Goal: Task Accomplishment & Management: Manage account settings

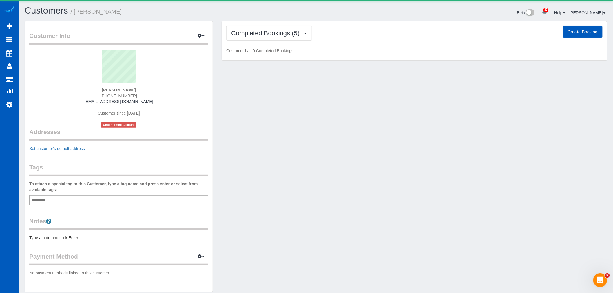
scroll to position [517, 613]
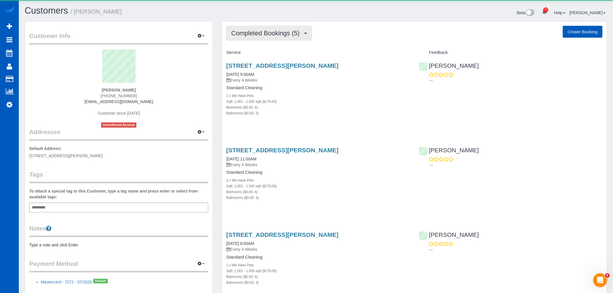
click at [272, 37] on button "Completed Bookings (5)" at bounding box center [269, 33] width 86 height 15
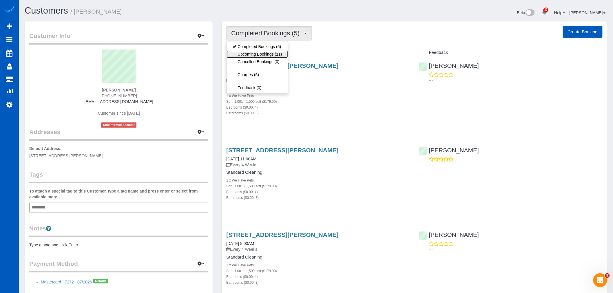
click at [254, 56] on link "Upcoming Bookings (11)" at bounding box center [257, 54] width 61 height 8
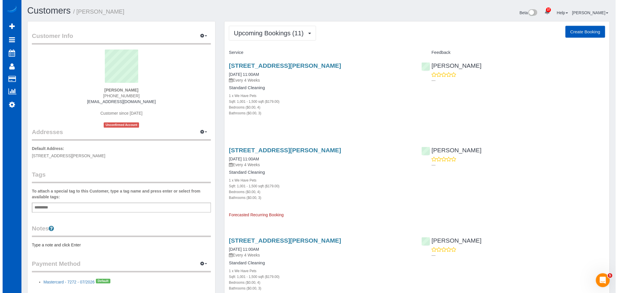
scroll to position [1077, 613]
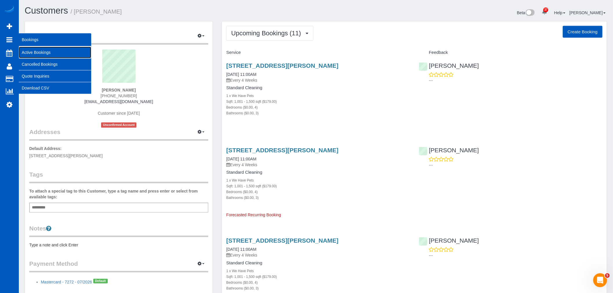
click at [45, 53] on link "Active Bookings" at bounding box center [55, 53] width 72 height 12
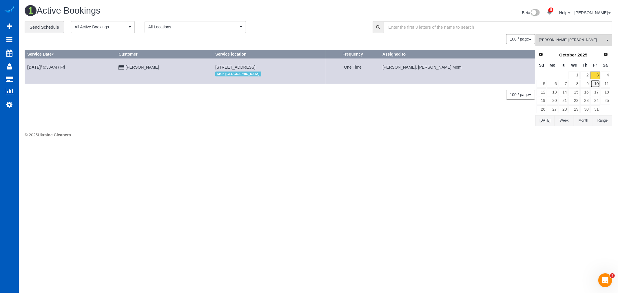
click at [598, 84] on link "10" at bounding box center [595, 84] width 10 height 8
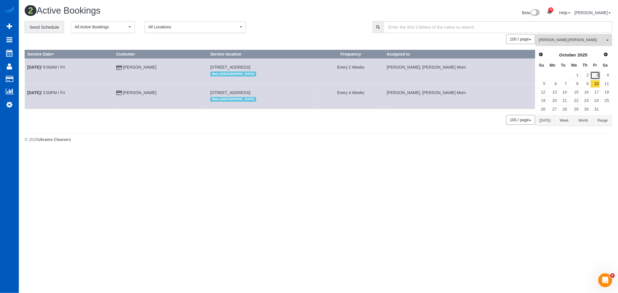
click at [596, 73] on link "3" at bounding box center [595, 76] width 10 height 8
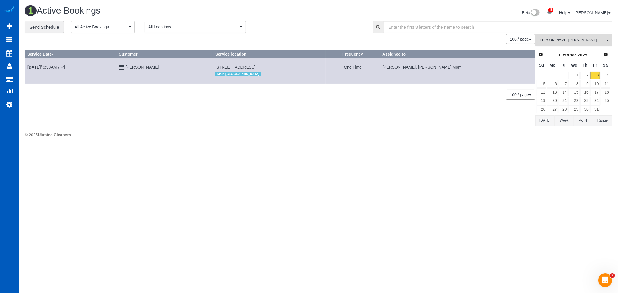
click at [563, 39] on span "Inna Novytska , Raissa Radionova" at bounding box center [572, 40] width 66 height 5
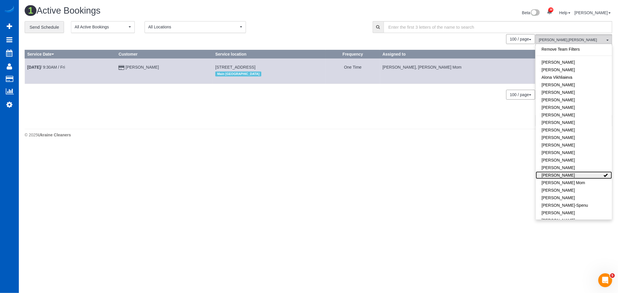
click at [576, 177] on link "Inna Novytska" at bounding box center [574, 175] width 76 height 8
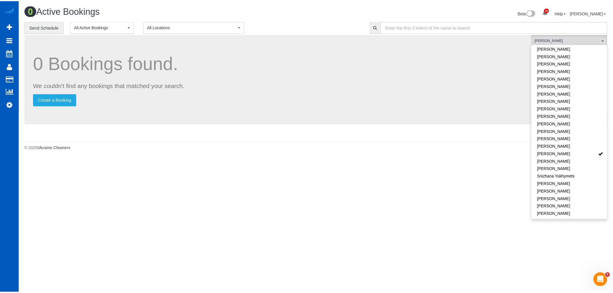
scroll to position [322, 0]
click at [552, 172] on link "Snizhana Yukhymets" at bounding box center [574, 176] width 76 height 8
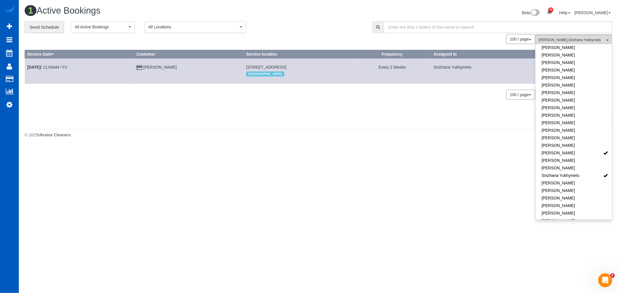
click at [427, 124] on div "0 Bookings found. We couldn't find any bookings that matched your search. Creat…" at bounding box center [280, 80] width 511 height 92
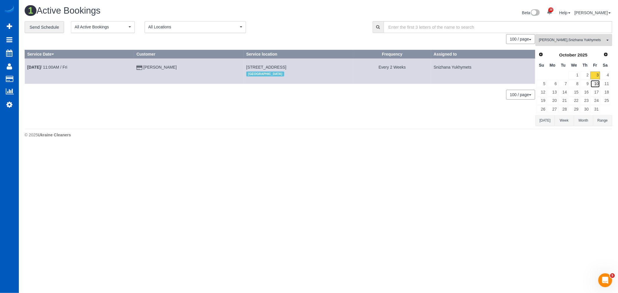
click at [596, 83] on link "10" at bounding box center [595, 84] width 10 height 8
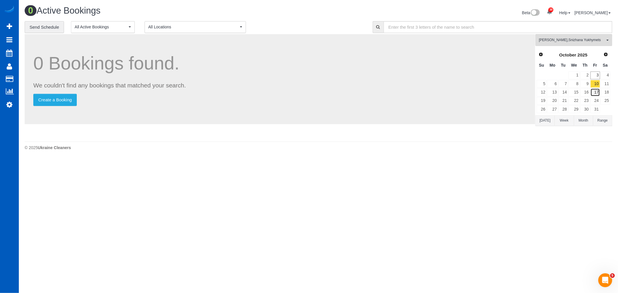
click at [594, 91] on link "17" at bounding box center [595, 92] width 10 height 8
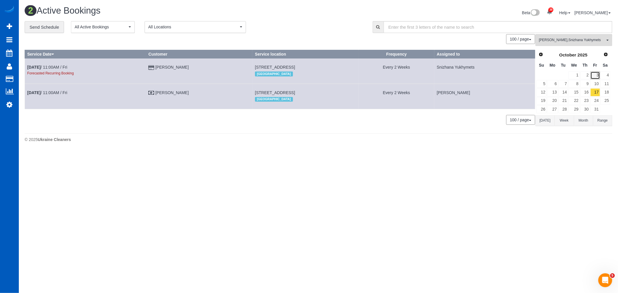
click at [597, 73] on link "3" at bounding box center [595, 76] width 10 height 8
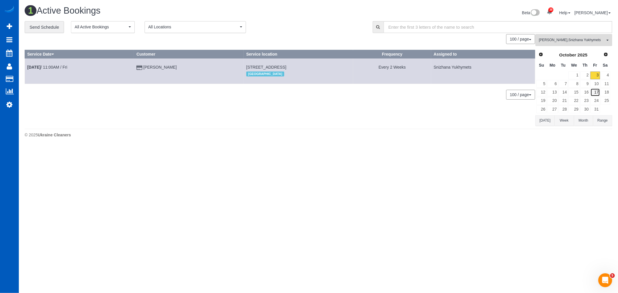
click at [600, 93] on link "17" at bounding box center [595, 92] width 10 height 8
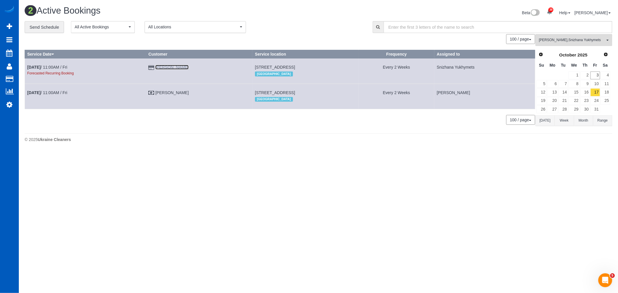
click at [158, 69] on link "Anne Price" at bounding box center [171, 67] width 33 height 5
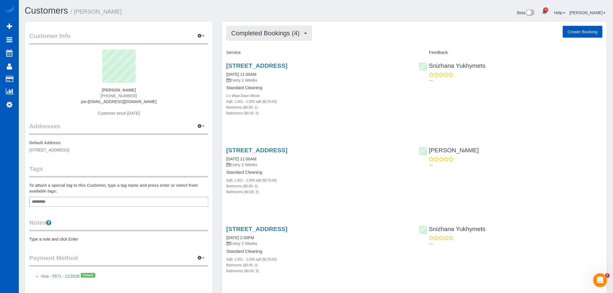
click at [288, 28] on button "Completed Bookings (4)" at bounding box center [269, 33] width 86 height 15
click at [271, 54] on link "Upcoming Bookings (11)" at bounding box center [257, 54] width 61 height 8
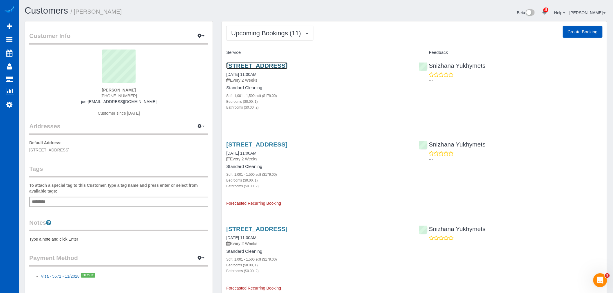
click at [259, 68] on link "2628 E 38th Ave, Spokane, WA 99223" at bounding box center [256, 65] width 61 height 7
click at [249, 144] on link "2628 E 38th Ave, Spokane, WA 99223" at bounding box center [256, 144] width 61 height 7
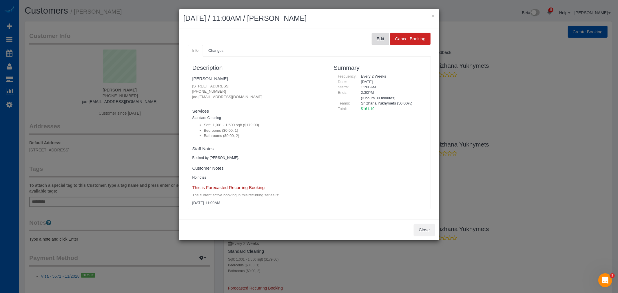
click at [373, 40] on button "Edit" at bounding box center [380, 39] width 17 height 12
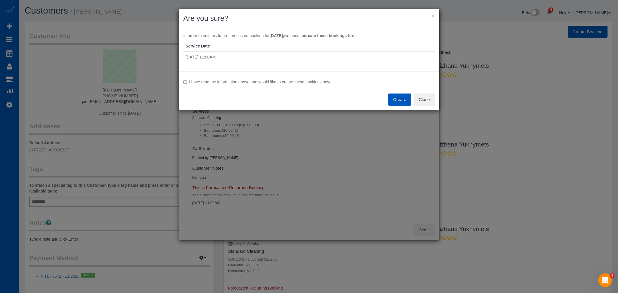
click at [185, 84] on label "I have read the information above and would like to create these bookings now." at bounding box center [308, 82] width 251 height 6
click at [403, 99] on button "Create" at bounding box center [399, 100] width 23 height 12
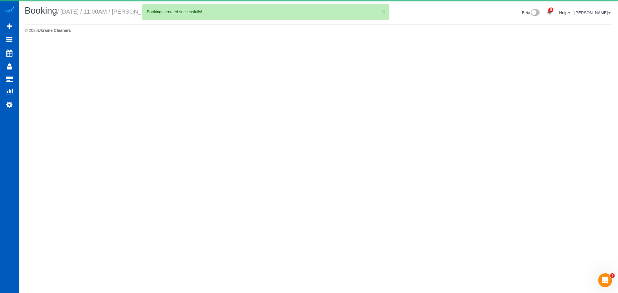
select select "WA"
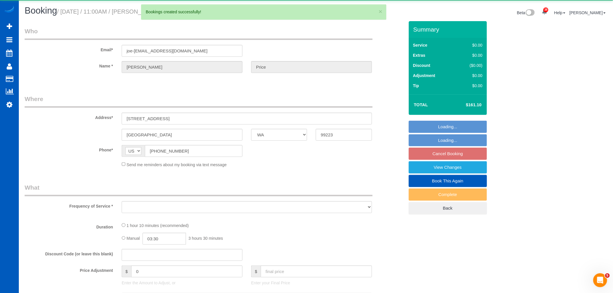
select select "string:fspay-8f1d7c24-add9-40d9-9ddc-abbee3f000fb"
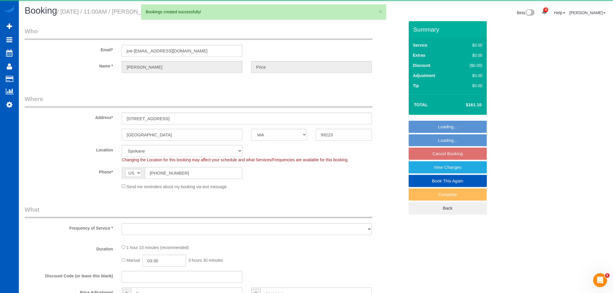
select select "object:18750"
select select "199"
select select "1001"
select select "2"
select select "spot46"
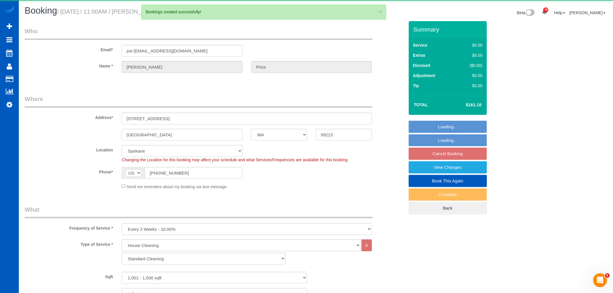
select select "object:18839"
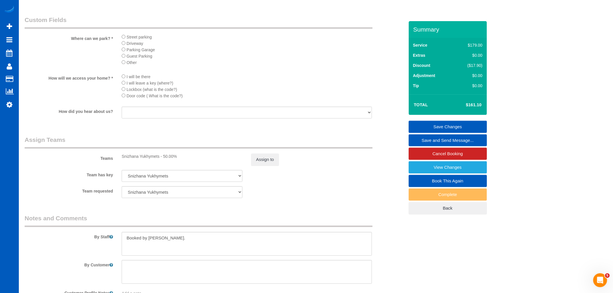
scroll to position [644, 0]
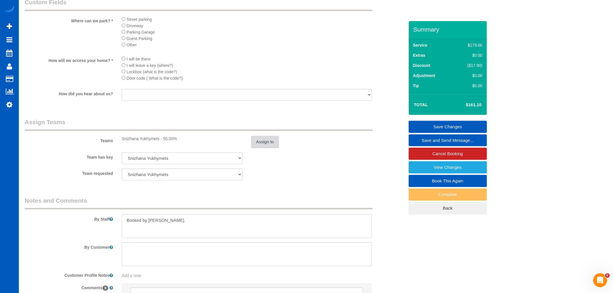
click at [266, 144] on button "Assign to" at bounding box center [265, 142] width 28 height 12
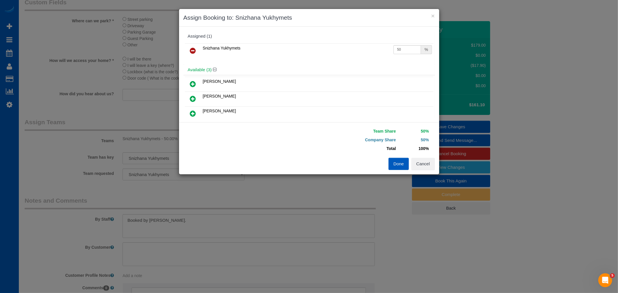
click at [195, 48] on icon at bounding box center [193, 50] width 6 height 7
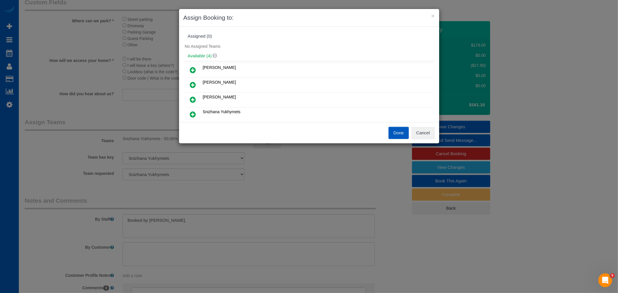
click at [195, 80] on link at bounding box center [193, 85] width 14 height 12
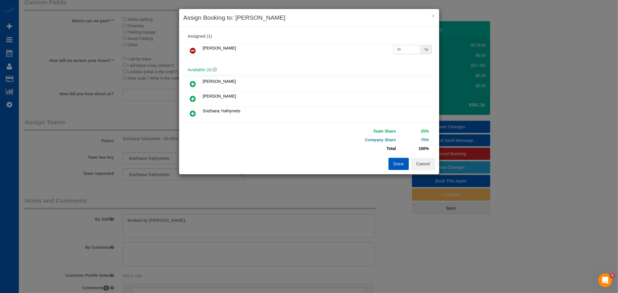
drag, startPoint x: 412, startPoint y: 51, endPoint x: 250, endPoint y: 65, distance: 162.5
click at [250, 65] on div "Assigned (1) Elena Kim 25 % Available (3) Anna Manuilo" at bounding box center [308, 74] width 251 height 87
type input "50"
click at [399, 165] on button "Done" at bounding box center [398, 164] width 20 height 12
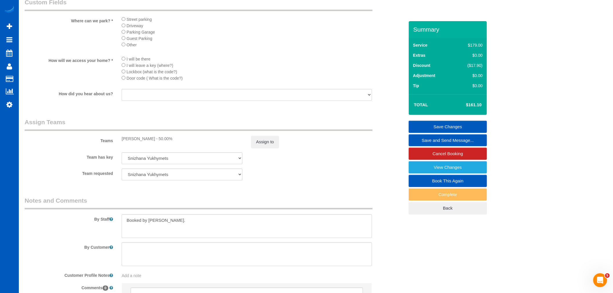
click at [444, 128] on link "Save Changes" at bounding box center [448, 127] width 78 height 12
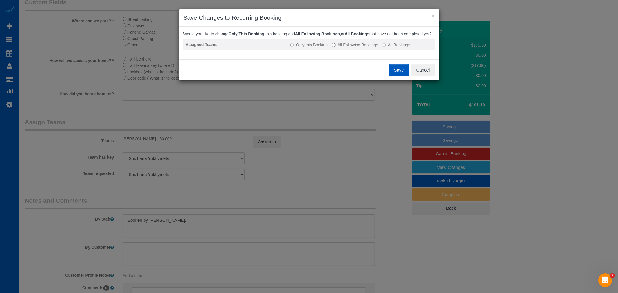
click at [337, 48] on label "All Following Bookings" at bounding box center [355, 45] width 46 height 6
click at [402, 74] on button "Save" at bounding box center [399, 70] width 20 height 12
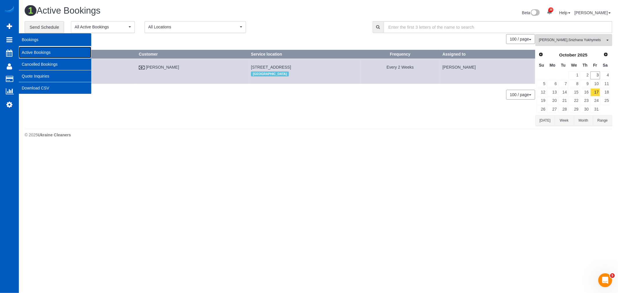
click at [49, 54] on link "Active Bookings" at bounding box center [55, 53] width 72 height 12
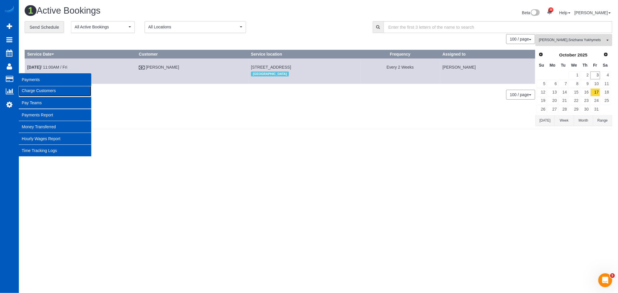
click at [51, 93] on link "Charge Customers" at bounding box center [55, 91] width 72 height 12
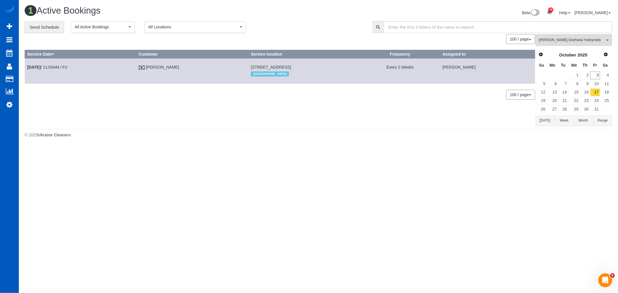
select select
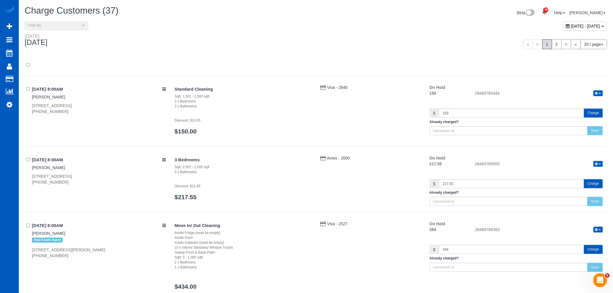
click at [571, 27] on span "October 03, 2025 - October 03, 2025" at bounding box center [585, 26] width 29 height 5
type input "**********"
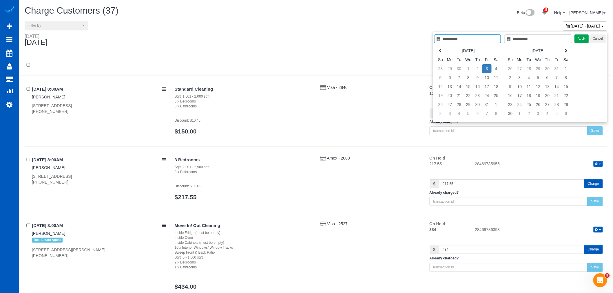
type input "**********"
click at [487, 71] on td "3" at bounding box center [486, 68] width 9 height 9
click at [583, 39] on button "Apply" at bounding box center [581, 38] width 14 height 8
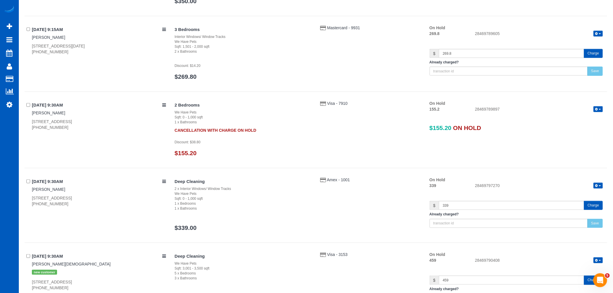
scroll to position [1005, 0]
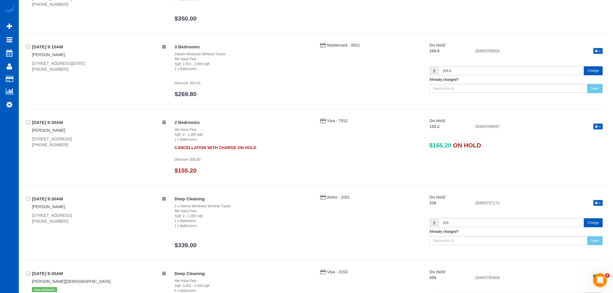
click at [598, 128] on icon "button" at bounding box center [596, 126] width 3 height 3
click at [581, 137] on link "Release Hold" at bounding box center [580, 137] width 46 height 8
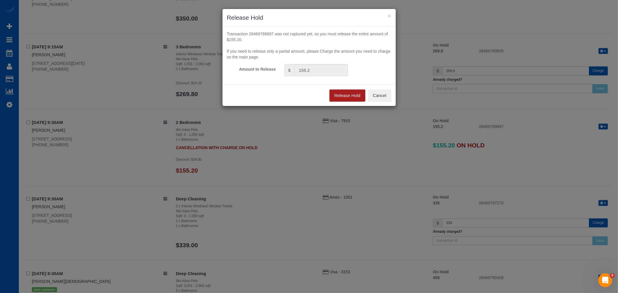
click at [330, 94] on button "Release Hold" at bounding box center [347, 96] width 36 height 12
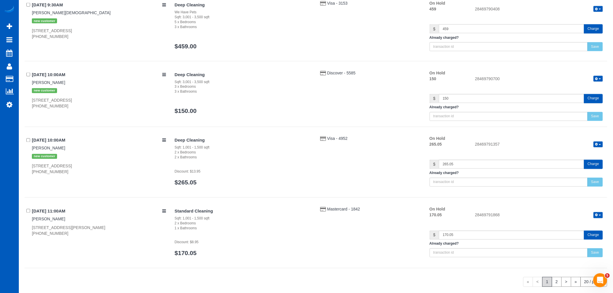
scroll to position [1315, 0]
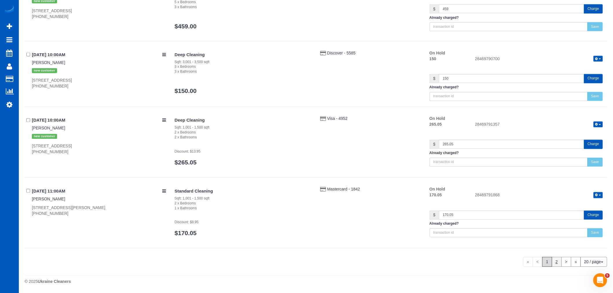
click at [556, 260] on link "2" at bounding box center [557, 262] width 10 height 10
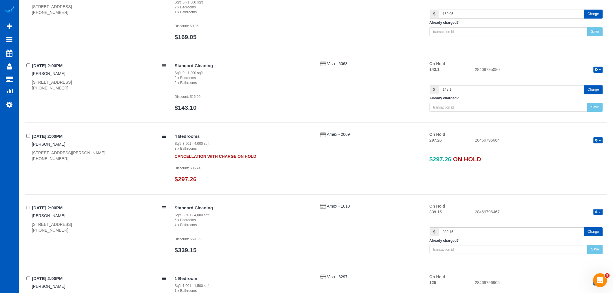
scroll to position [687, 0]
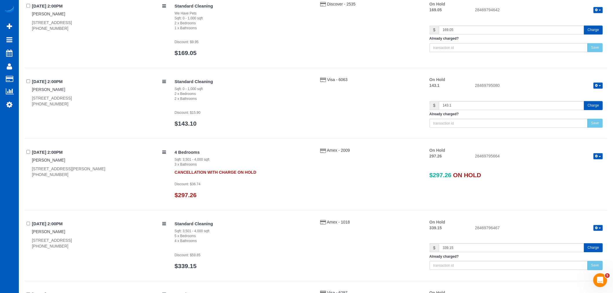
click at [598, 155] on icon "button" at bounding box center [596, 156] width 3 height 3
click at [587, 168] on link "Release Hold" at bounding box center [580, 166] width 46 height 8
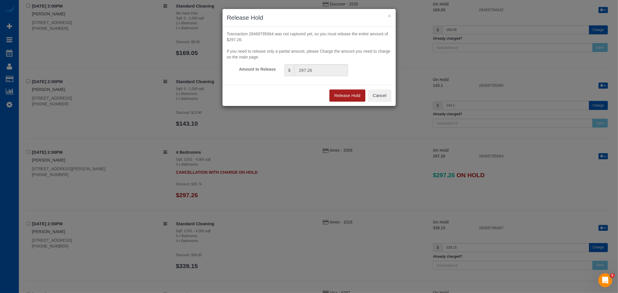
click at [337, 90] on button "Release Hold" at bounding box center [347, 96] width 36 height 12
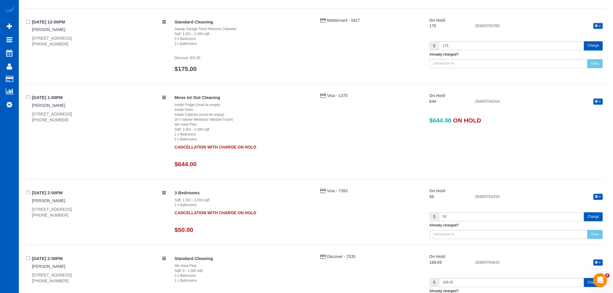
scroll to position [430, 0]
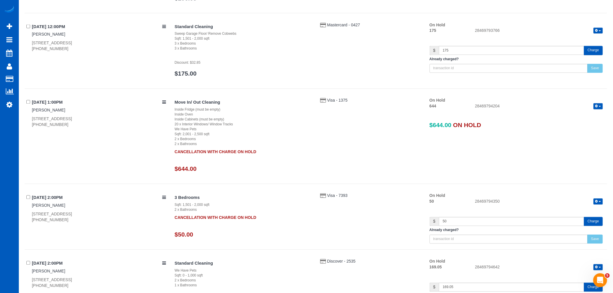
click at [602, 105] on button "button" at bounding box center [598, 106] width 9 height 6
click at [587, 116] on link "Release Hold" at bounding box center [580, 117] width 46 height 8
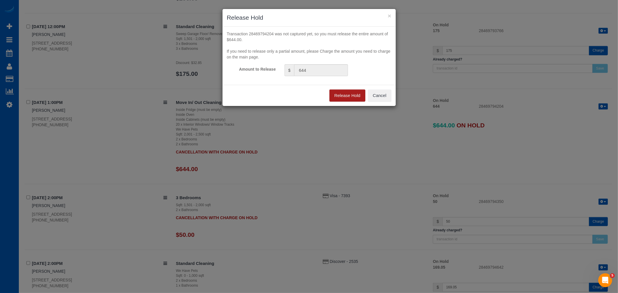
click at [330, 96] on button "Release Hold" at bounding box center [347, 96] width 36 height 12
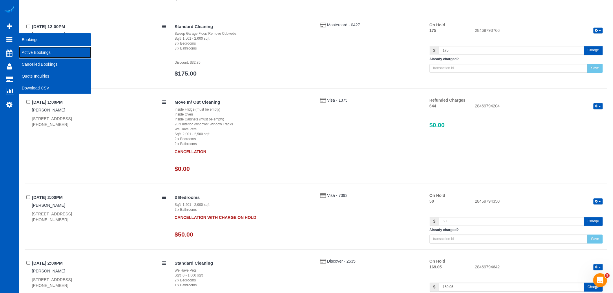
click at [34, 50] on link "Active Bookings" at bounding box center [55, 53] width 72 height 12
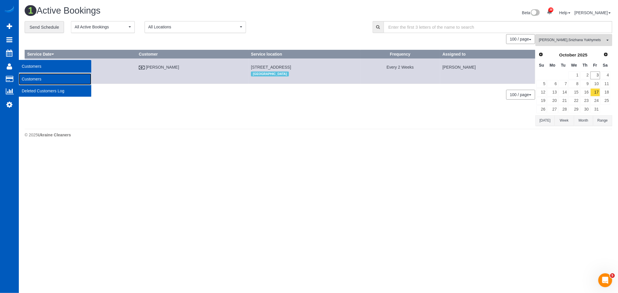
click at [31, 77] on link "Customers" at bounding box center [55, 79] width 72 height 12
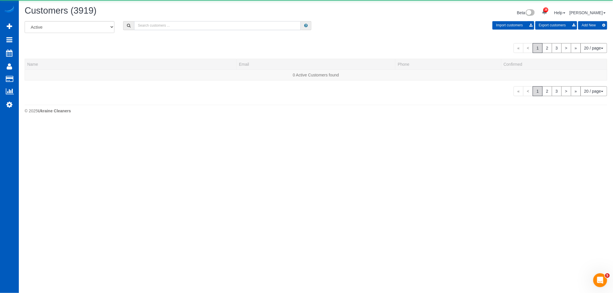
click at [163, 28] on input "text" at bounding box center [217, 25] width 167 height 9
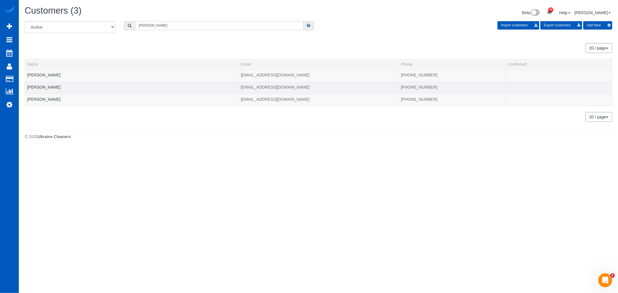
type input "marlena"
click at [39, 84] on td "Marlena Harvey" at bounding box center [131, 88] width 213 height 12
click at [38, 87] on link "Marlena Harvey" at bounding box center [43, 87] width 33 height 5
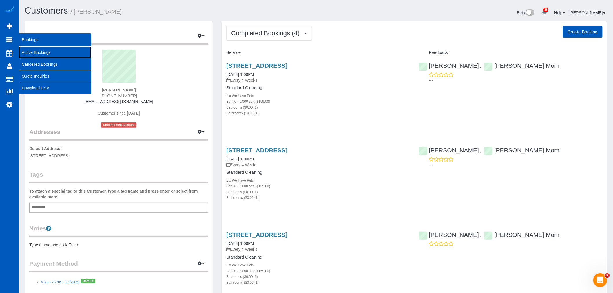
drag, startPoint x: 35, startPoint y: 47, endPoint x: 33, endPoint y: 49, distance: 3.5
click at [35, 47] on link "Active Bookings" at bounding box center [55, 53] width 72 height 12
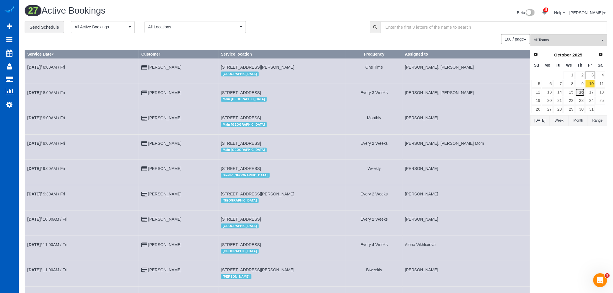
click at [581, 89] on link "16" at bounding box center [580, 92] width 10 height 8
click at [582, 85] on link "9" at bounding box center [580, 84] width 10 height 8
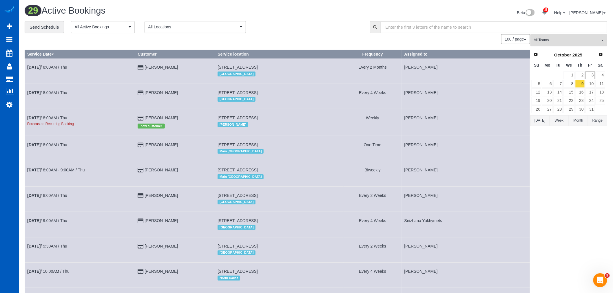
click at [566, 39] on span "All Teams" at bounding box center [567, 40] width 66 height 5
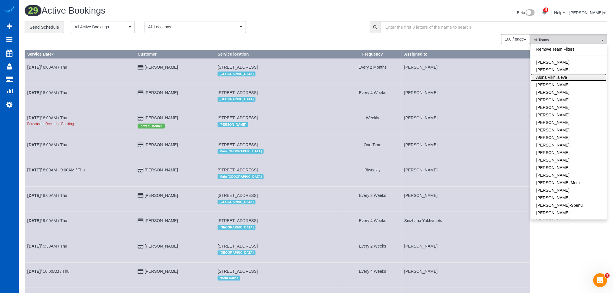
click at [571, 79] on link "Alona Vikhliaieva" at bounding box center [569, 78] width 76 height 8
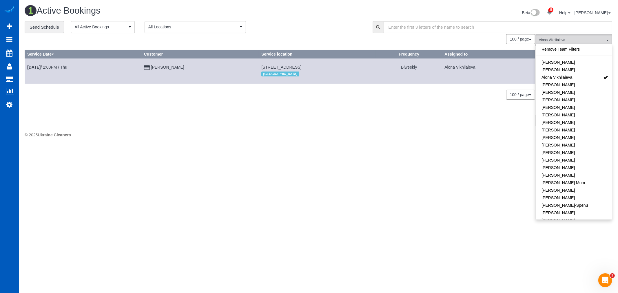
click at [337, 162] on body "38 Beta Your Notifications You have 0 alerts × You have 1 to charge for 10/02/2…" at bounding box center [309, 146] width 618 height 293
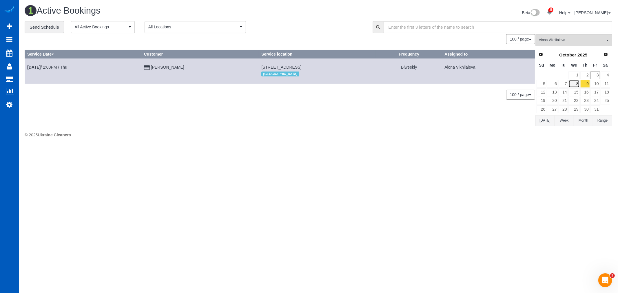
click at [574, 87] on link "8" at bounding box center [573, 84] width 11 height 8
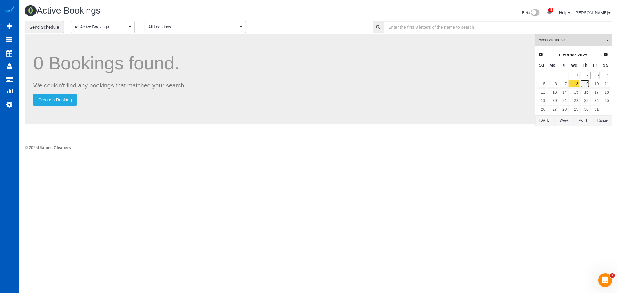
click at [583, 83] on link "9" at bounding box center [585, 84] width 10 height 8
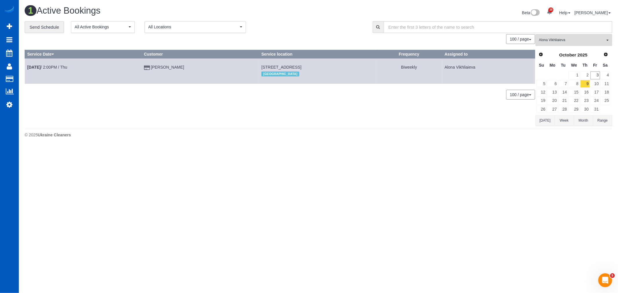
drag, startPoint x: 144, startPoint y: 67, endPoint x: 175, endPoint y: 72, distance: 31.7
click at [144, 67] on td "Daniel Carter" at bounding box center [199, 71] width 117 height 25
click at [159, 68] on link "Daniel Carter" at bounding box center [167, 67] width 33 height 5
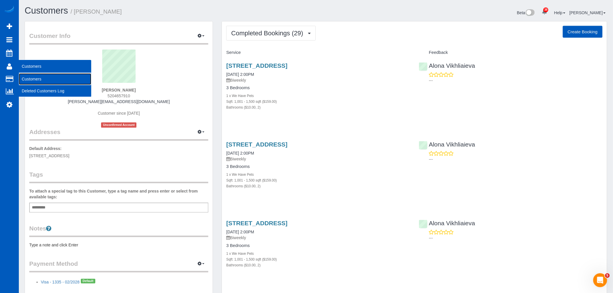
click at [28, 80] on link "Customers" at bounding box center [55, 79] width 72 height 12
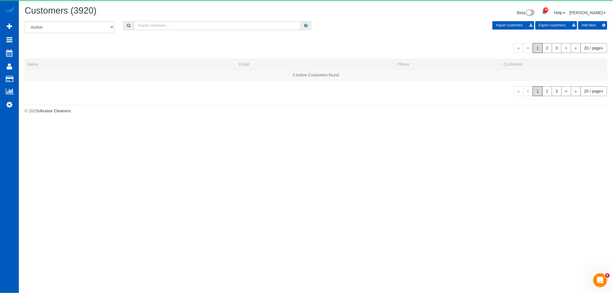
click at [154, 25] on input "text" at bounding box center [217, 25] width 167 height 9
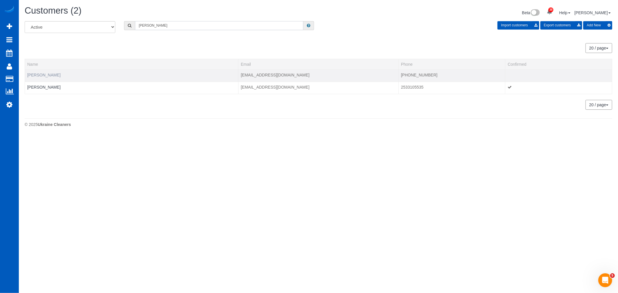
type input "smyth"
click at [44, 74] on link "Anna Smyth" at bounding box center [43, 75] width 33 height 5
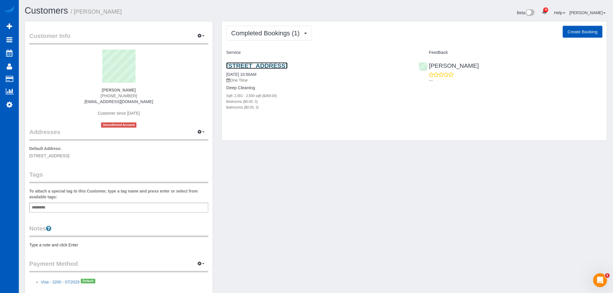
click at [256, 64] on link "6801 Sugar Maple Crk, Plano, TX 75023" at bounding box center [256, 65] width 61 height 7
click at [252, 62] on link "6801 Sugar Maple Crk, Plano, TX 75023" at bounding box center [256, 65] width 61 height 7
click at [254, 63] on link "6801 Sugar Maple Crk, Plano, TX 75023" at bounding box center [256, 65] width 61 height 7
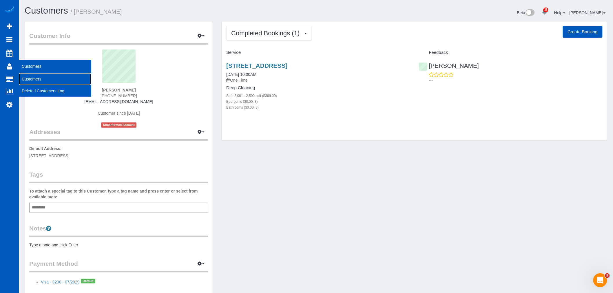
click at [39, 80] on link "Customers" at bounding box center [55, 79] width 72 height 12
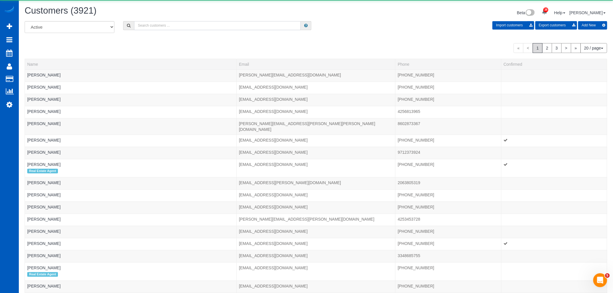
click at [149, 26] on input "text" at bounding box center [217, 25] width 167 height 9
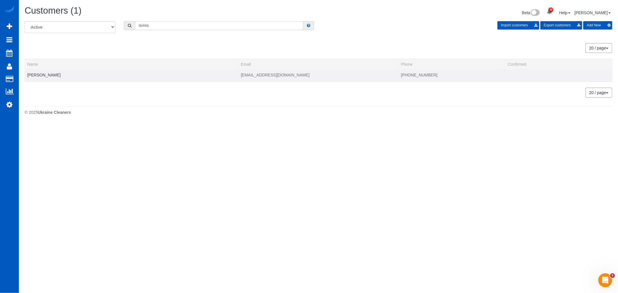
type input "lavinia"
click at [38, 78] on div at bounding box center [131, 78] width 209 height 1
click at [41, 76] on link "Lavinia Moisiuc" at bounding box center [43, 75] width 33 height 5
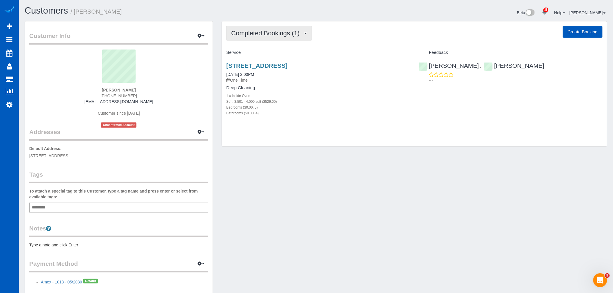
click at [265, 34] on span "Completed Bookings (1)" at bounding box center [266, 33] width 71 height 7
click at [264, 52] on link "Upcoming Bookings (11)" at bounding box center [257, 54] width 61 height 8
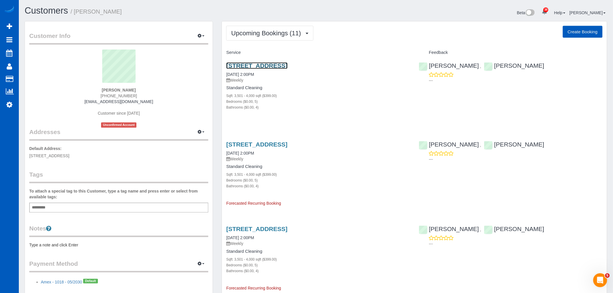
click at [261, 69] on link "585 W U St, Washougal, WA 98671" at bounding box center [256, 65] width 61 height 7
click at [252, 68] on link "585 W U St, Washougal, WA 98671" at bounding box center [256, 65] width 61 height 7
click at [260, 34] on span "Upcoming Bookings (11)" at bounding box center [267, 33] width 73 height 7
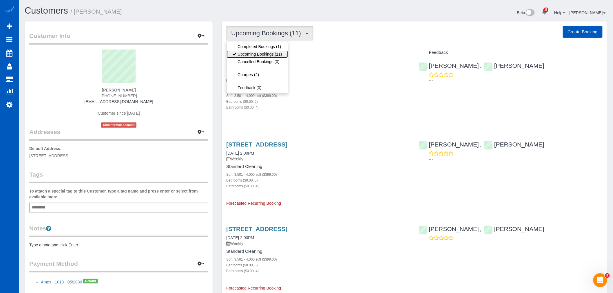
click at [258, 53] on link "Upcoming Bookings (11)" at bounding box center [257, 54] width 61 height 8
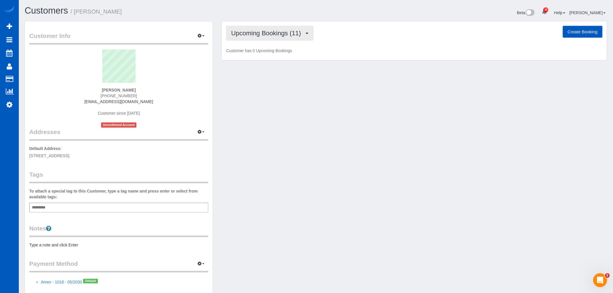
click at [267, 30] on span "Upcoming Bookings (11)" at bounding box center [267, 33] width 73 height 7
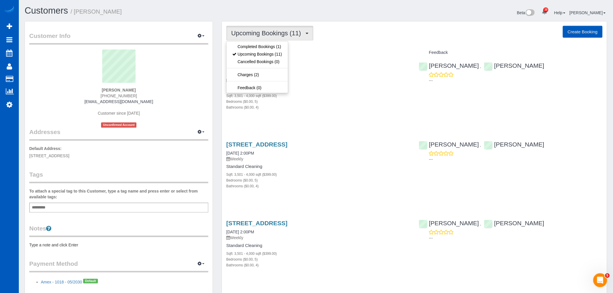
click at [309, 90] on h4 "Standard Cleaning" at bounding box center [318, 87] width 184 height 5
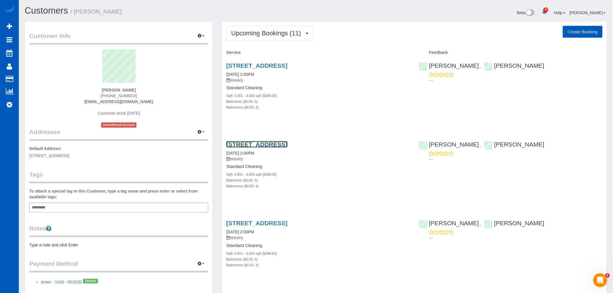
click at [244, 147] on link "585 W U St, Washougal, WA 98671" at bounding box center [256, 144] width 61 height 7
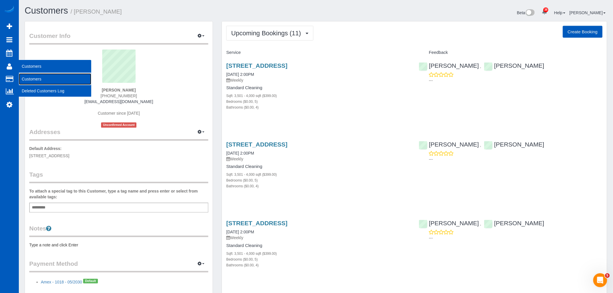
click at [41, 81] on link "Customers" at bounding box center [55, 79] width 72 height 12
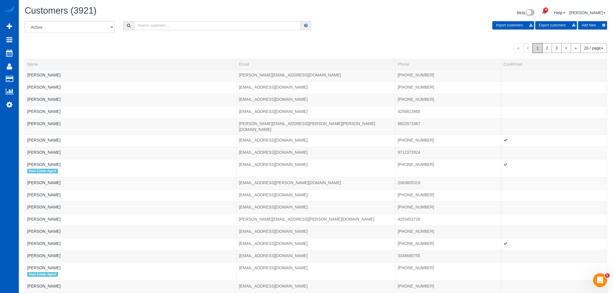
click at [169, 24] on input "text" at bounding box center [217, 25] width 167 height 9
type input "igor"
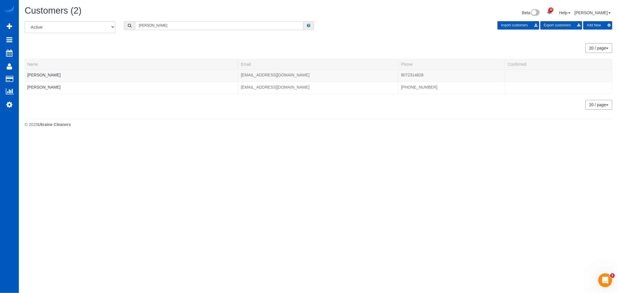
drag, startPoint x: 169, startPoint y: 24, endPoint x: 126, endPoint y: 29, distance: 43.7
click at [126, 29] on div "igor" at bounding box center [219, 25] width 190 height 9
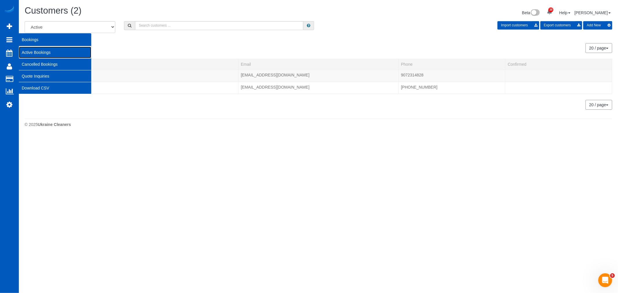
click at [36, 50] on link "Active Bookings" at bounding box center [55, 53] width 72 height 12
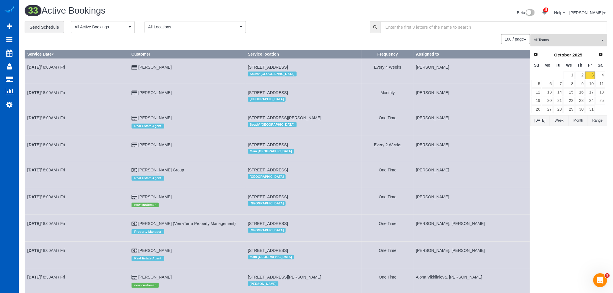
click at [565, 41] on span "All Teams" at bounding box center [567, 40] width 66 height 5
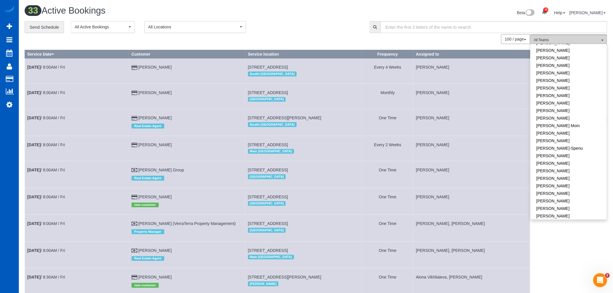
scroll to position [129, 0]
click at [555, 214] on link "[PERSON_NAME]" at bounding box center [569, 218] width 76 height 8
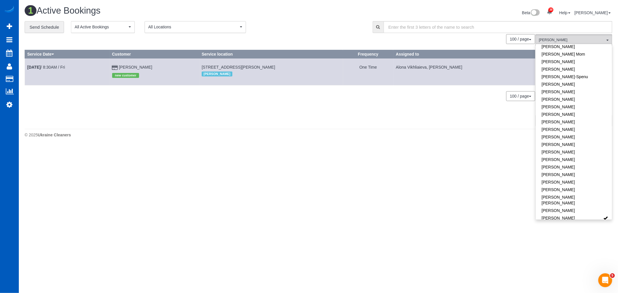
click at [374, 179] on body "38 Beta Your Notifications You have 0 alerts × You have 1 to charge for 10/02/2…" at bounding box center [309, 146] width 618 height 293
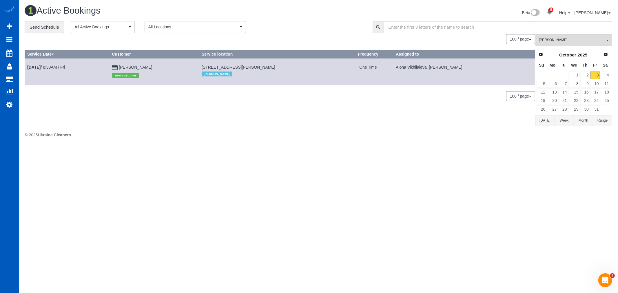
click at [538, 51] on link "Prev" at bounding box center [541, 55] width 8 height 8
click at [538, 51] on link "Prev" at bounding box center [540, 54] width 8 height 8
click at [593, 109] on link "29" at bounding box center [595, 109] width 10 height 8
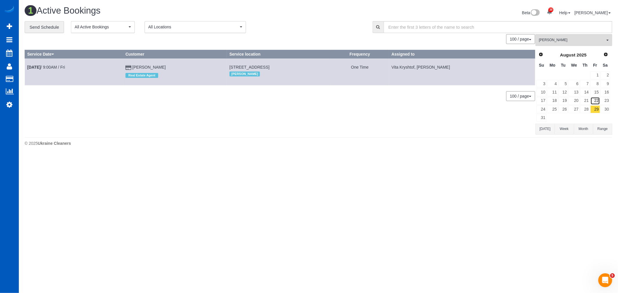
click at [596, 103] on link "22" at bounding box center [595, 101] width 10 height 8
click at [594, 96] on link "15" at bounding box center [595, 92] width 10 height 8
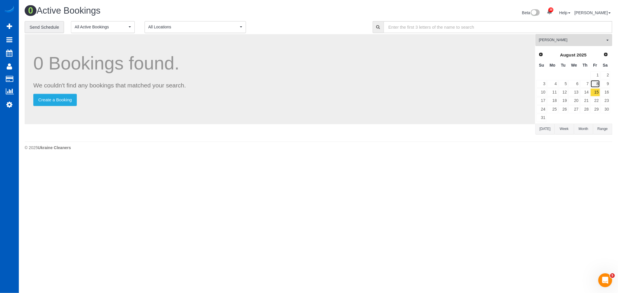
click at [594, 85] on link "8" at bounding box center [595, 84] width 10 height 8
click at [596, 73] on link "1" at bounding box center [595, 76] width 10 height 8
click at [544, 58] on link "Prev" at bounding box center [540, 54] width 8 height 8
click at [592, 101] on link "25" at bounding box center [595, 101] width 10 height 8
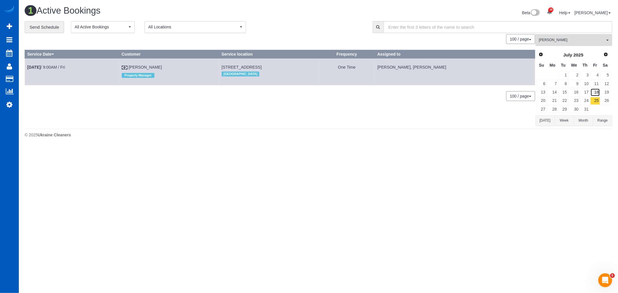
click at [596, 89] on link "18" at bounding box center [595, 92] width 10 height 8
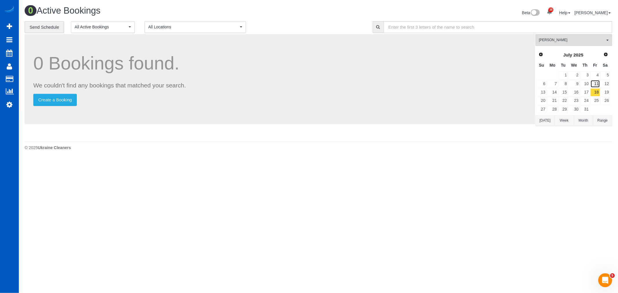
click at [597, 81] on link "11" at bounding box center [595, 84] width 10 height 8
click at [598, 76] on link "4" at bounding box center [595, 76] width 10 height 8
click at [605, 54] on span "Next" at bounding box center [606, 54] width 5 height 5
click at [596, 77] on link "1" at bounding box center [595, 76] width 10 height 8
click at [596, 85] on link "8" at bounding box center [595, 84] width 10 height 8
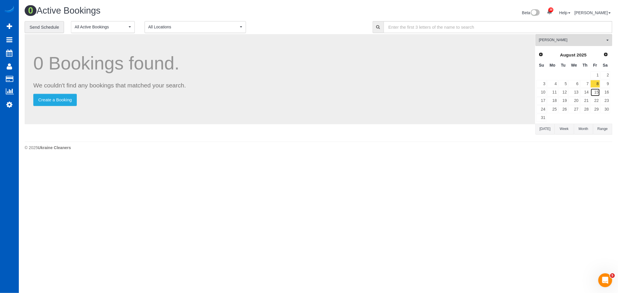
click at [594, 91] on link "15" at bounding box center [595, 92] width 10 height 8
click at [594, 102] on link "22" at bounding box center [595, 101] width 10 height 8
click at [598, 113] on link "29" at bounding box center [595, 109] width 10 height 8
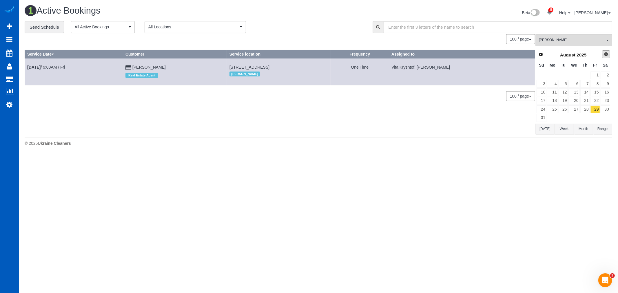
click at [607, 54] on span "Next" at bounding box center [606, 54] width 5 height 5
click at [595, 74] on link "5" at bounding box center [595, 76] width 10 height 8
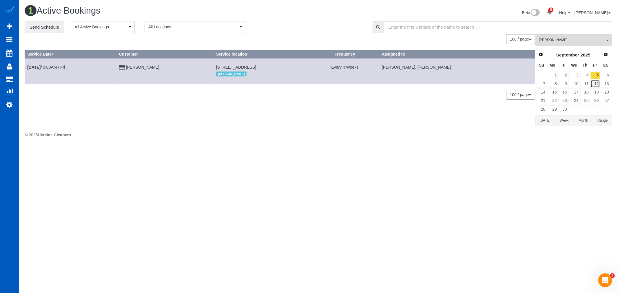
click at [596, 85] on link "12" at bounding box center [595, 84] width 10 height 8
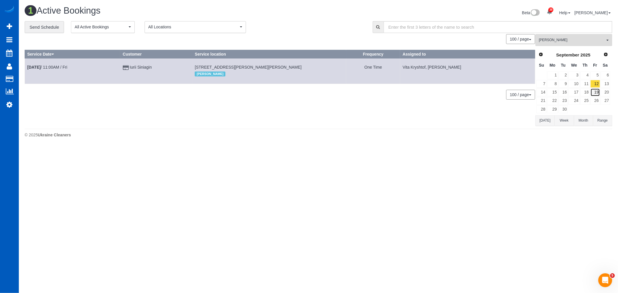
click at [593, 91] on link "19" at bounding box center [595, 92] width 10 height 8
click at [595, 86] on link "12" at bounding box center [595, 84] width 10 height 8
click at [148, 63] on td "Iurii Siniagin" at bounding box center [156, 71] width 72 height 25
click at [146, 65] on link "Iurii Siniagin" at bounding box center [141, 67] width 22 height 5
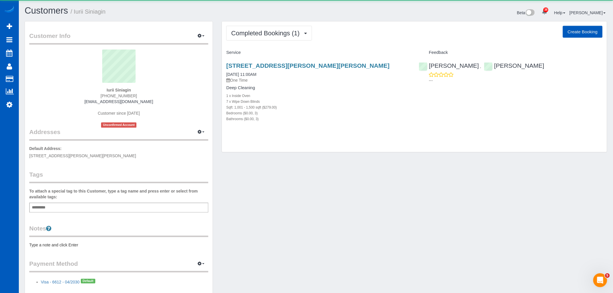
click at [311, 70] on div "18930 Bothell Everett Hwy, P-101, Bothell, WA 98012 09/12/2025 11:00AM One Time" at bounding box center [318, 72] width 184 height 21
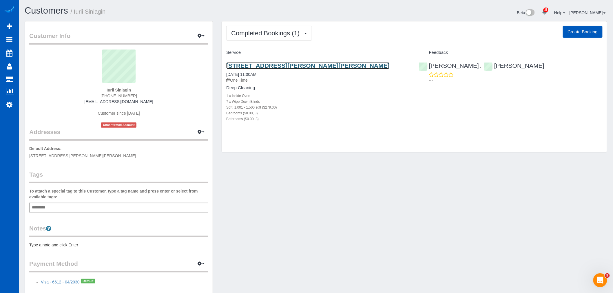
click at [312, 65] on link "18930 Bothell Everett Hwy, P-101, Bothell, WA 98012" at bounding box center [307, 65] width 163 height 7
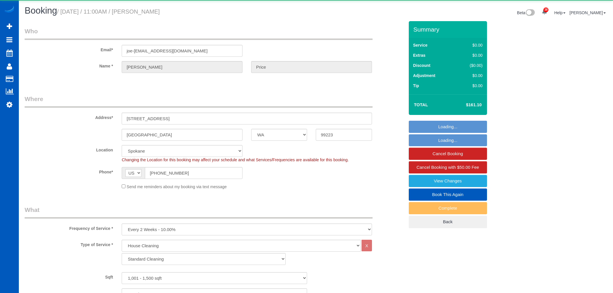
select select "WA"
select select "199"
select select "spot1"
select select "1001"
select select "2"
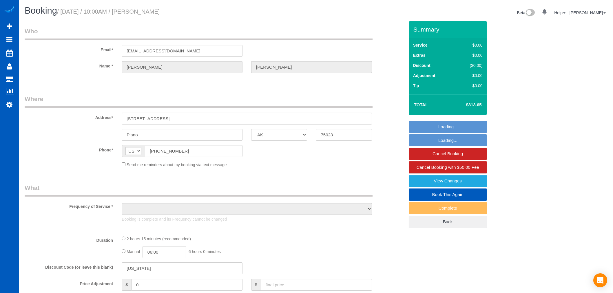
select select "[GEOGRAPHIC_DATA]"
select select "object:823"
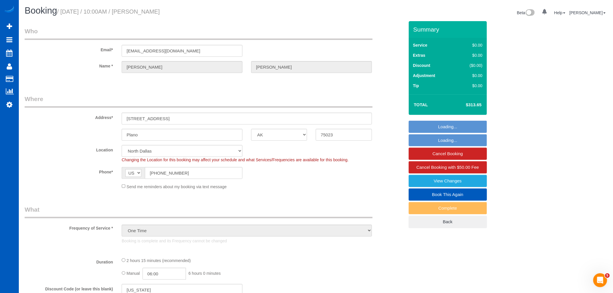
select select "string:fspay-edea6670-9064-409b-812e-4307c5373b78"
select select "199"
select select "2001"
select select "3"
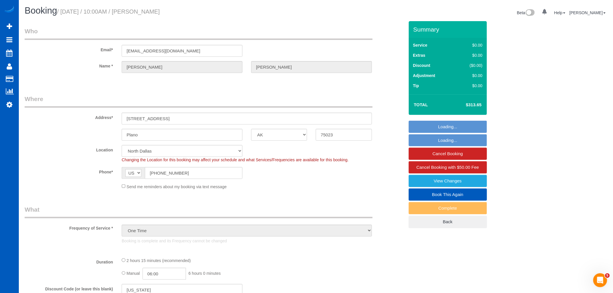
select select "number:8"
select select "spot1"
select select "2001"
select select "3"
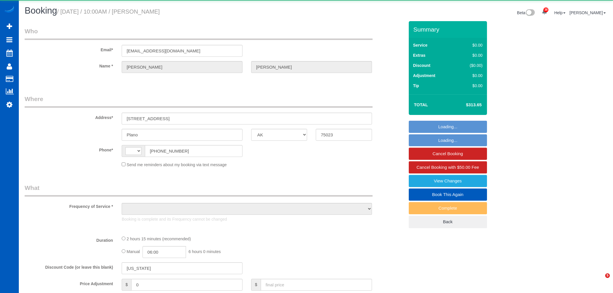
select select "[GEOGRAPHIC_DATA]"
select select "string:[GEOGRAPHIC_DATA]"
select select "string:fspay-edea6670-9064-409b-812e-4307c5373b78"
select select "object:816"
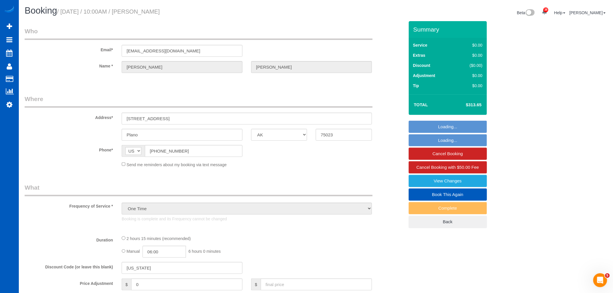
select select "199"
select select "2001"
select select "3"
select select "number:8"
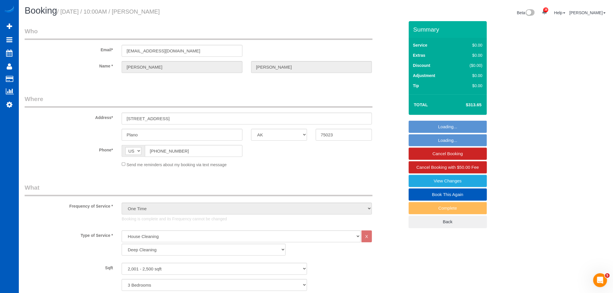
select select "object:1090"
select select "spot1"
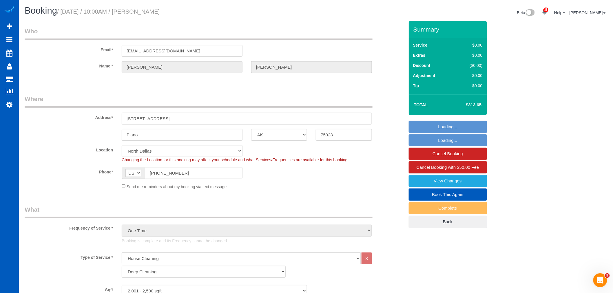
click at [462, 196] on link "Book This Again" at bounding box center [448, 195] width 78 height 12
select select "2001"
select select "3"
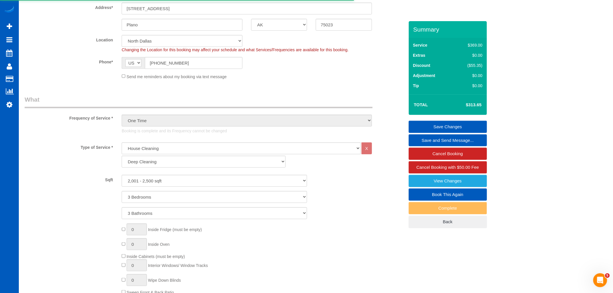
scroll to position [129, 0]
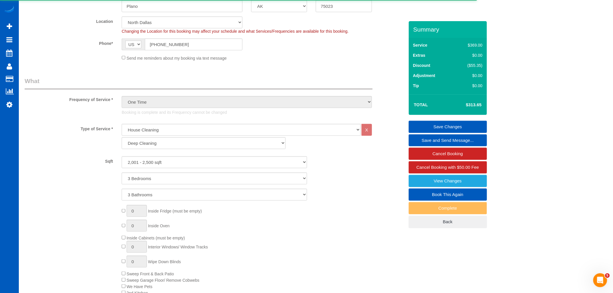
select select "[GEOGRAPHIC_DATA]"
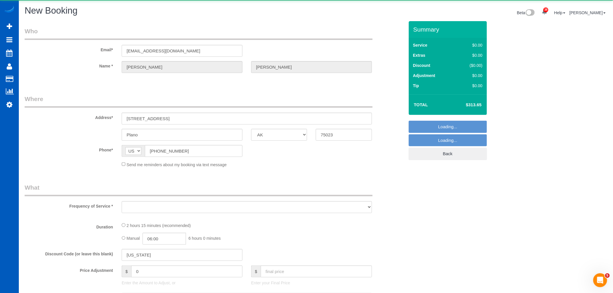
select select "string:fspay-edea6670-9064-409b-812e-4307c5373b78"
select select "199"
select select "2001"
select select "3"
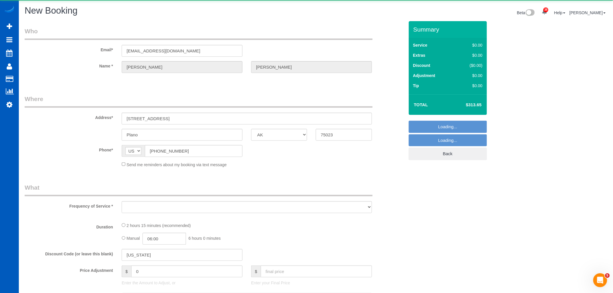
select select "number:8"
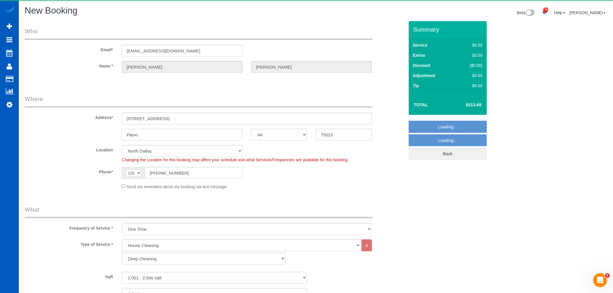
select select "object:1723"
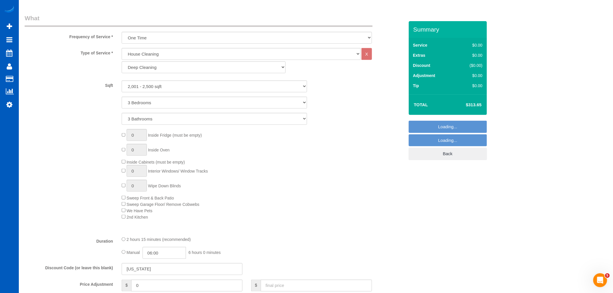
select select "2001"
select select "3"
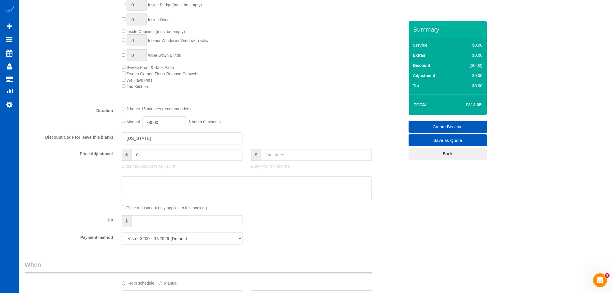
select select "object:1817"
select select "2001"
select select "3"
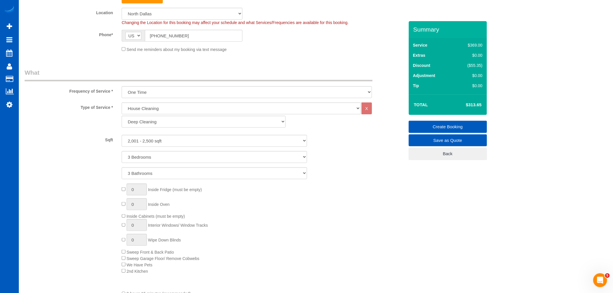
scroll to position [147, 0]
click at [150, 125] on select "Standard Cleaning Deep Cleaning Move In/ Out Cleaning" at bounding box center [204, 123] width 164 height 12
select select "366"
click at [122, 117] on select "Standard Cleaning Deep Cleaning Move In/ Out Cleaning" at bounding box center [204, 123] width 164 height 12
select select "3"
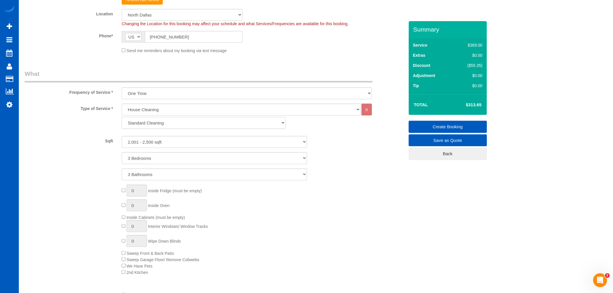
select select "3"
click at [160, 148] on select "0 - 1,000 sqft 1,001 - 1,500 sqft 1,501 - 2,000 sqft 2,001 - 2,500 sqft 2,501 -…" at bounding box center [214, 142] width 185 height 12
select select "2001"
click at [122, 136] on select "0 - 1,000 sqft 1,001 - 1,500 sqft 1,501 - 2,000 sqft 2,001 - 2,500 sqft 2,501 -…" at bounding box center [214, 142] width 185 height 12
click at [364, 204] on div "0 Inside Fridge (must be empty) 0 Inside Oven Inside Cabinets (must be empty) 0…" at bounding box center [262, 230] width 291 height 91
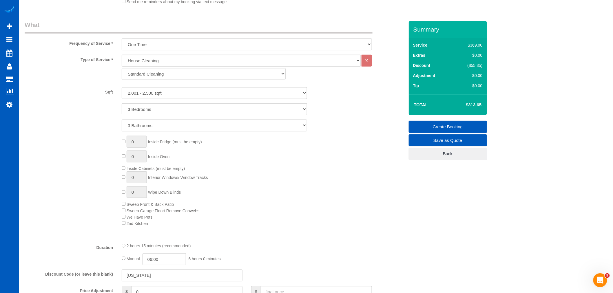
scroll to position [244, 0]
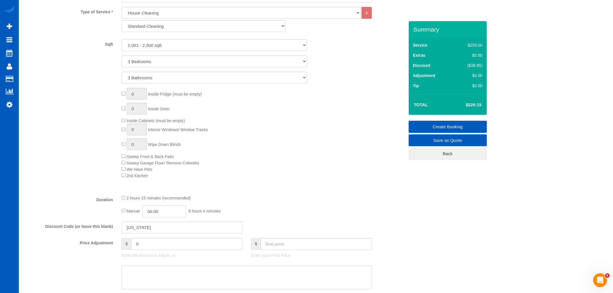
click at [367, 178] on div "0 Inside Fridge (must be empty) 0 Inside Oven Inside Cabinets (must be empty) 0…" at bounding box center [262, 133] width 291 height 91
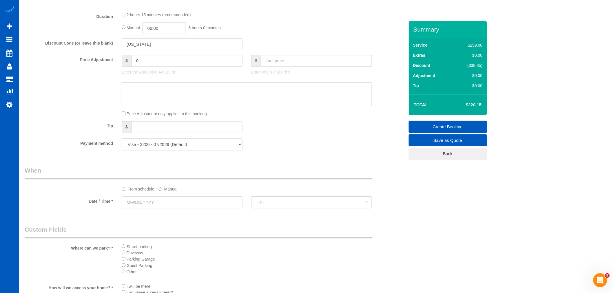
scroll to position [405, 0]
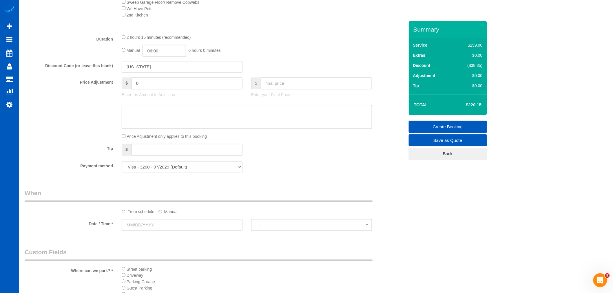
click at [361, 126] on textarea at bounding box center [247, 117] width 250 height 24
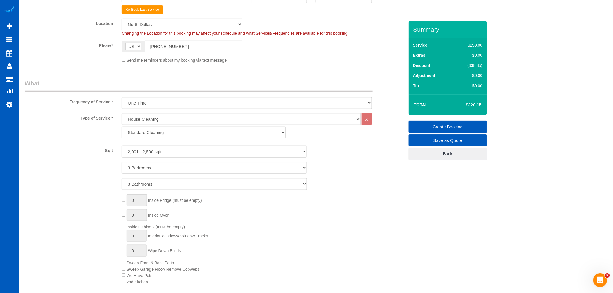
scroll to position [115, 0]
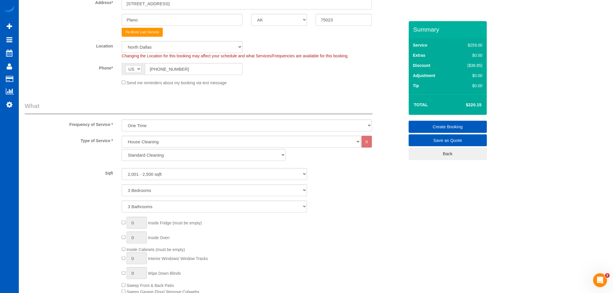
drag, startPoint x: 314, startPoint y: 164, endPoint x: 337, endPoint y: 222, distance: 63.1
click at [339, 223] on div "0 Inside Fridge (must be empty) 0 Inside Oven Inside Cabinets (must be empty) 0…" at bounding box center [262, 262] width 291 height 91
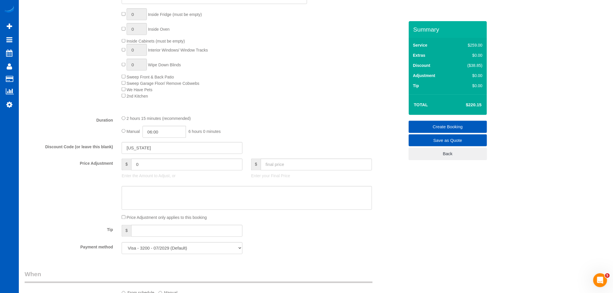
scroll to position [372, 0]
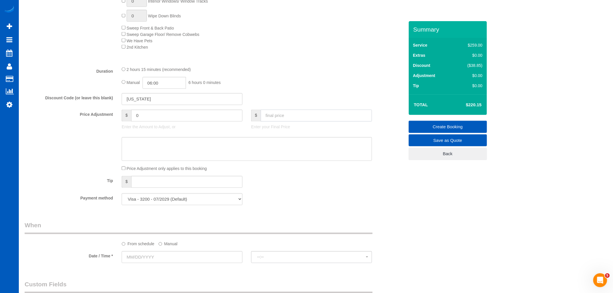
click at [283, 118] on input "text" at bounding box center [316, 116] width 111 height 12
type input "220"
click at [287, 99] on div "Discount Code (or leave this blank) texas" at bounding box center [214, 99] width 388 height 12
type input "-0.15"
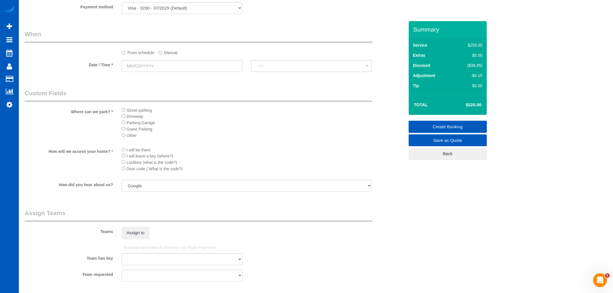
scroll to position [566, 0]
click at [160, 63] on input "text" at bounding box center [182, 64] width 121 height 12
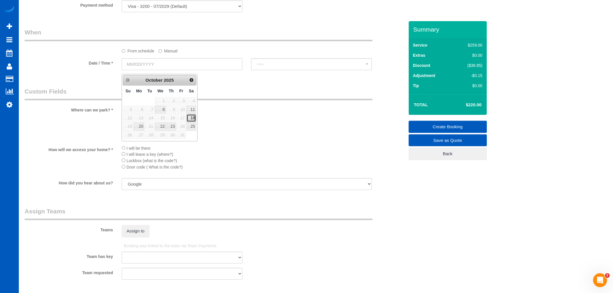
click at [191, 116] on link "18" at bounding box center [192, 118] width 10 height 8
type input "10/18/2025"
select select "spot11"
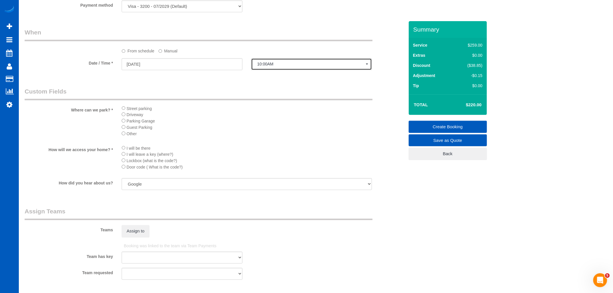
click at [265, 66] on span "10:00AM" at bounding box center [311, 64] width 109 height 5
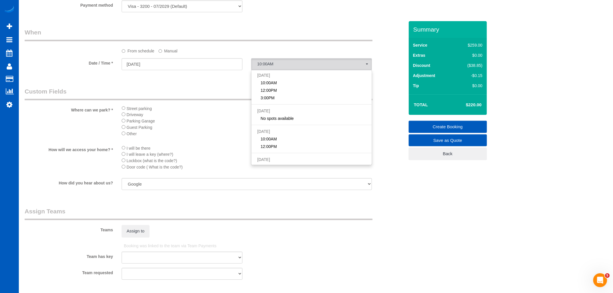
click at [165, 53] on label "Manual" at bounding box center [167, 50] width 19 height 8
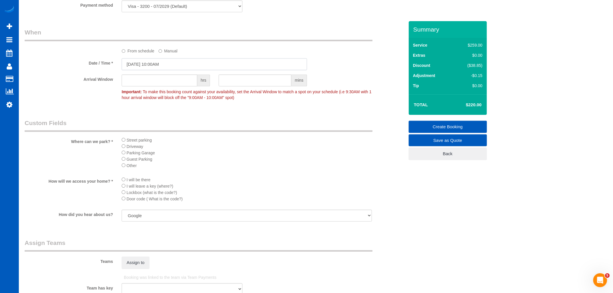
click at [157, 70] on input "10/18/2025 10:00AM" at bounding box center [214, 64] width 185 height 12
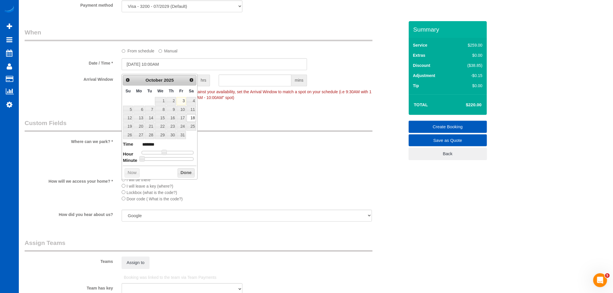
click at [163, 149] on dl "Time ******* Hour Minute Second Millisecond Microsecond Time Zone ***** ***** *…" at bounding box center [160, 151] width 74 height 20
type input "10/18/2025 9:00AM"
type input "******"
click at [161, 152] on span at bounding box center [161, 152] width 5 height 5
click at [180, 171] on button "Done" at bounding box center [186, 172] width 17 height 9
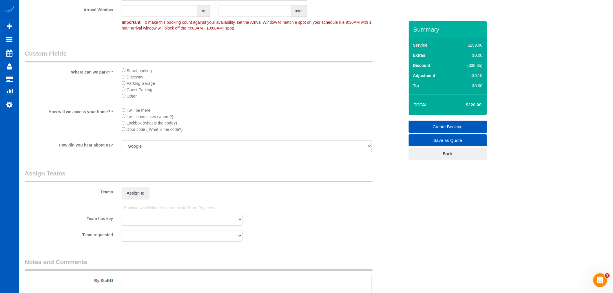
scroll to position [662, 0]
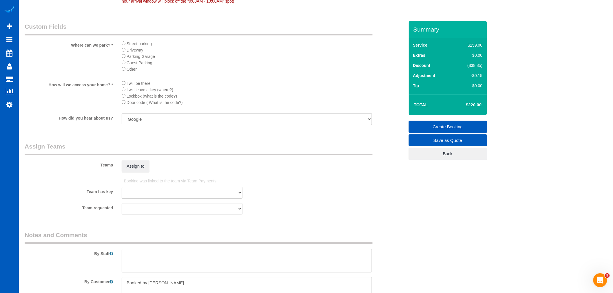
click at [142, 182] on fieldset "Assign Teams Teams Assign to Booking was linked to the team via Team Payments T…" at bounding box center [215, 180] width 380 height 77
click at [139, 172] on button "Assign to" at bounding box center [136, 166] width 28 height 12
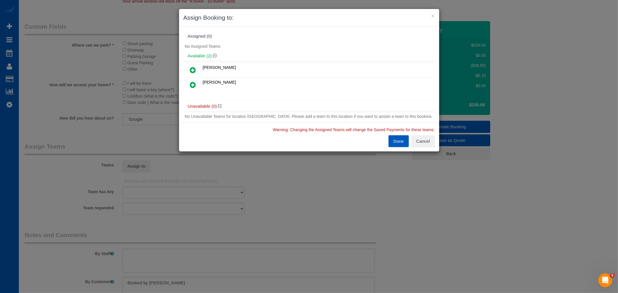
click at [193, 83] on icon at bounding box center [193, 84] width 6 height 7
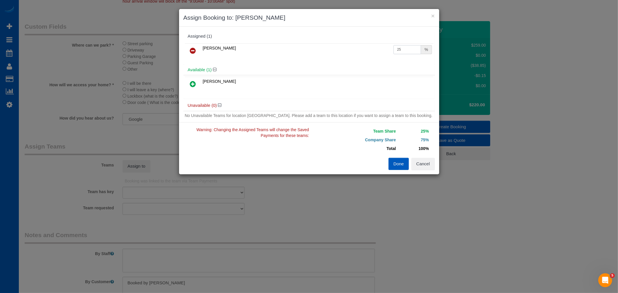
drag, startPoint x: 403, startPoint y: 50, endPoint x: 340, endPoint y: 56, distance: 63.1
click at [338, 57] on tr "Viktoriia Nazarenko 25 %" at bounding box center [309, 50] width 249 height 15
type input "50"
click at [395, 169] on button "Done" at bounding box center [398, 164] width 20 height 12
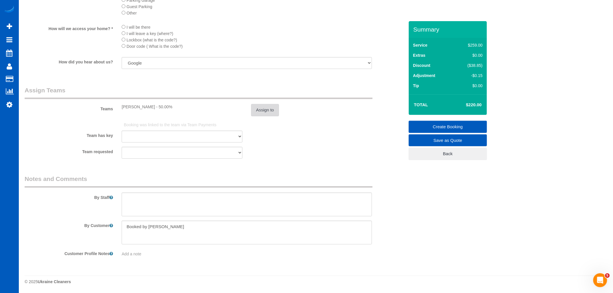
scroll to position [726, 0]
drag, startPoint x: 204, startPoint y: 227, endPoint x: 99, endPoint y: 238, distance: 104.8
click at [99, 238] on div "By Customer" at bounding box center [214, 233] width 388 height 24
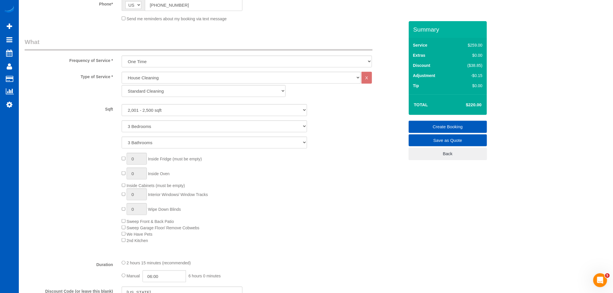
scroll to position [0, 0]
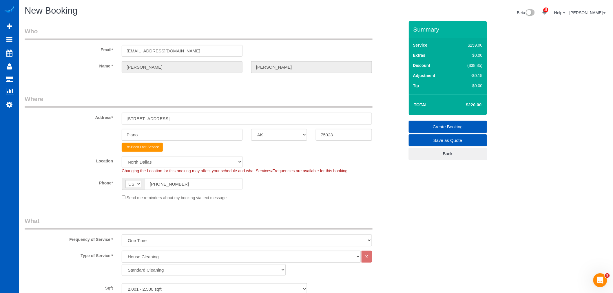
click at [324, 174] on div "Changing the Location for this booking may affect your schedule and what Servic…" at bounding box center [246, 171] width 259 height 6
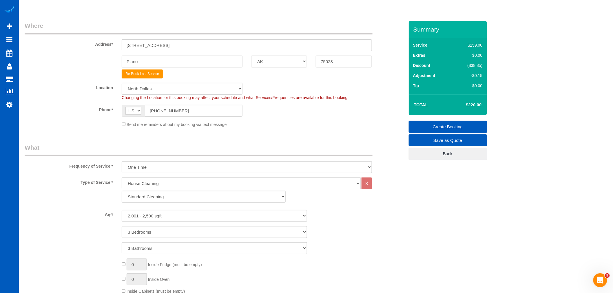
scroll to position [96, 0]
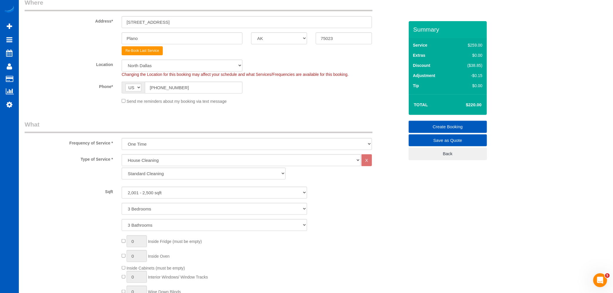
click at [467, 124] on link "Create Booking" at bounding box center [448, 127] width 78 height 12
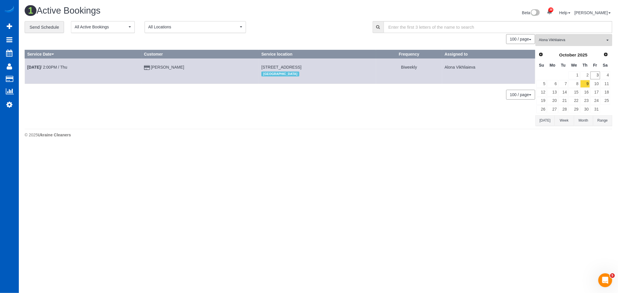
click at [242, 149] on body "38 Beta Your Notifications You have 0 alerts × You have 1 to charge for 10/02/2…" at bounding box center [309, 146] width 618 height 293
click at [594, 76] on link "3" at bounding box center [595, 76] width 10 height 8
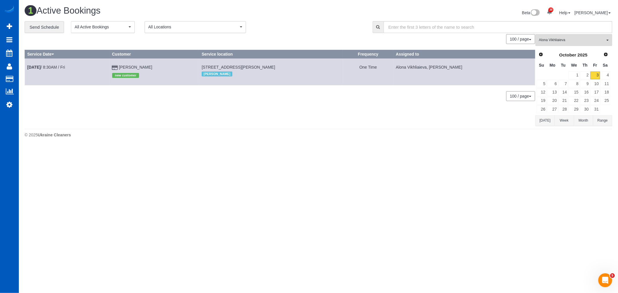
click at [560, 34] on div "**********" at bounding box center [318, 73] width 587 height 105
click at [560, 39] on span "Alona Vikhliaieva" at bounding box center [572, 40] width 66 height 5
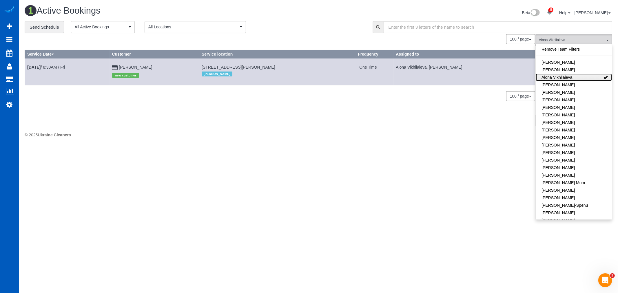
click at [571, 76] on link "Alona Vikhliaieva" at bounding box center [574, 78] width 76 height 8
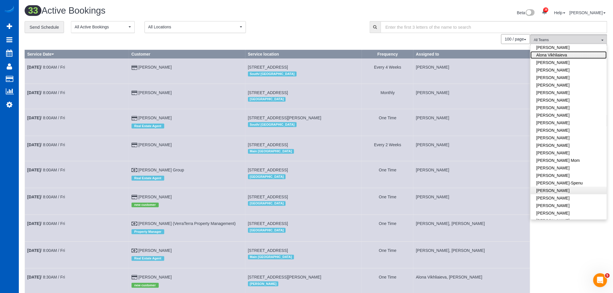
scroll to position [32, 0]
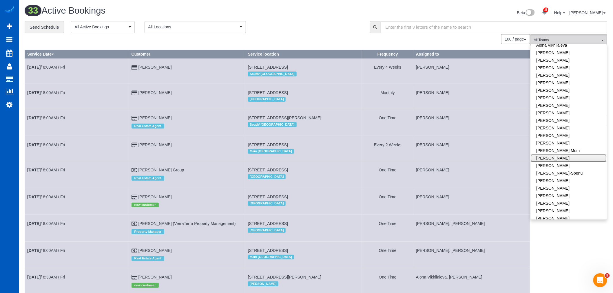
click at [560, 161] on link "Irina Dunaeva" at bounding box center [569, 158] width 76 height 8
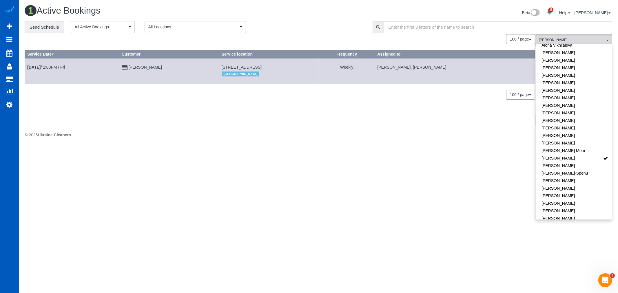
click at [403, 172] on body "38 Beta Your Notifications You have 0 alerts × You have 1 to charge for 10/02/2…" at bounding box center [309, 146] width 618 height 293
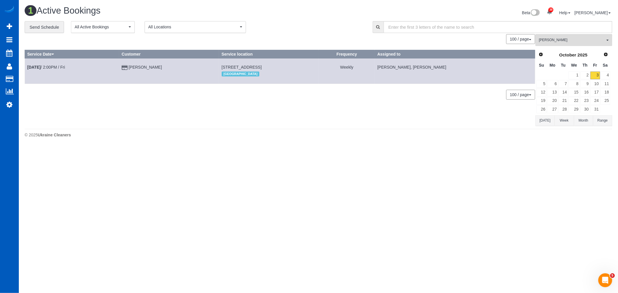
click at [142, 82] on td "Lavinia Moisiuc" at bounding box center [169, 71] width 100 height 25
click at [596, 87] on link "10" at bounding box center [595, 84] width 10 height 8
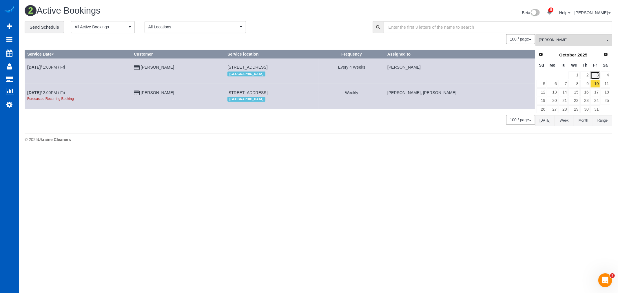
click at [597, 78] on link "3" at bounding box center [595, 76] width 10 height 8
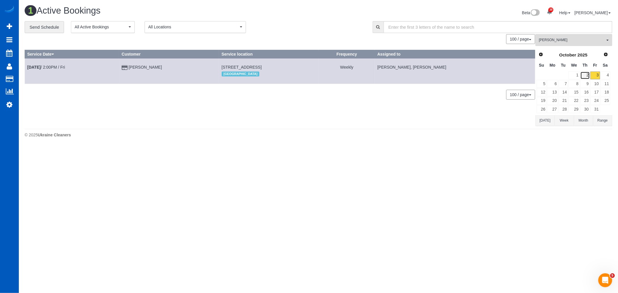
click at [585, 75] on link "2" at bounding box center [585, 76] width 10 height 8
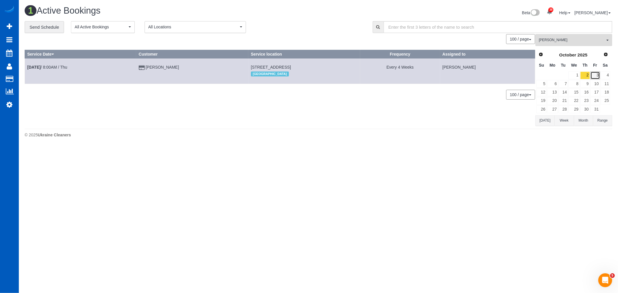
click at [595, 74] on link "3" at bounding box center [595, 76] width 10 height 8
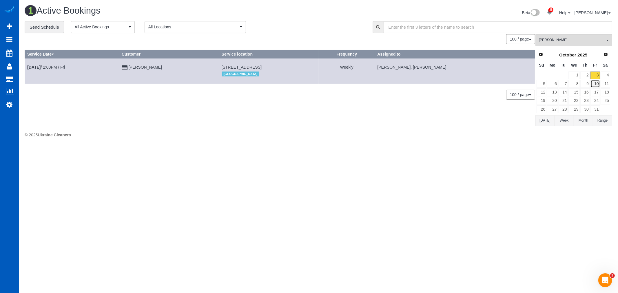
click at [596, 84] on link "10" at bounding box center [595, 84] width 10 height 8
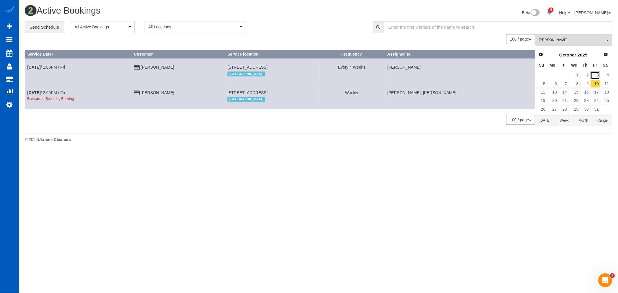
click at [596, 74] on link "3" at bounding box center [595, 76] width 10 height 8
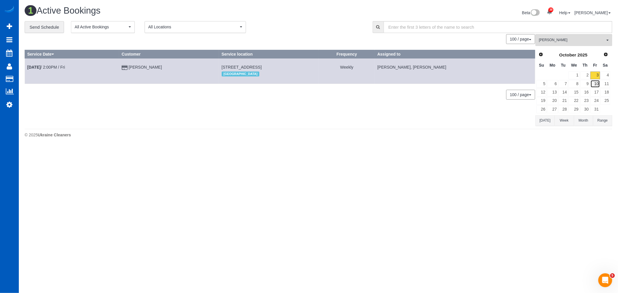
click at [594, 83] on link "10" at bounding box center [595, 84] width 10 height 8
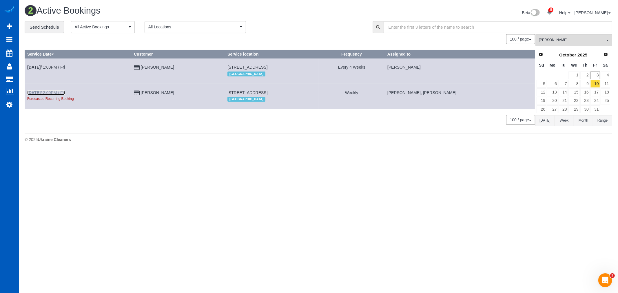
click at [63, 94] on link "Oct 10th / 2:00PM / Fri" at bounding box center [46, 92] width 38 height 5
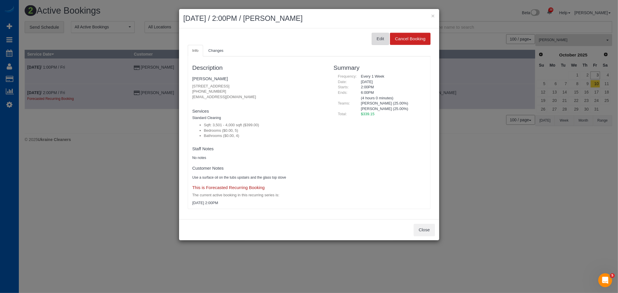
click at [379, 42] on button "Edit" at bounding box center [380, 39] width 17 height 12
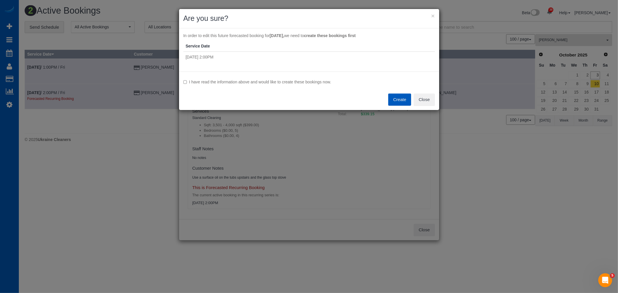
click at [231, 78] on div "I have read the information above and would like to create these bookings now. …" at bounding box center [309, 91] width 260 height 39
click at [231, 80] on label "I have read the information above and would like to create these bookings now." at bounding box center [308, 82] width 251 height 6
click at [392, 98] on button "Create" at bounding box center [399, 100] width 23 height 12
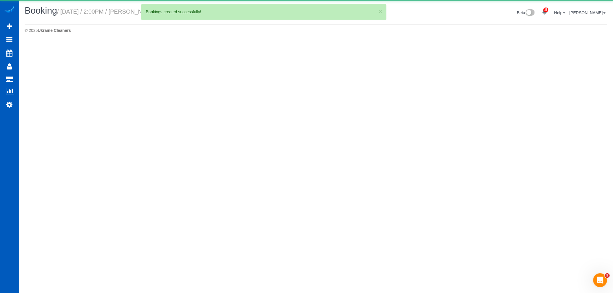
select select "WA"
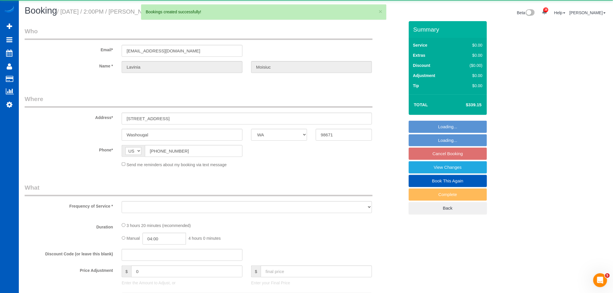
select select "string:fspay-d6e09793-6074-40bf-9efd-049660afd341"
select select "199"
select select "3501"
select select "5"
select select "4"
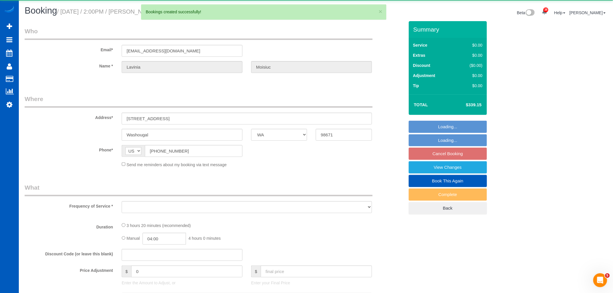
select select "spot22"
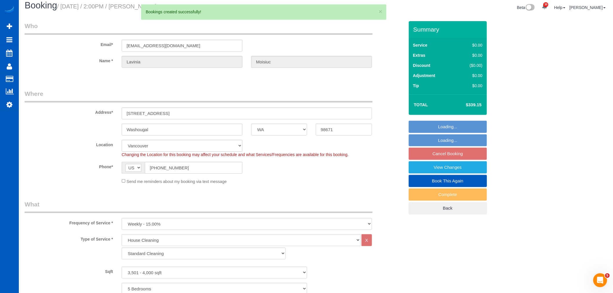
select select "object:3789"
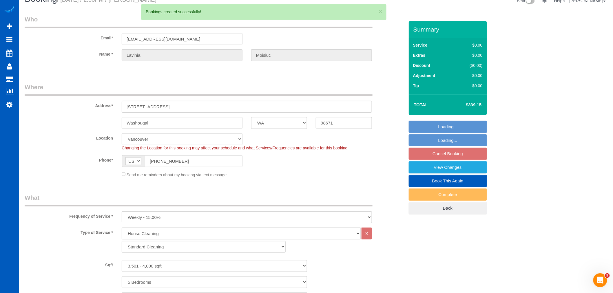
select select "spot39"
select select "3501"
select select "5"
select select "4"
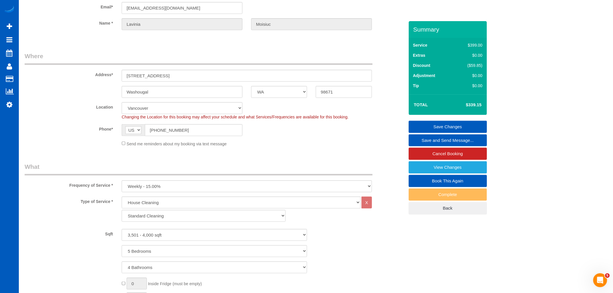
scroll to position [161, 0]
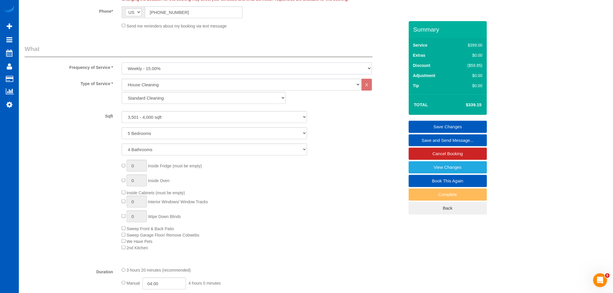
click at [240, 68] on select "One Time Weekly - 15.00% Every 2 Weeks - 10.00% Every 4 Weeks - 5.00% Every 2 M…" at bounding box center [247, 69] width 250 height 12
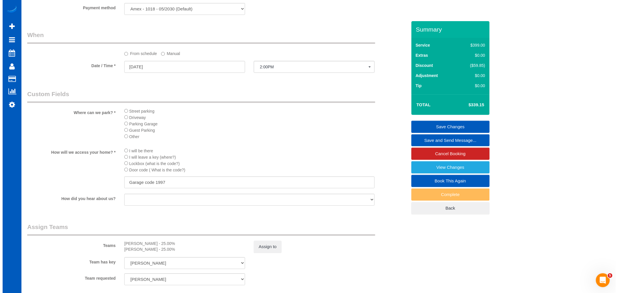
scroll to position [644, 0]
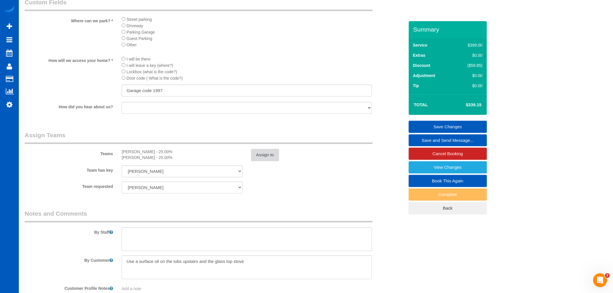
click at [254, 158] on button "Assign to" at bounding box center [265, 155] width 28 height 12
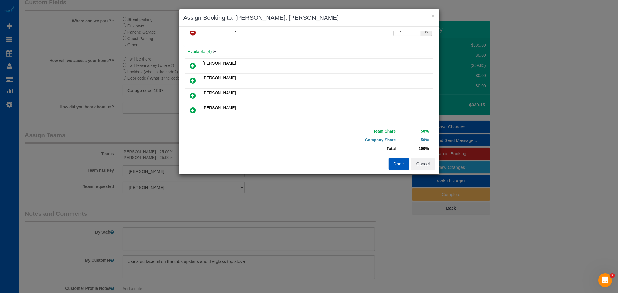
scroll to position [0, 0]
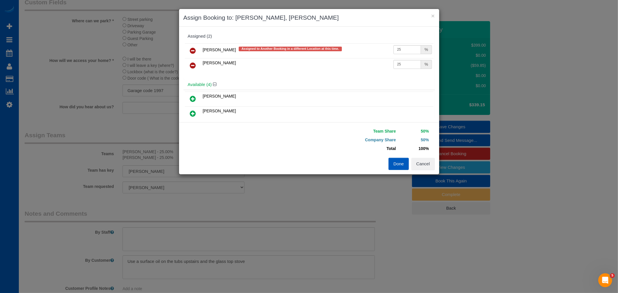
click at [193, 60] on link at bounding box center [193, 66] width 14 height 12
click at [192, 51] on icon at bounding box center [193, 50] width 6 height 7
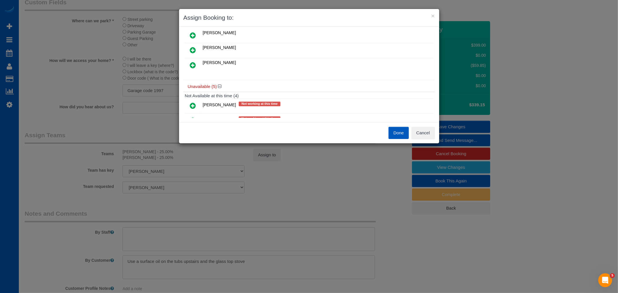
click at [194, 63] on icon at bounding box center [193, 65] width 6 height 7
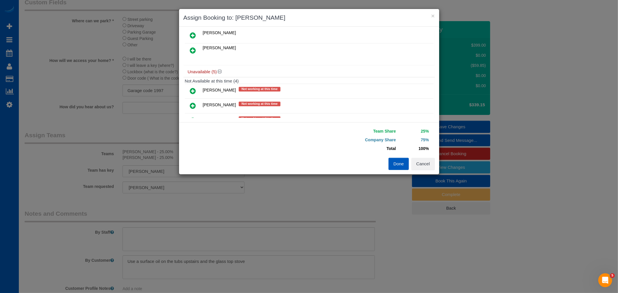
click at [192, 52] on icon at bounding box center [193, 50] width 6 height 7
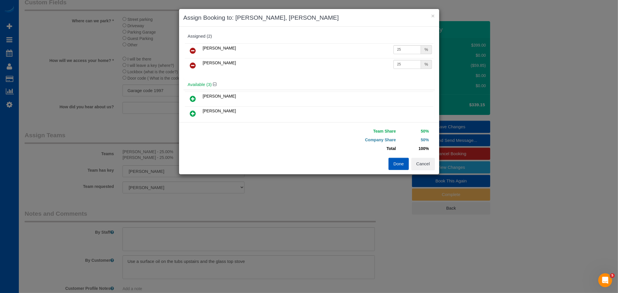
click at [392, 164] on button "Done" at bounding box center [398, 164] width 20 height 12
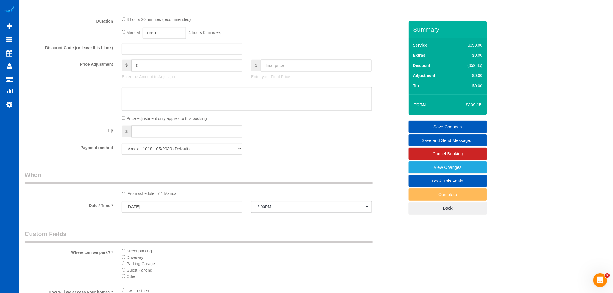
scroll to position [418, 0]
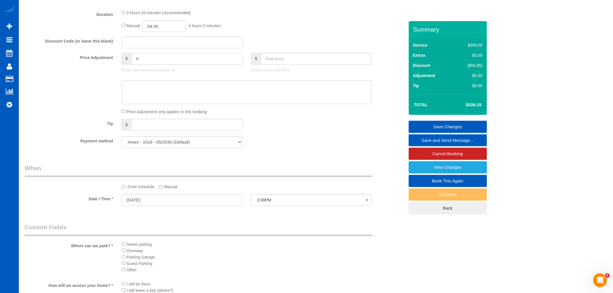
drag, startPoint x: 126, startPoint y: 61, endPoint x: 97, endPoint y: 66, distance: 29.0
click at [97, 66] on div "Price Adjustment $ 0 Enter the Amount to Adjust, or $ Enter your Final Price" at bounding box center [214, 64] width 388 height 23
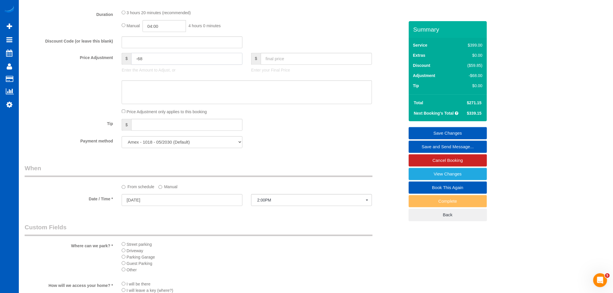
type input "-68"
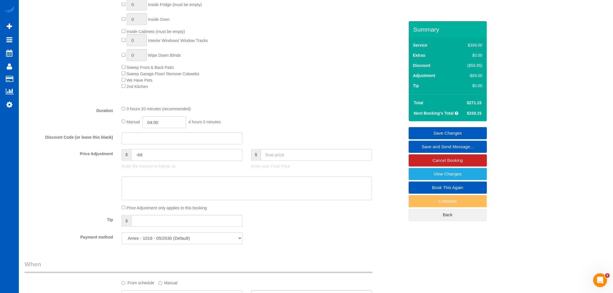
scroll to position [322, 0]
click at [155, 195] on textarea at bounding box center [247, 189] width 250 height 24
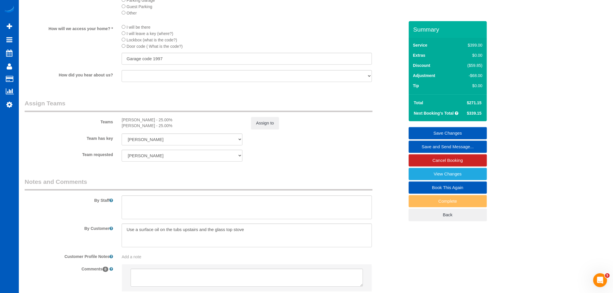
scroll to position [676, 0]
type textarea "discount for messing up last cleaning"
click at [261, 129] on button "Assign to" at bounding box center [265, 123] width 28 height 12
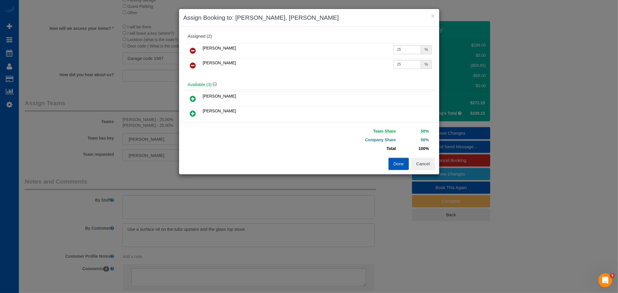
click at [398, 165] on button "Done" at bounding box center [398, 164] width 20 height 12
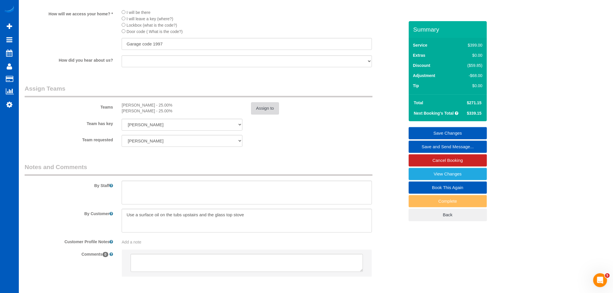
scroll to position [724, 0]
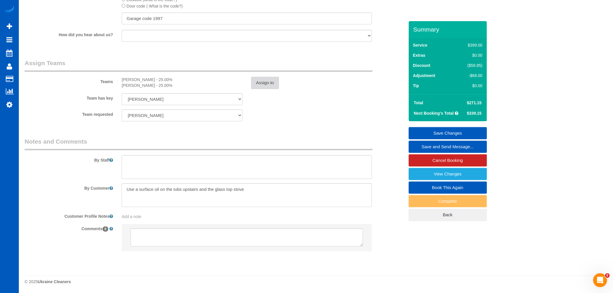
click at [256, 80] on button "Assign to" at bounding box center [265, 83] width 28 height 12
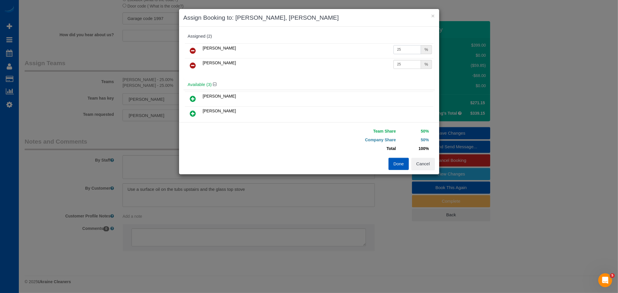
drag, startPoint x: 395, startPoint y: 47, endPoint x: 398, endPoint y: 47, distance: 3.8
click at [398, 47] on input "25" at bounding box center [407, 49] width 28 height 9
click at [409, 54] on td "25 %" at bounding box center [412, 50] width 41 height 15
click at [409, 51] on input "25" at bounding box center [407, 49] width 28 height 9
drag, startPoint x: 405, startPoint y: 49, endPoint x: 345, endPoint y: 55, distance: 60.6
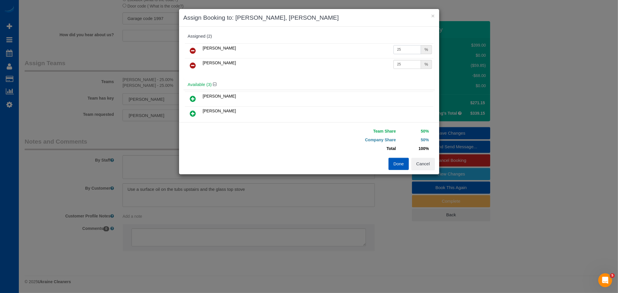
click at [345, 55] on tr "Raissa Radionova 25 %" at bounding box center [309, 50] width 249 height 15
type input "32"
drag, startPoint x: 401, startPoint y: 64, endPoint x: 361, endPoint y: 69, distance: 40.6
click at [361, 69] on tr "Yekaterina Klochan 3 %" at bounding box center [309, 65] width 249 height 15
drag, startPoint x: 406, startPoint y: 60, endPoint x: 365, endPoint y: 70, distance: 42.4
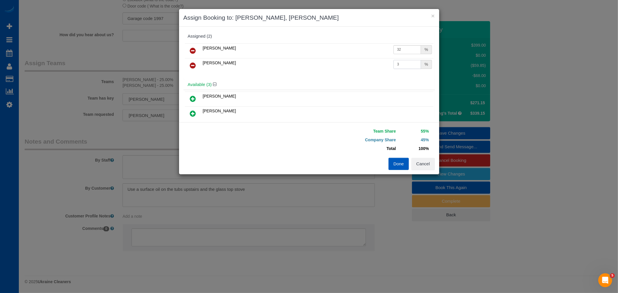
click at [365, 70] on tr "Yekaterina Klochan 3 %" at bounding box center [309, 65] width 249 height 15
drag, startPoint x: 403, startPoint y: 63, endPoint x: 379, endPoint y: 65, distance: 24.1
click at [379, 65] on tr "Yekaterina Klochan 23 %" at bounding box center [309, 65] width 249 height 15
type input "32"
click at [398, 163] on button "Done" at bounding box center [398, 164] width 20 height 12
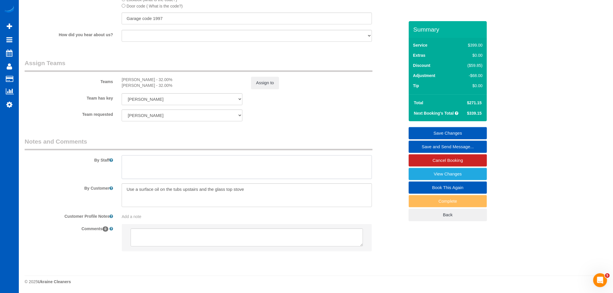
click at [264, 176] on textarea at bounding box center [247, 167] width 250 height 24
click at [253, 192] on textarea at bounding box center [247, 195] width 250 height 24
click at [231, 171] on textarea at bounding box center [247, 167] width 250 height 24
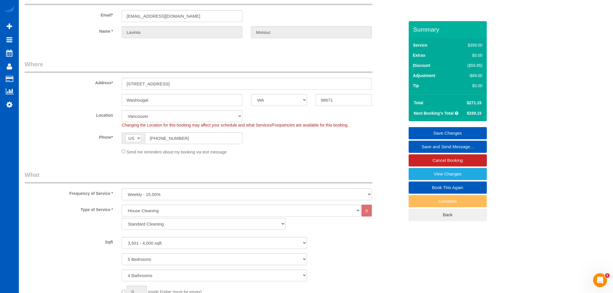
scroll to position [16, 0]
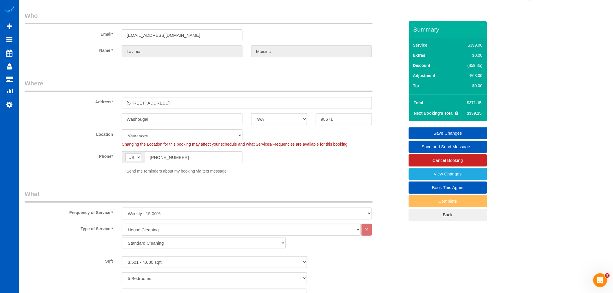
type textarea "This is a luxury home. Do your best and be extra extra attentive to the details"
click at [448, 132] on link "Save Changes" at bounding box center [448, 133] width 78 height 12
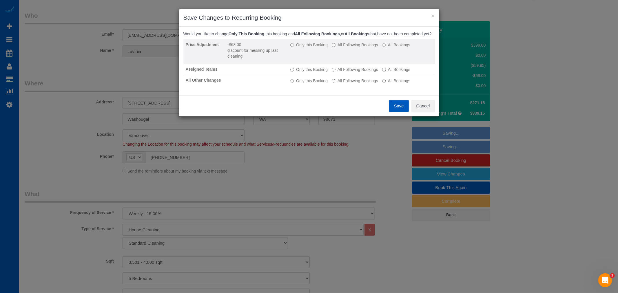
click at [356, 48] on label "All Following Bookings" at bounding box center [355, 45] width 46 height 6
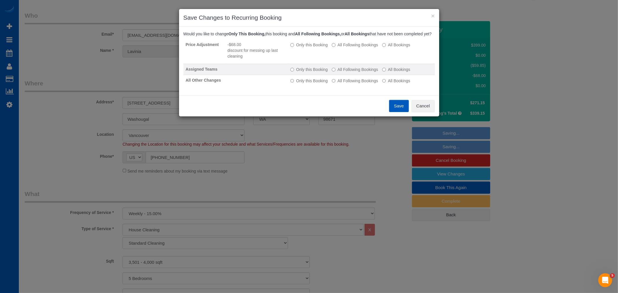
click at [352, 72] on label "All Following Bookings" at bounding box center [355, 70] width 46 height 6
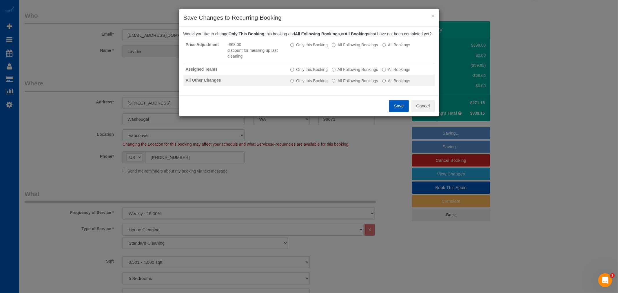
click at [347, 84] on label "All Following Bookings" at bounding box center [355, 81] width 46 height 6
click at [390, 109] on button "Save" at bounding box center [399, 106] width 20 height 12
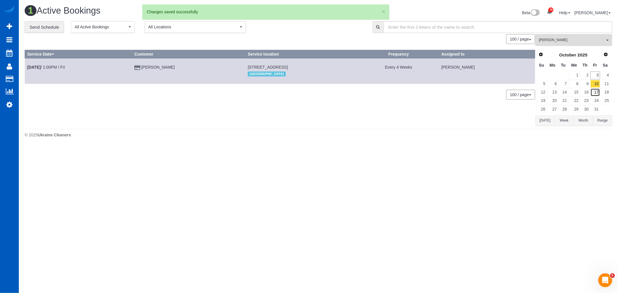
click at [598, 91] on link "17" at bounding box center [595, 92] width 10 height 8
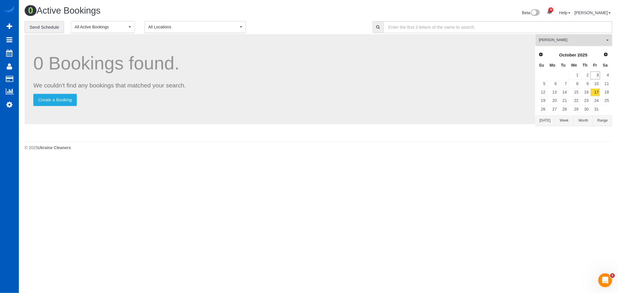
click at [577, 42] on span "[PERSON_NAME]" at bounding box center [572, 40] width 66 height 5
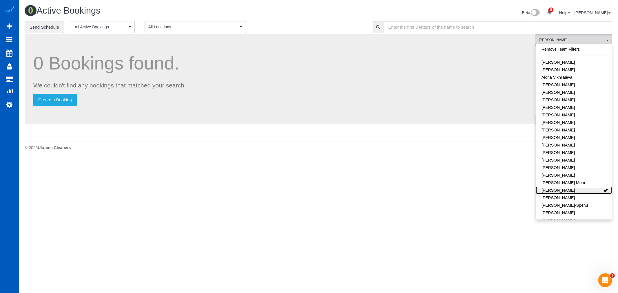
click at [580, 192] on link "[PERSON_NAME]" at bounding box center [574, 191] width 76 height 8
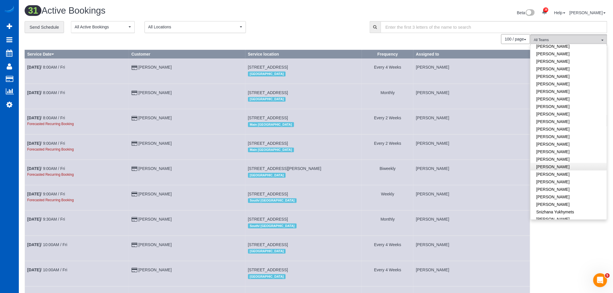
scroll to position [322, 0]
click at [552, 149] on link "[PERSON_NAME]" at bounding box center [569, 153] width 76 height 8
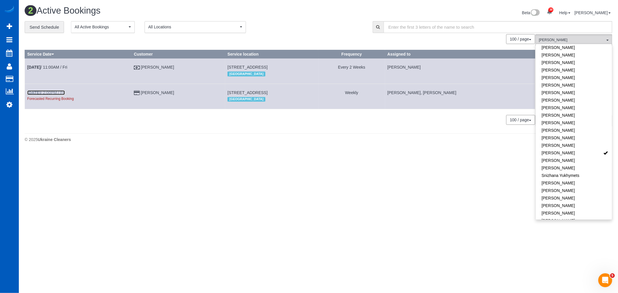
click at [45, 92] on link "Oct 17th / 2:00PM / Fri" at bounding box center [46, 92] width 38 height 5
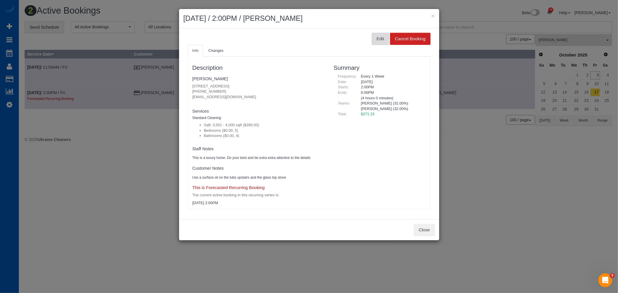
click at [382, 39] on button "Edit" at bounding box center [380, 39] width 17 height 12
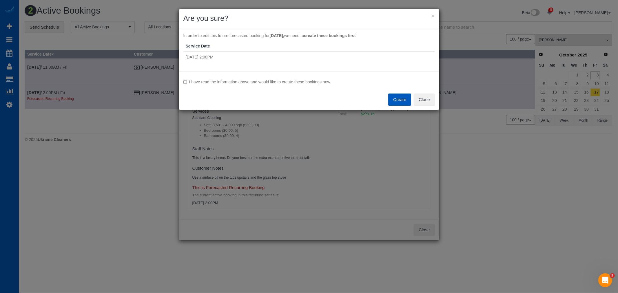
click at [201, 81] on label "I have read the information above and would like to create these bookings now." at bounding box center [308, 82] width 251 height 6
click at [404, 100] on button "Create" at bounding box center [399, 100] width 23 height 12
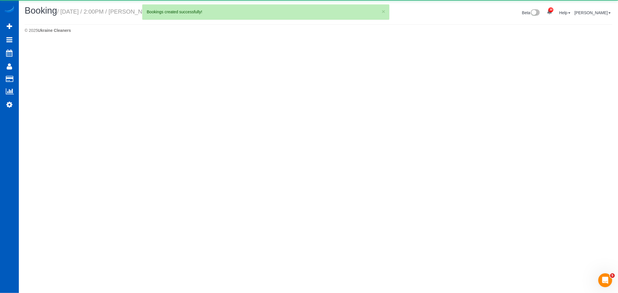
select select "WA"
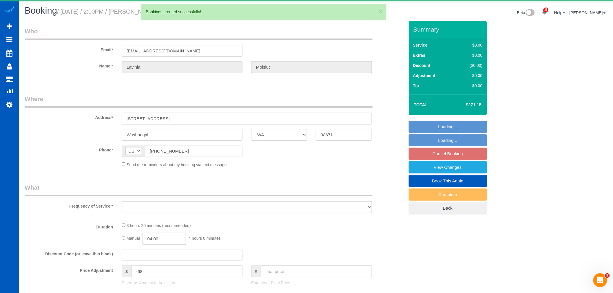
select select "object:5827"
select select "string:fspay-d6e09793-6074-40bf-9efd-049660afd341"
select select "199"
select select "3501"
select select "5"
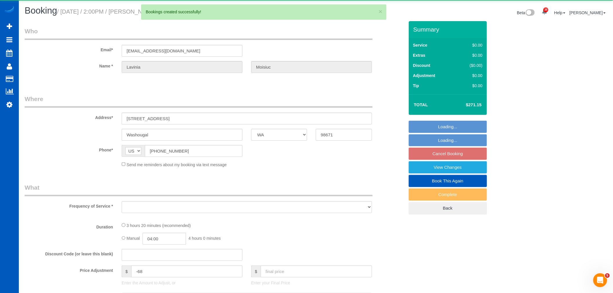
select select "4"
select select "spot56"
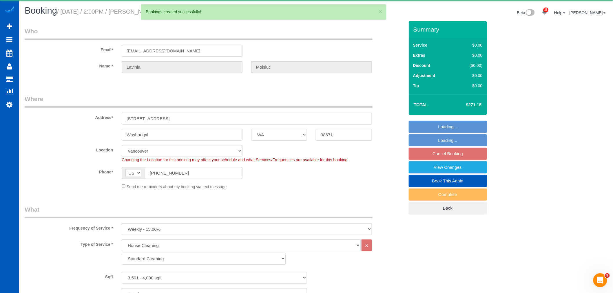
select select "object:5976"
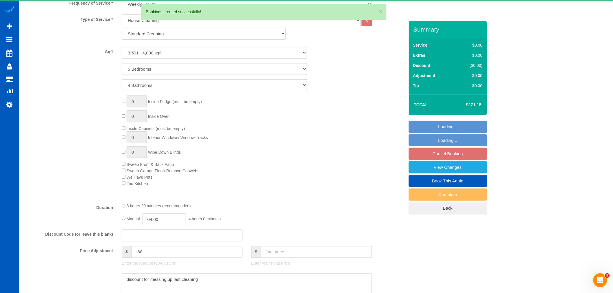
select select "3501"
select select "5"
select select "4"
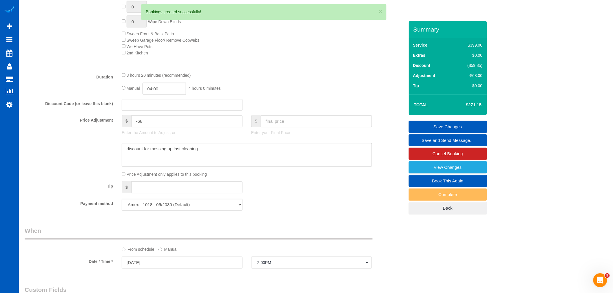
scroll to position [354, 0]
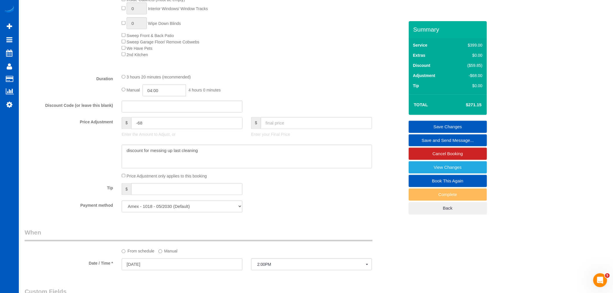
drag, startPoint x: 182, startPoint y: 122, endPoint x: 63, endPoint y: 132, distance: 118.9
click at [63, 132] on div "Price Adjustment $ -68 Enter the Amount to Adjust, or $ Enter your Final Price" at bounding box center [214, 128] width 388 height 23
drag, startPoint x: 209, startPoint y: 155, endPoint x: 60, endPoint y: 156, distance: 148.6
click at [60, 156] on div at bounding box center [214, 157] width 388 height 24
type input "0"
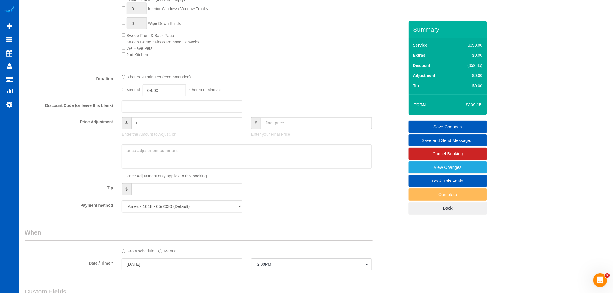
click at [348, 212] on div "Payment method Amex - 1018 - 05/2030 (Default) Add Credit Card ─────────────── …" at bounding box center [214, 207] width 388 height 12
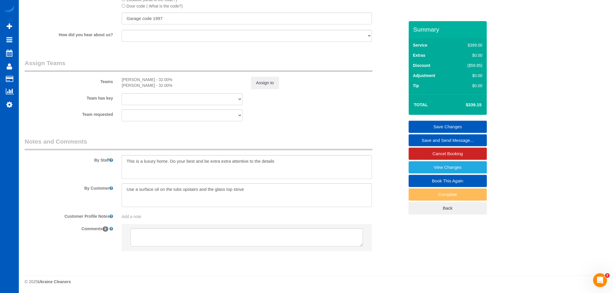
scroll to position [724, 0]
click at [263, 87] on button "Assign to" at bounding box center [265, 83] width 28 height 12
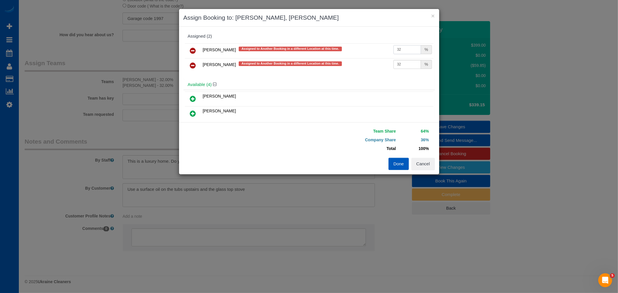
drag, startPoint x: 398, startPoint y: 50, endPoint x: 393, endPoint y: 49, distance: 4.9
click at [393, 49] on input "32" at bounding box center [407, 49] width 28 height 9
type input "25"
drag, startPoint x: 408, startPoint y: 65, endPoint x: 353, endPoint y: 67, distance: 54.2
click at [353, 67] on tr "Yekaterina Klochan Assigned to Another Booking in a different Location at this …" at bounding box center [309, 65] width 249 height 15
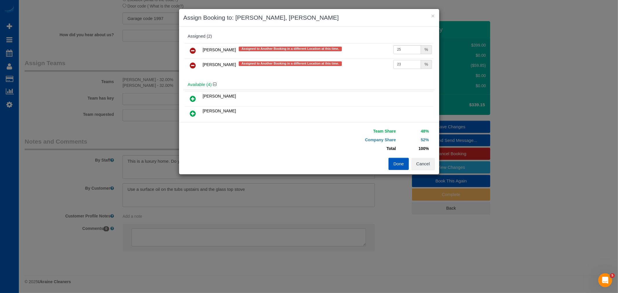
drag, startPoint x: 395, startPoint y: 65, endPoint x: 399, endPoint y: 66, distance: 4.1
click at [399, 66] on input "23" at bounding box center [407, 64] width 28 height 9
type input "25"
click at [397, 165] on button "Done" at bounding box center [398, 164] width 20 height 12
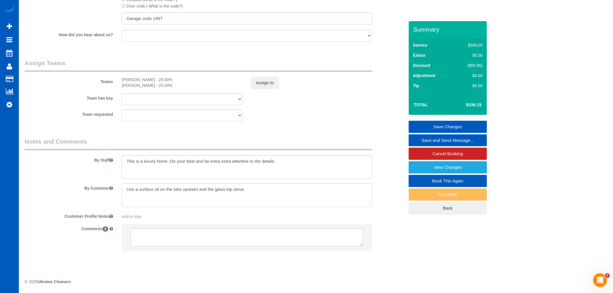
click at [451, 127] on link "Save Changes" at bounding box center [448, 127] width 78 height 12
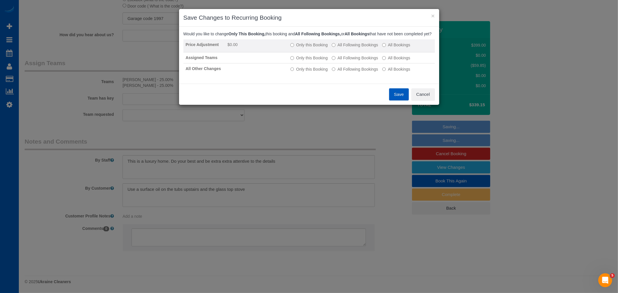
click at [341, 46] on td "Only this Booking All Following Bookings All Bookings" at bounding box center [361, 45] width 147 height 13
click at [341, 48] on label "All Following Bookings" at bounding box center [355, 45] width 46 height 6
click at [344, 52] on td "Only this Booking All Following Bookings All Bookings" at bounding box center [361, 45] width 147 height 13
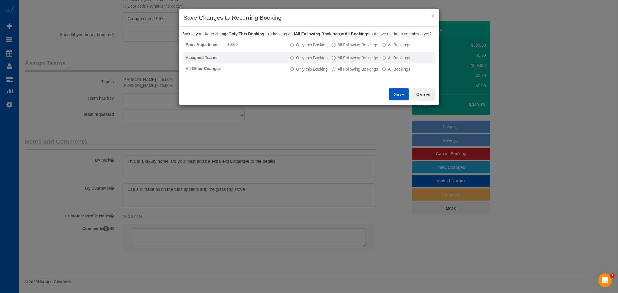
click at [341, 61] on label "All Following Bookings" at bounding box center [355, 58] width 46 height 6
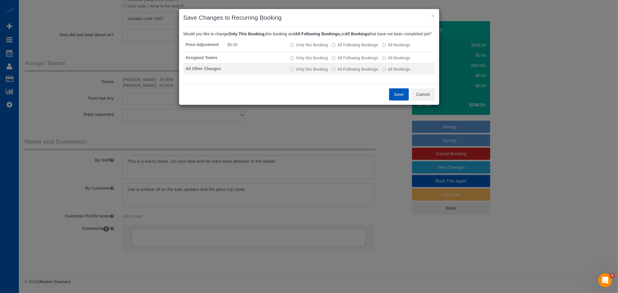
click at [343, 72] on label "All Following Bookings" at bounding box center [355, 69] width 46 height 6
click at [400, 100] on button "Save" at bounding box center [399, 94] width 20 height 12
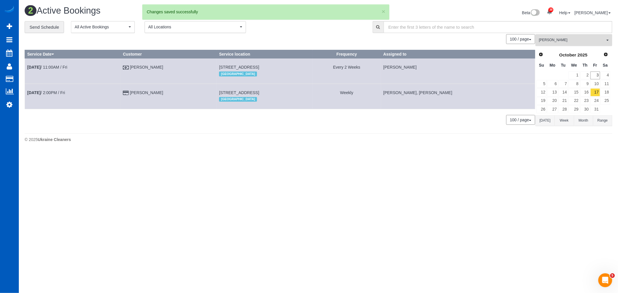
click at [593, 41] on span "[PERSON_NAME]" at bounding box center [572, 40] width 66 height 5
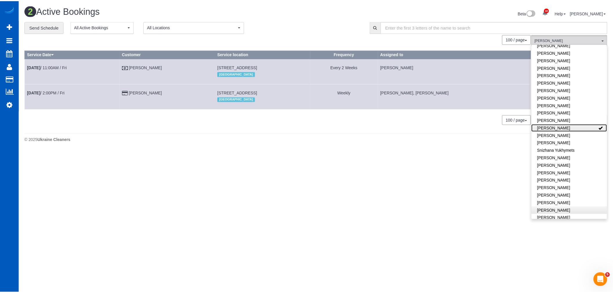
scroll to position [352, 0]
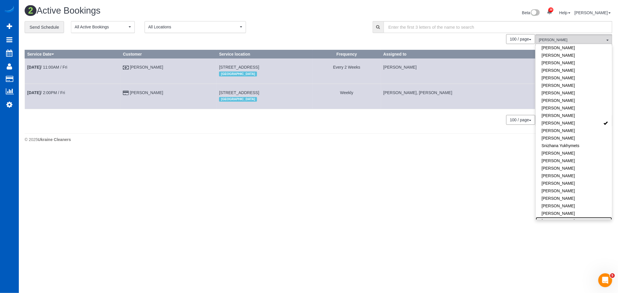
click at [565, 217] on link "[PERSON_NAME]" at bounding box center [574, 221] width 76 height 8
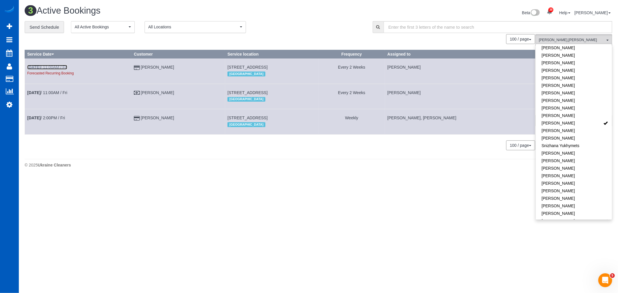
click at [47, 67] on link "Oct 17th / 11:00AM / Fri" at bounding box center [47, 67] width 40 height 5
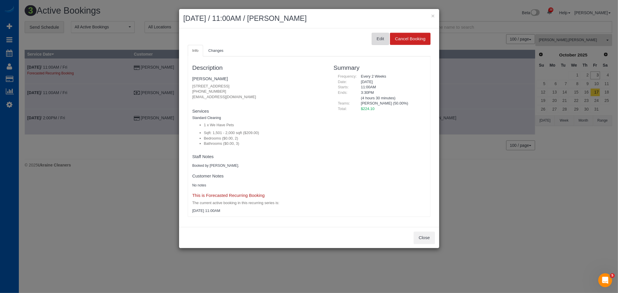
click at [378, 39] on button "Edit" at bounding box center [380, 39] width 17 height 12
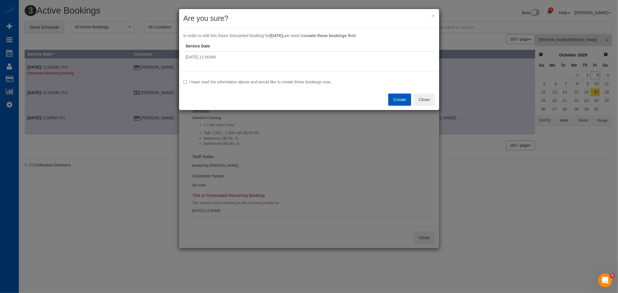
click at [183, 83] on div "I have read the information above and would like to create these bookings now. …" at bounding box center [309, 91] width 260 height 39
click at [399, 98] on button "Create" at bounding box center [399, 100] width 23 height 12
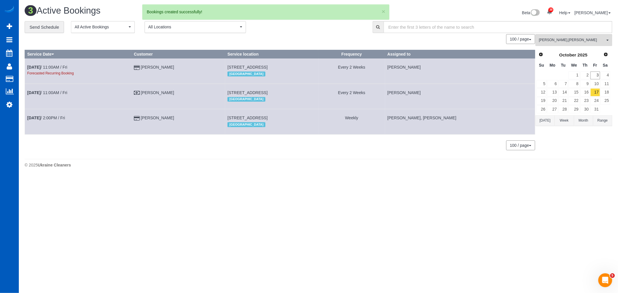
select select "OR"
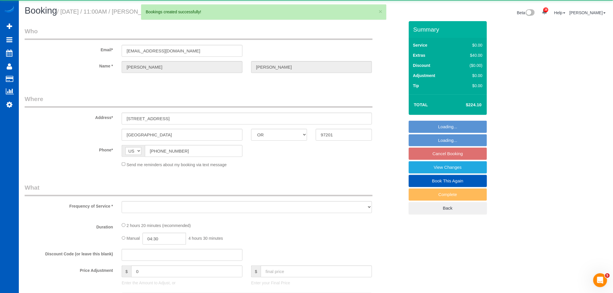
select select "object:7330"
select select "string:fspay-12746d97-e093-47e1-8d88-9ecddae2ebd2"
select select "199"
select select "1501"
select select "2"
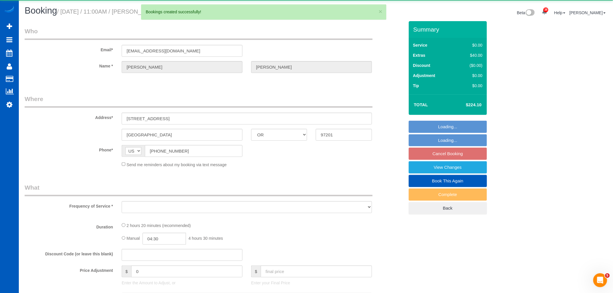
select select "3"
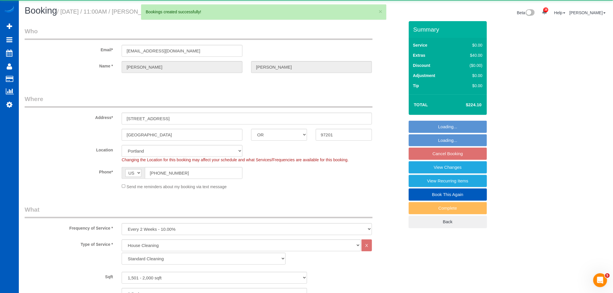
select select "spot72"
select select "1501"
select select "2"
select select "3"
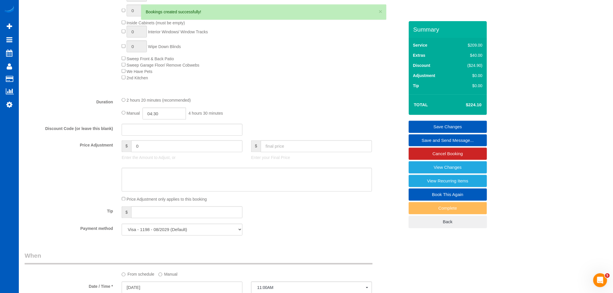
scroll to position [386, 0]
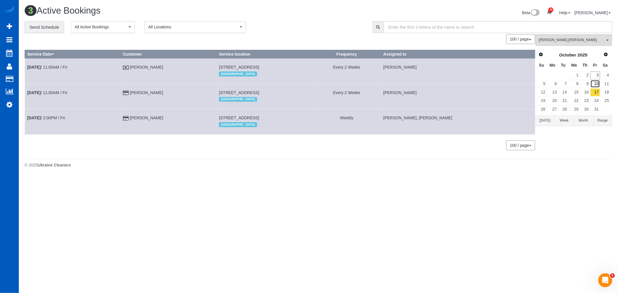
click at [595, 83] on link "10" at bounding box center [595, 84] width 10 height 8
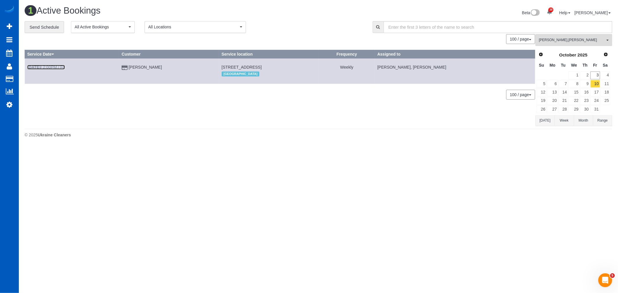
click at [48, 66] on link "Oct 10th / 2:00PM / Fri" at bounding box center [46, 67] width 38 height 5
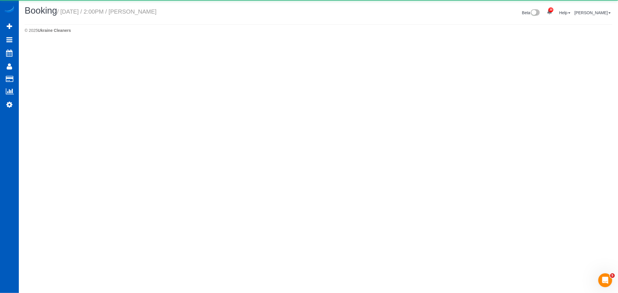
select select "WA"
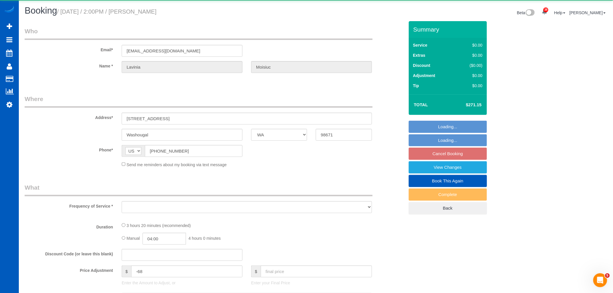
select select "object:8393"
select select "string:fspay-d6e09793-6074-40bf-9efd-049660afd341"
select select "199"
select select "spot90"
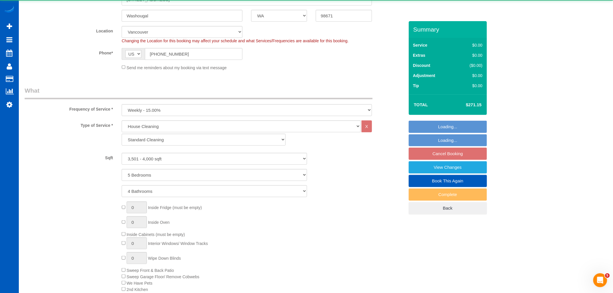
select select "3501"
select select "5"
select select "4"
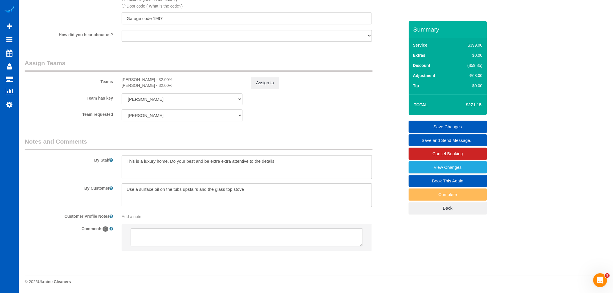
scroll to position [734, 0]
click at [280, 168] on textarea at bounding box center [247, 167] width 250 height 24
click at [207, 165] on textarea at bounding box center [247, 167] width 250 height 24
drag, startPoint x: 207, startPoint y: 169, endPoint x: 181, endPoint y: 170, distance: 26.1
click at [181, 170] on textarea at bounding box center [247, 167] width 250 height 24
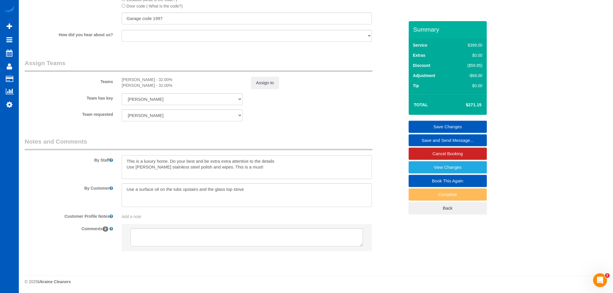
click at [258, 167] on textarea at bounding box center [247, 167] width 250 height 24
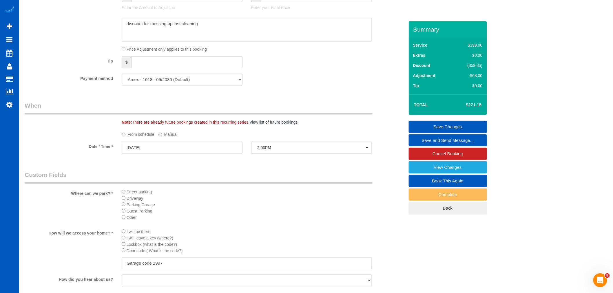
scroll to position [380, 0]
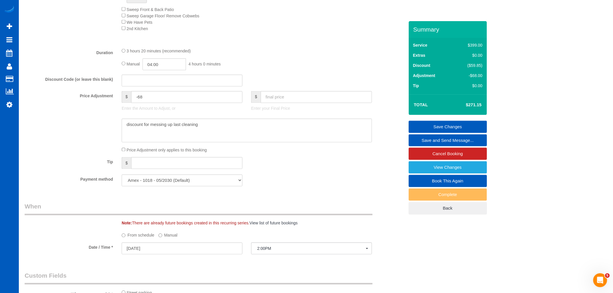
type textarea "This is a luxury home. Do your best and be extra extra attentive to the details…"
click at [470, 127] on link "Save Changes" at bounding box center [448, 127] width 78 height 12
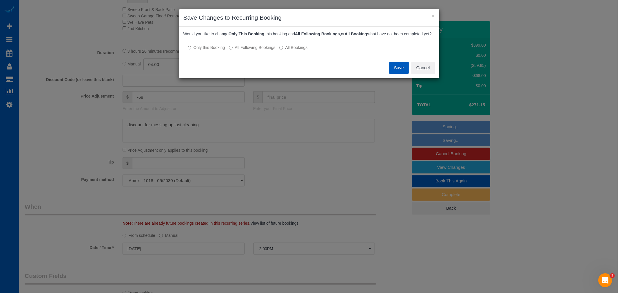
click at [264, 50] on label "All Following Bookings" at bounding box center [252, 48] width 46 height 6
click at [406, 73] on button "Save" at bounding box center [399, 68] width 20 height 12
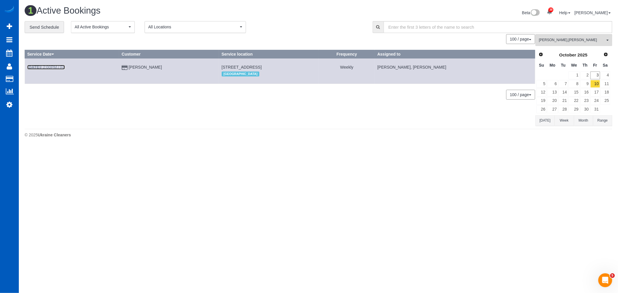
click at [60, 68] on link "Oct 10th / 2:00PM / Fri" at bounding box center [46, 67] width 38 height 5
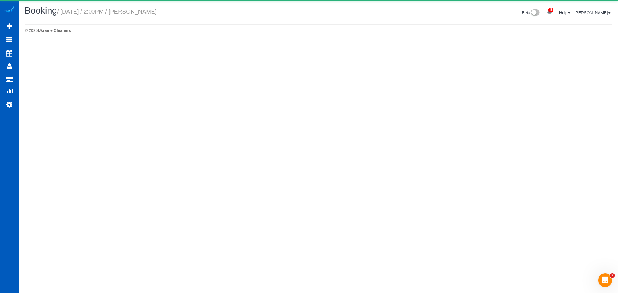
select select "WA"
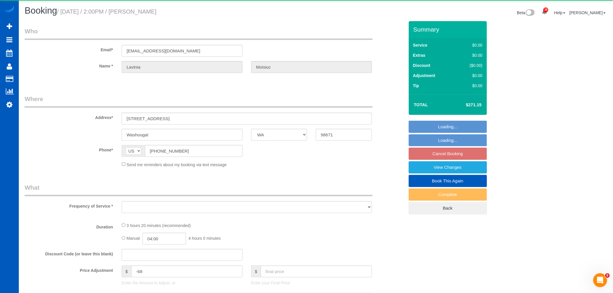
select select "object:9060"
select select "string:fspay-d6e09793-6074-40bf-9efd-049660afd341"
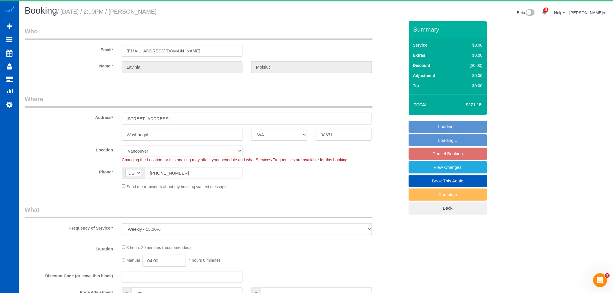
select select "object:9223"
select select "199"
select select "3501"
select select "5"
select select "4"
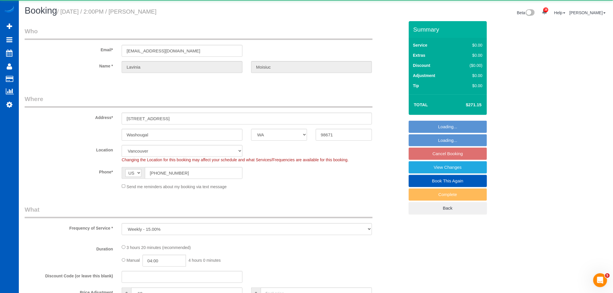
select select "spot107"
select select "3501"
select select "5"
select select "4"
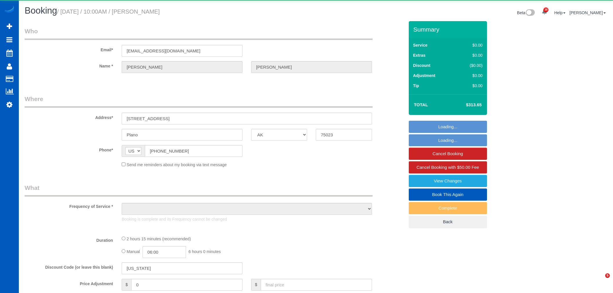
select select "[GEOGRAPHIC_DATA]"
select select "number:8"
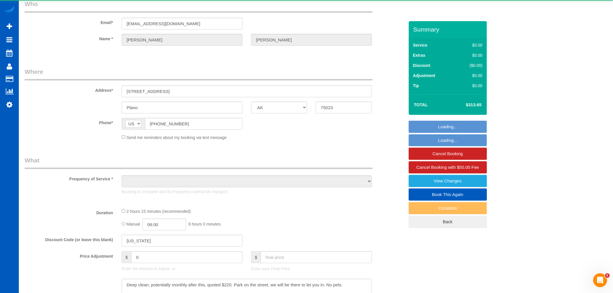
select select "object:1087"
select select "199"
select select "2001"
select select "3"
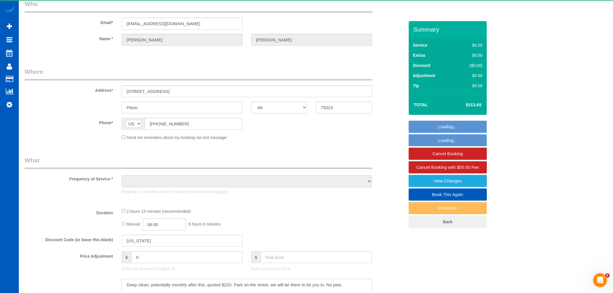
select select "spot1"
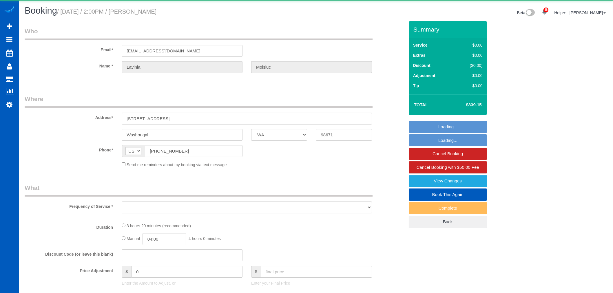
select select "WA"
select select "object:1122"
select select "199"
select select "3501"
select select "5"
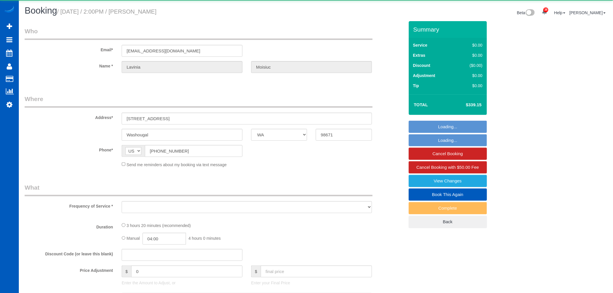
select select "4"
select select "spot1"
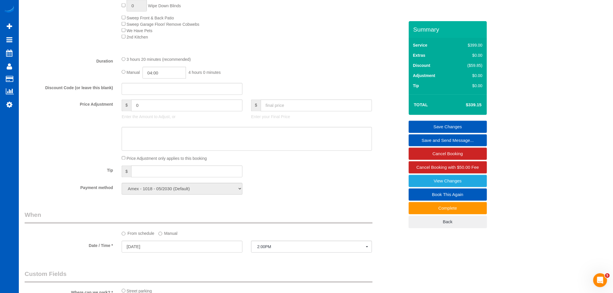
scroll to position [402, 0]
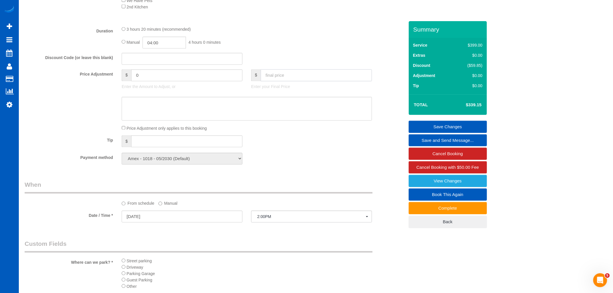
click at [283, 81] on input "text" at bounding box center [316, 76] width 111 height 12
type input "169.5"
type input "-169.65"
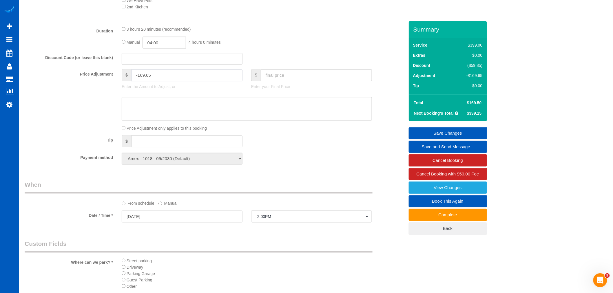
drag, startPoint x: 146, startPoint y: 80, endPoint x: 153, endPoint y: 78, distance: 6.5
click at [153, 78] on input "-169.65" at bounding box center [186, 76] width 111 height 12
click at [149, 79] on input "-169.57" at bounding box center [186, 76] width 111 height 12
type input "-169.58"
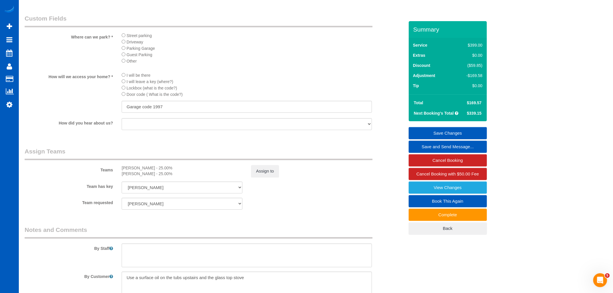
scroll to position [627, 0]
click at [271, 178] on button "Assign to" at bounding box center [265, 171] width 28 height 12
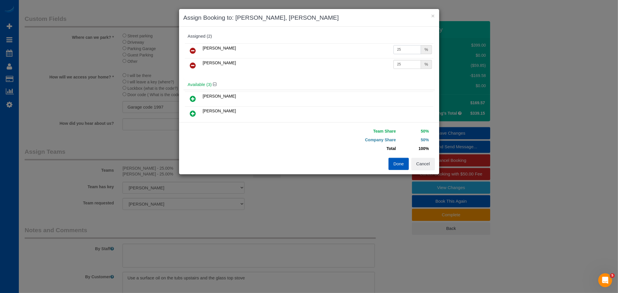
click at [396, 50] on input "25" at bounding box center [407, 49] width 28 height 9
drag, startPoint x: 394, startPoint y: 49, endPoint x: 382, endPoint y: 53, distance: 12.1
click at [382, 53] on tr "Irina Dunaeva 25 %" at bounding box center [309, 50] width 249 height 15
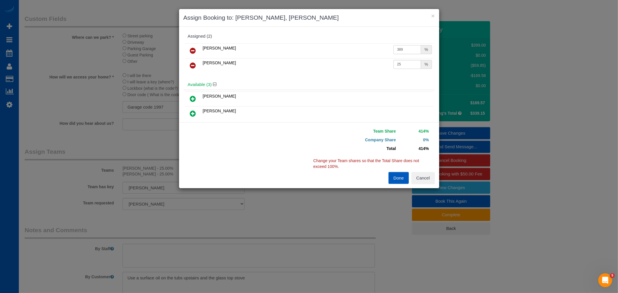
click at [399, 50] on input "389" at bounding box center [407, 49] width 28 height 9
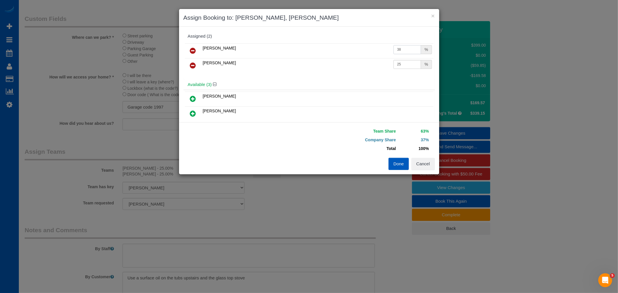
type input "38"
click at [401, 67] on input "25" at bounding box center [407, 64] width 28 height 9
drag, startPoint x: 394, startPoint y: 65, endPoint x: 408, endPoint y: 66, distance: 13.4
click at [408, 66] on input "25" at bounding box center [407, 64] width 28 height 9
click at [395, 64] on input "25" at bounding box center [407, 64] width 28 height 9
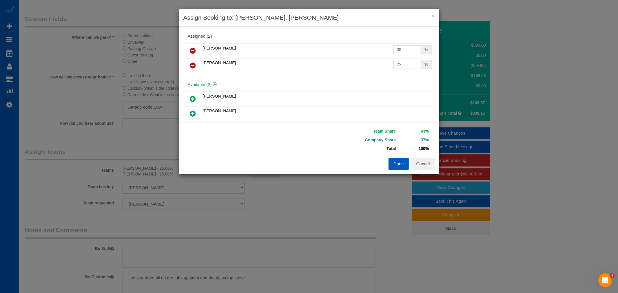
click at [402, 61] on input "25" at bounding box center [407, 64] width 28 height 9
drag, startPoint x: 401, startPoint y: 62, endPoint x: 377, endPoint y: 67, distance: 25.3
click at [377, 67] on tr "Oksana Kosiuk 25 %" at bounding box center [309, 65] width 249 height 15
type input "38.5"
click at [400, 50] on input "38" at bounding box center [407, 49] width 28 height 9
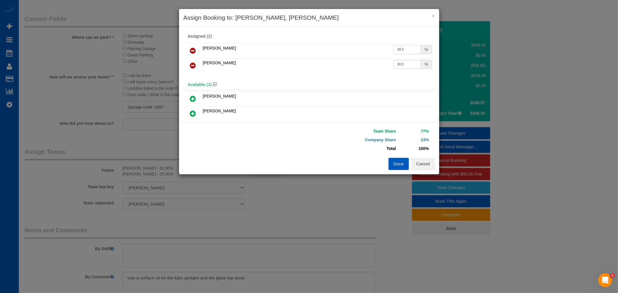
type input "38.5"
click at [363, 84] on h4 "Available (3)" at bounding box center [309, 84] width 243 height 5
click at [392, 164] on button "Done" at bounding box center [398, 164] width 20 height 12
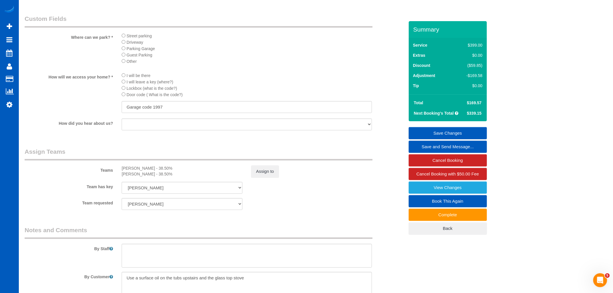
click at [359, 91] on li "Lockbox (what is the code?)" at bounding box center [247, 88] width 250 height 6
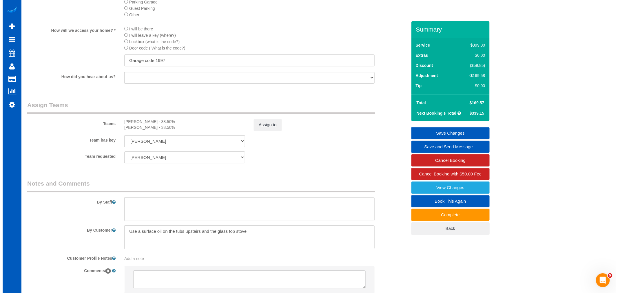
scroll to position [676, 0]
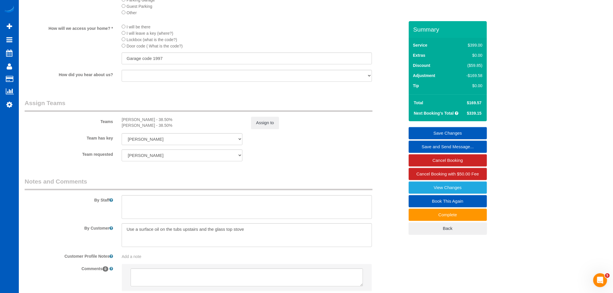
click at [443, 131] on link "Save Changes" at bounding box center [448, 133] width 78 height 12
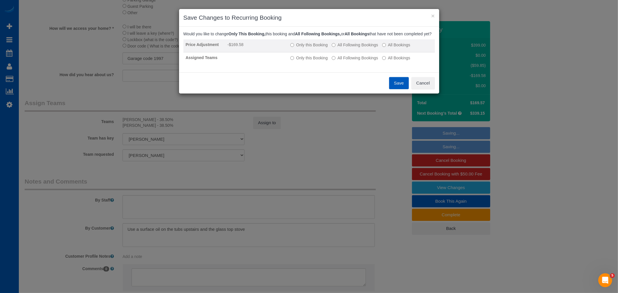
click at [354, 48] on label "All Following Bookings" at bounding box center [355, 45] width 46 height 6
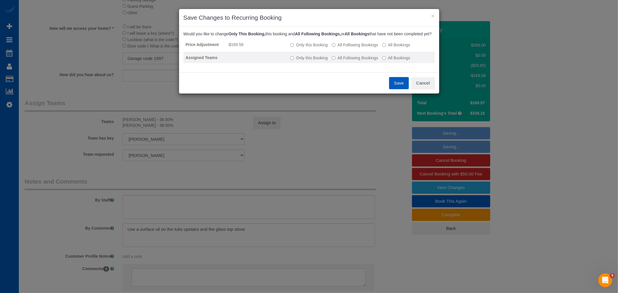
click at [346, 61] on label "All Following Bookings" at bounding box center [355, 58] width 46 height 6
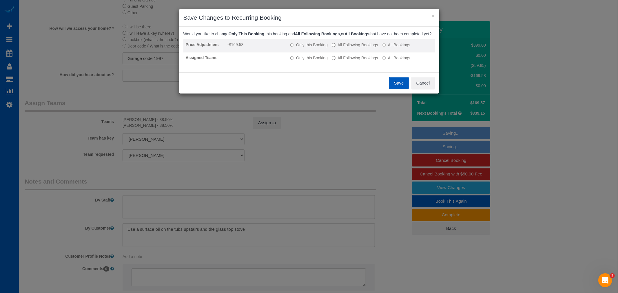
click at [322, 48] on label "Only this Booking" at bounding box center [308, 45] width 37 height 6
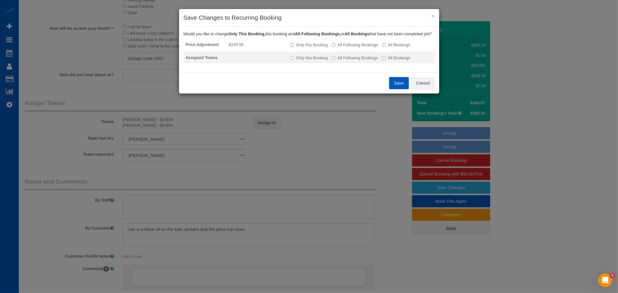
click at [315, 61] on label "Only this Booking" at bounding box center [308, 58] width 37 height 6
click at [388, 87] on div "Save Cancel" at bounding box center [309, 82] width 260 height 21
click at [389, 87] on button "Save" at bounding box center [399, 83] width 20 height 12
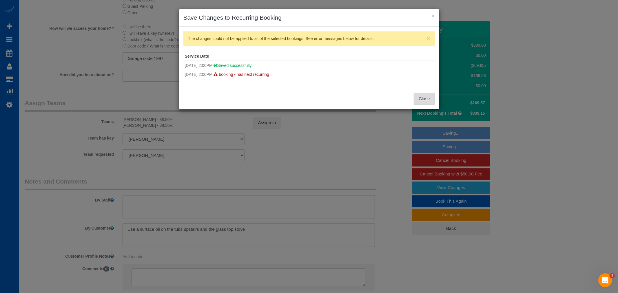
click at [421, 100] on button "Close" at bounding box center [424, 99] width 21 height 12
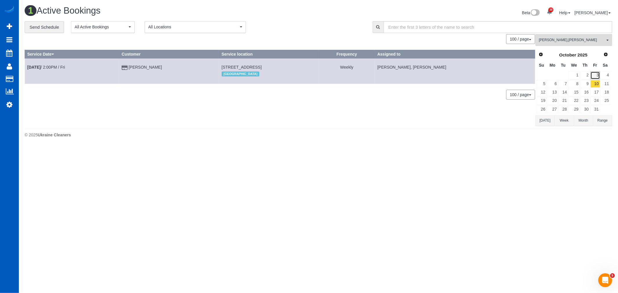
click at [595, 78] on link "3" at bounding box center [595, 76] width 10 height 8
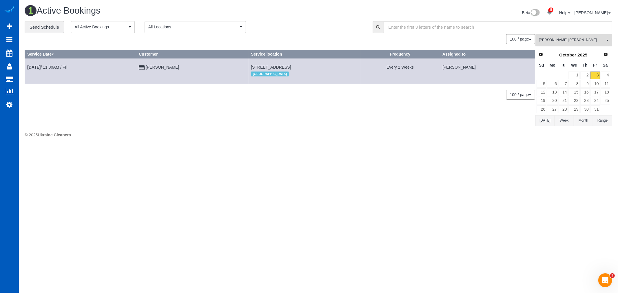
click at [571, 39] on span "Raissa Radionova , Yekaterina Klochan" at bounding box center [572, 40] width 66 height 5
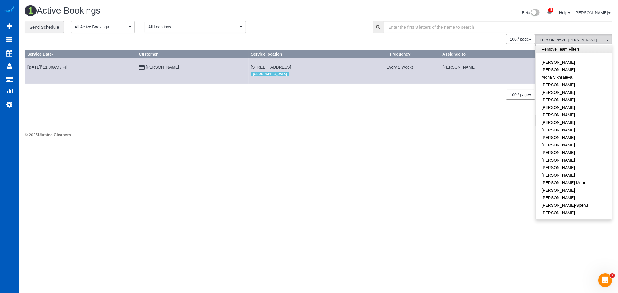
click at [561, 47] on link "Remove Team Filters" at bounding box center [574, 49] width 76 height 8
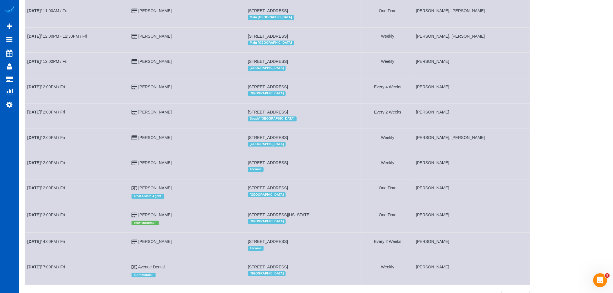
scroll to position [679, 0]
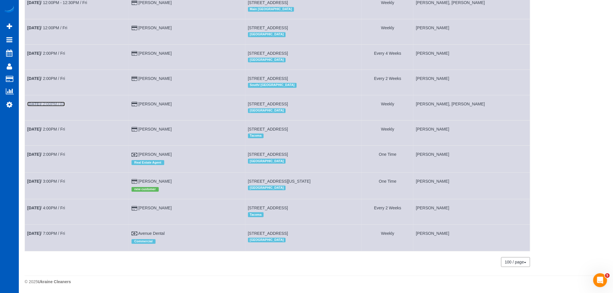
click at [50, 102] on link "Oct 3rd / 2:00PM / Fri" at bounding box center [46, 104] width 38 height 5
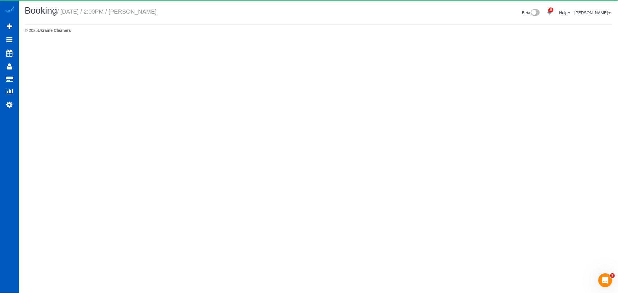
select select "WA"
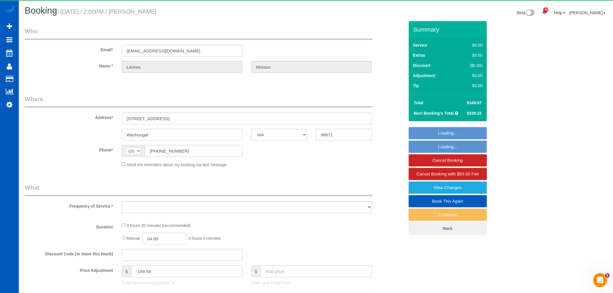
select select "string:fspay-d6e09793-6074-40bf-9efd-049660afd341"
select select "object:2852"
select select "199"
select select "3501"
select select "5"
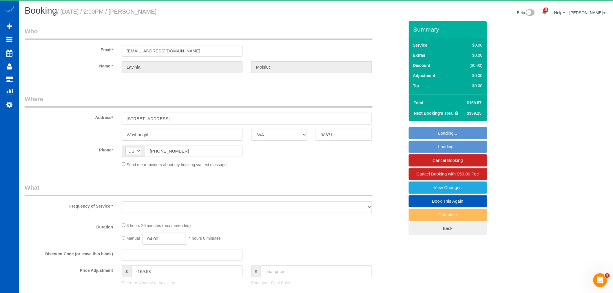
select select "4"
select select "spot12"
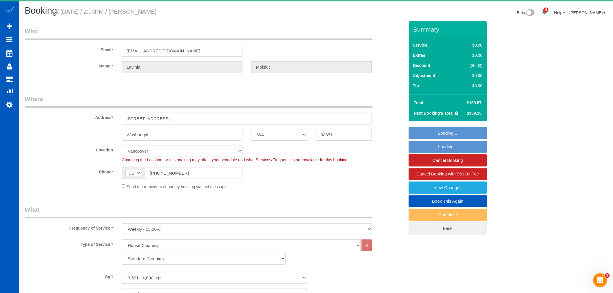
select select "3501"
select select "5"
select select "4"
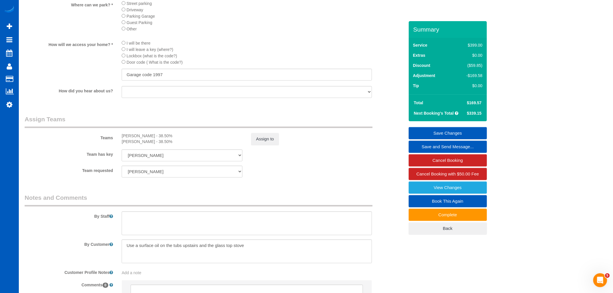
scroll to position [734, 0]
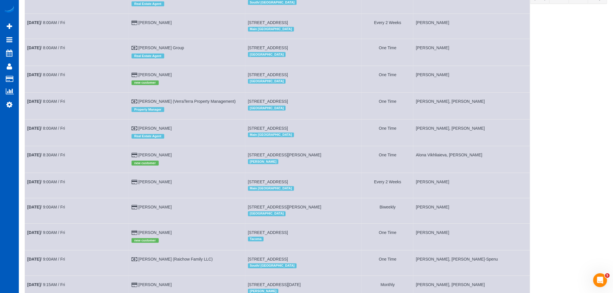
scroll to position [161, 0]
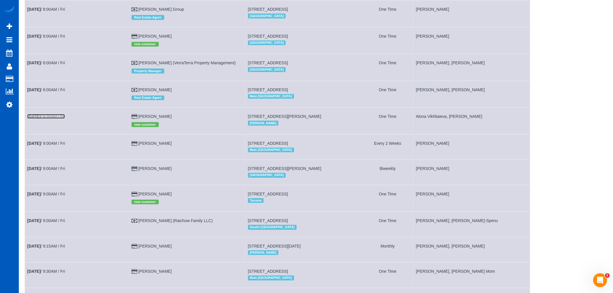
click at [56, 119] on link "Oct 3rd / 8:30AM / Fri" at bounding box center [46, 116] width 38 height 5
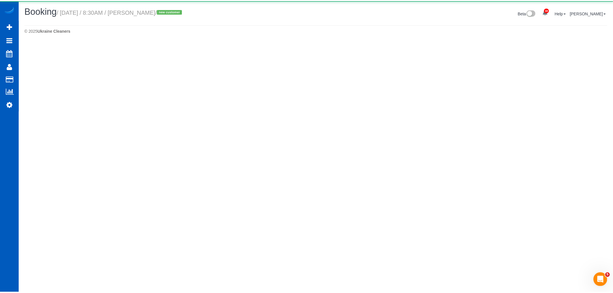
select select "WA"
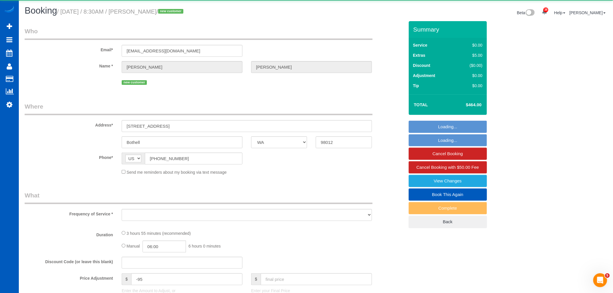
select select "object:3941"
select select "string:fspay-5e0d3257-4a31-4b14-8fd9-198c913877c5"
select select "199"
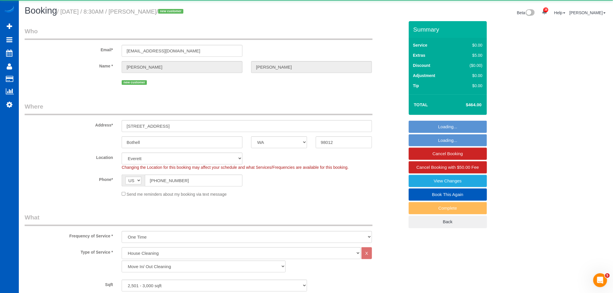
select select "object:4303"
select select "2501"
select select "4"
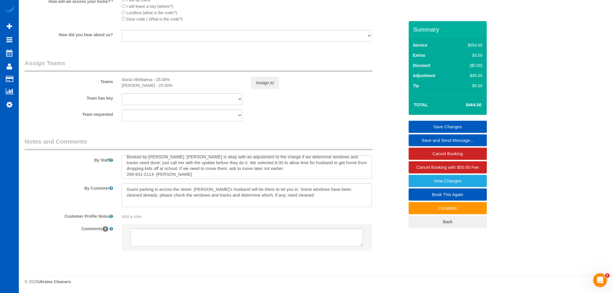
scroll to position [6, 0]
click at [301, 199] on textarea at bounding box center [247, 195] width 250 height 24
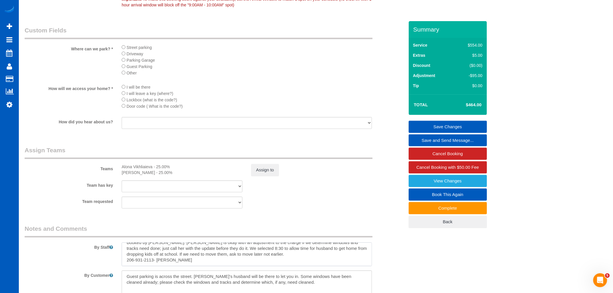
click at [267, 266] on textarea at bounding box center [247, 254] width 250 height 24
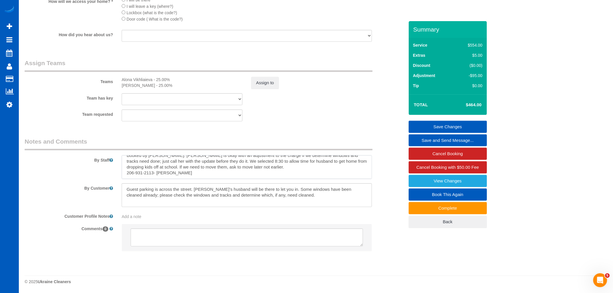
scroll to position [0, 0]
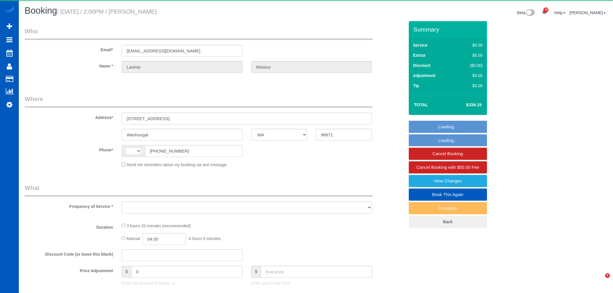
select select "WA"
select select "string:[GEOGRAPHIC_DATA]"
select select "object:983"
select select "string:fspay-d6e09793-6074-40bf-9efd-049660afd341"
select select "199"
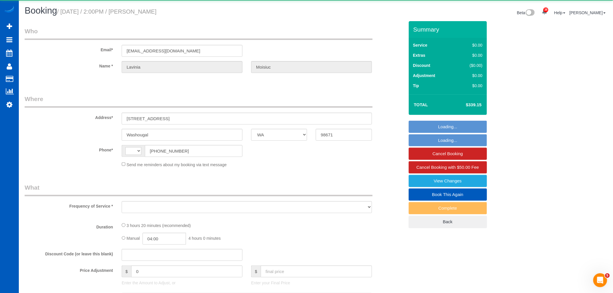
select select "3501"
select select "5"
select select "4"
select select "spot1"
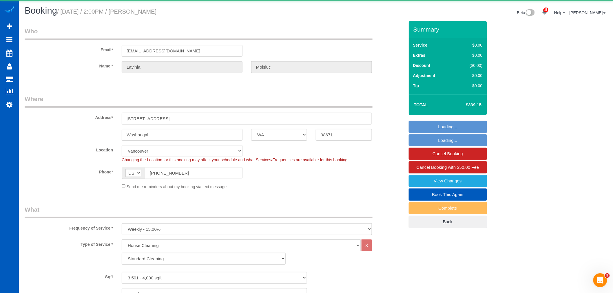
select select "3501"
select select "5"
select select "4"
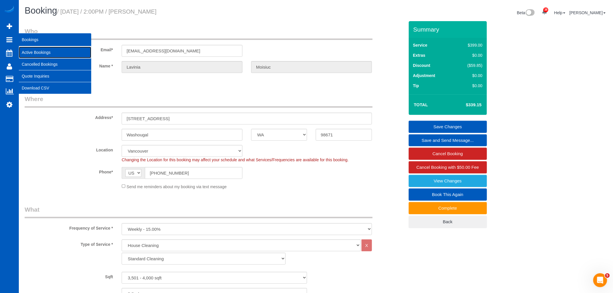
click at [35, 49] on link "Active Bookings" at bounding box center [55, 53] width 72 height 12
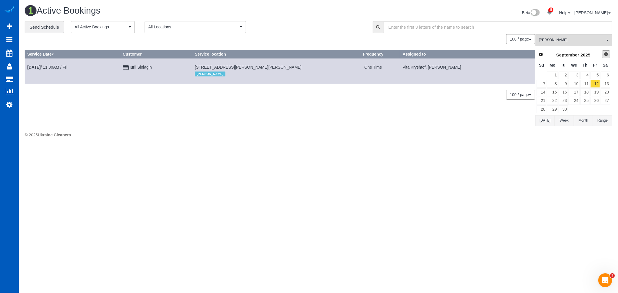
click at [604, 55] on span "Next" at bounding box center [606, 54] width 5 height 5
click at [595, 73] on link "3" at bounding box center [595, 76] width 10 height 8
click at [580, 40] on span "[PERSON_NAME]" at bounding box center [572, 40] width 66 height 5
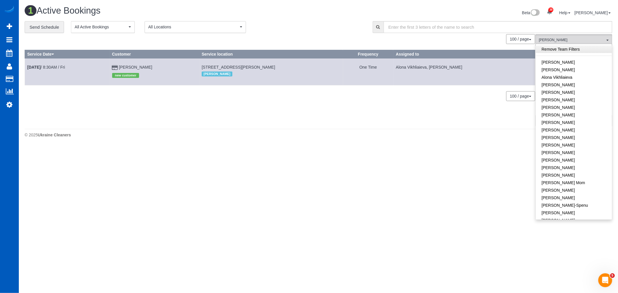
click at [571, 50] on link "Remove Team Filters" at bounding box center [574, 49] width 76 height 8
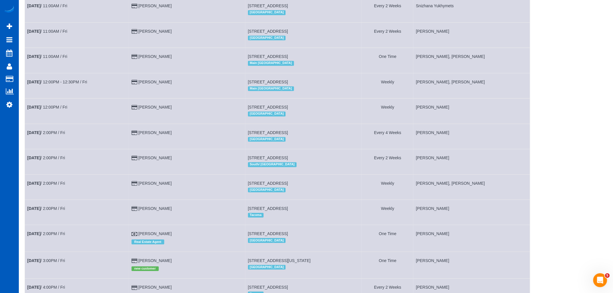
scroll to position [647, 0]
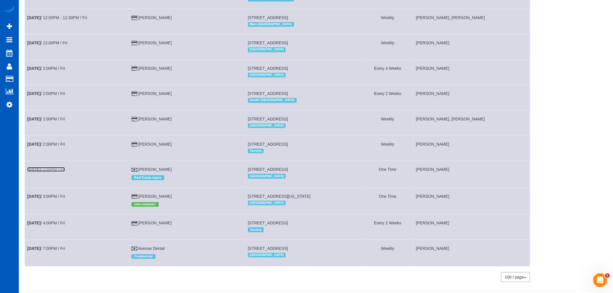
click at [50, 172] on link "Oct 3rd / 2:00PM / Fri" at bounding box center [46, 169] width 38 height 5
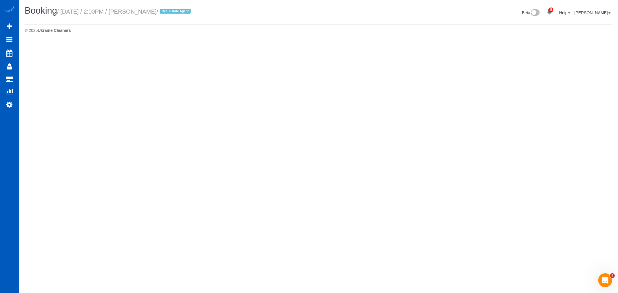
select select "WA"
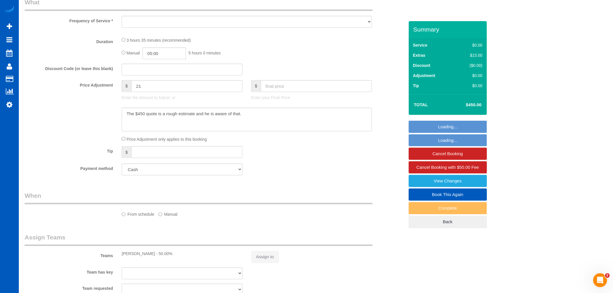
select select "object:2858"
select select "199"
select select "1001"
select select "3"
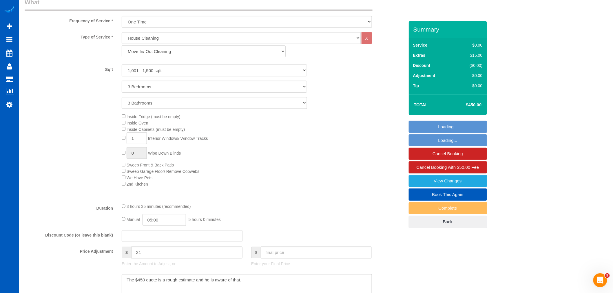
select select "spot12"
select select "1001"
select select "3"
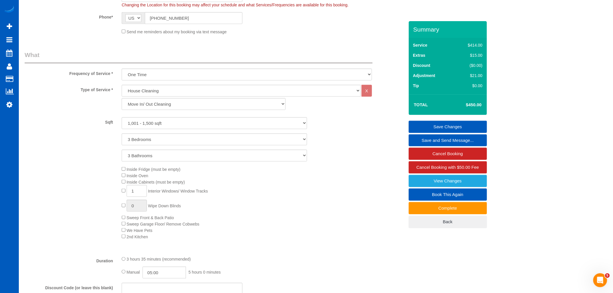
scroll to position [169, 0]
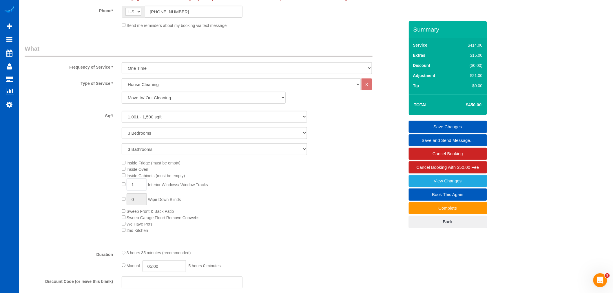
click at [139, 183] on input "1" at bounding box center [137, 185] width 20 height 12
type input "10"
click at [247, 197] on div "Inside Fridge (must be empty) Inside Oven Inside Cabinets (must be empty) 10 In…" at bounding box center [262, 197] width 291 height 74
click at [448, 126] on link "Save Changes" at bounding box center [448, 127] width 78 height 12
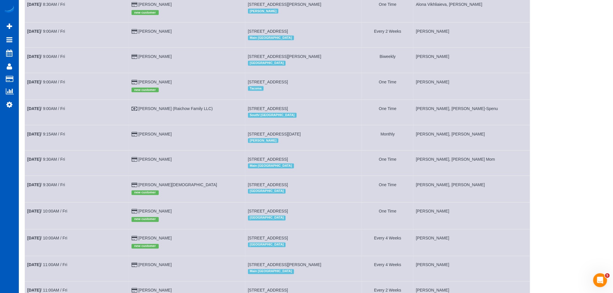
scroll to position [290, 0]
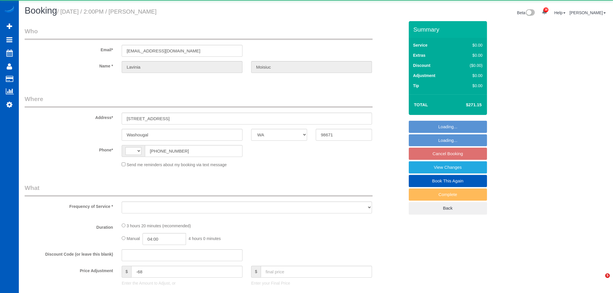
select select "WA"
select select "string:[GEOGRAPHIC_DATA]"
select select "object:1121"
select select "string:fspay-d6e09793-6074-40bf-9efd-049660afd341"
select select "199"
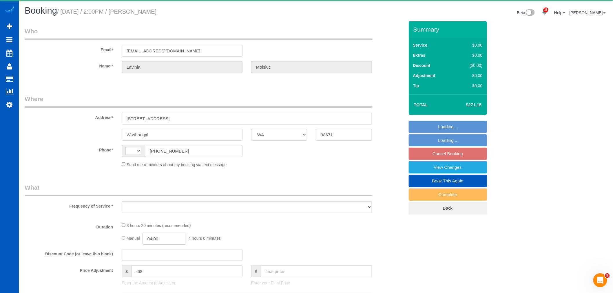
select select "3501"
select select "5"
select select "4"
select select "spot3"
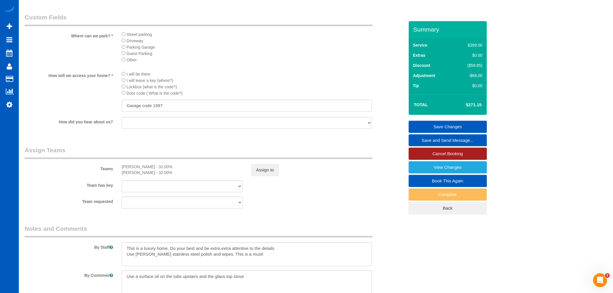
scroll to position [734, 0]
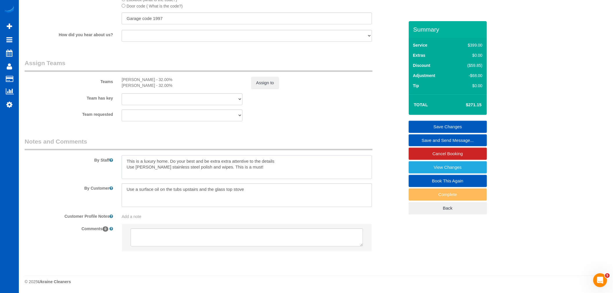
click at [268, 173] on textarea at bounding box center [247, 167] width 250 height 24
type textarea "This is a luxury home. Do your best and be extra extra attentive to the details…"
click at [468, 127] on link "Save Changes" at bounding box center [448, 127] width 78 height 12
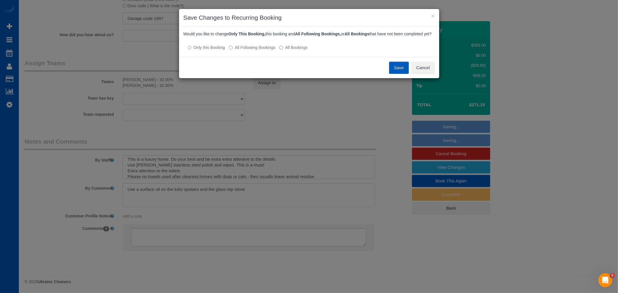
click at [248, 50] on label "All Following Bookings" at bounding box center [252, 48] width 46 height 6
click at [398, 71] on button "Save" at bounding box center [399, 68] width 20 height 12
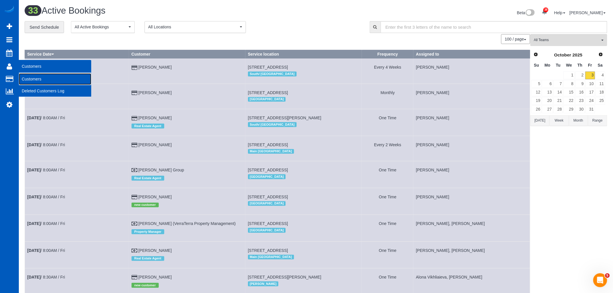
click at [42, 80] on link "Customers" at bounding box center [55, 79] width 72 height 12
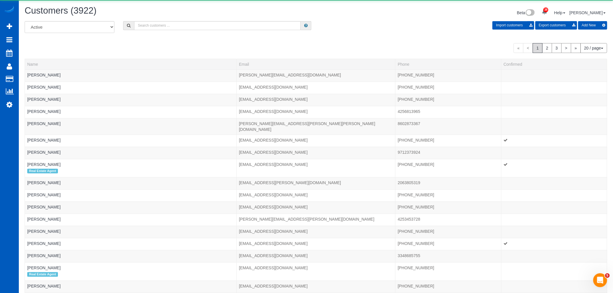
drag, startPoint x: 176, startPoint y: 19, endPoint x: 174, endPoint y: 29, distance: 10.1
click at [177, 19] on div "Customers (3922) Beta 38 Your Notifications You have 0 alerts × You have 1 to c…" at bounding box center [315, 13] width 591 height 15
click at [174, 29] on input "text" at bounding box center [217, 25] width 167 height 9
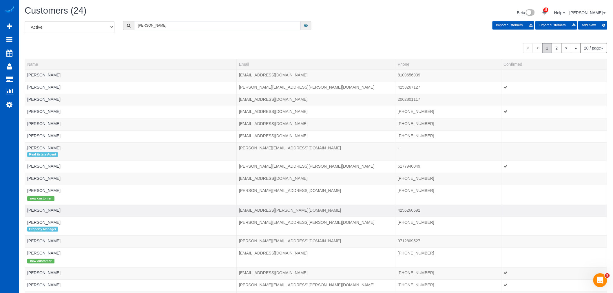
scroll to position [32, 0]
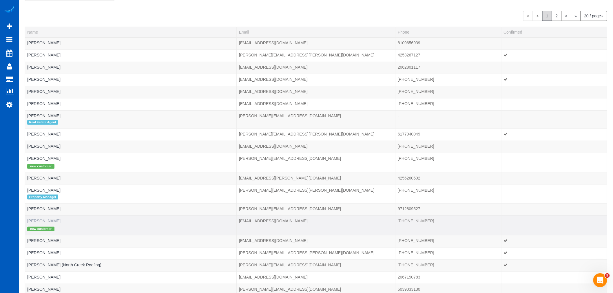
type input "[PERSON_NAME]"
click at [49, 223] on link "[PERSON_NAME]" at bounding box center [43, 221] width 33 height 5
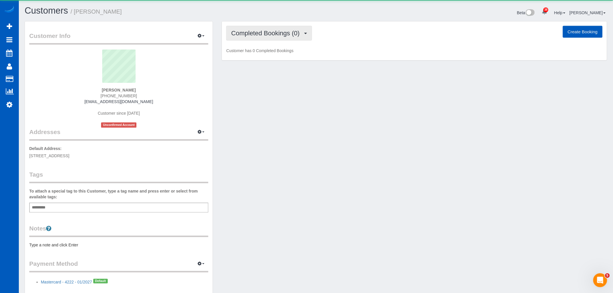
click at [273, 38] on button "Completed Bookings (0)" at bounding box center [269, 33] width 86 height 15
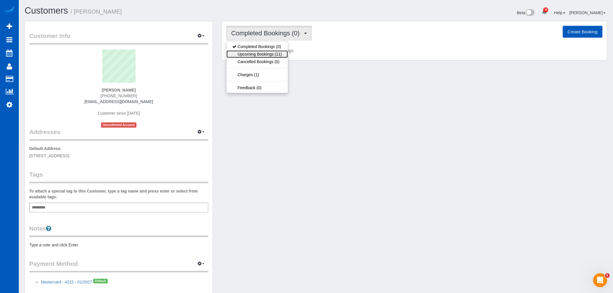
click at [266, 54] on link "Upcoming Bookings (11)" at bounding box center [257, 54] width 61 height 8
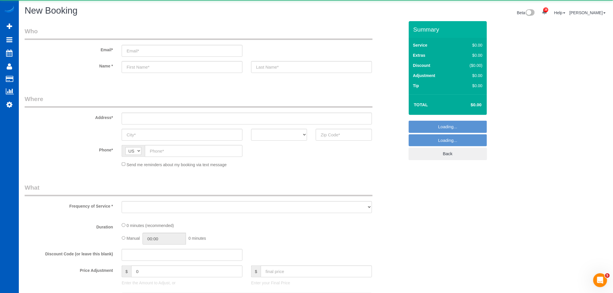
select select "object:22255"
select select "199"
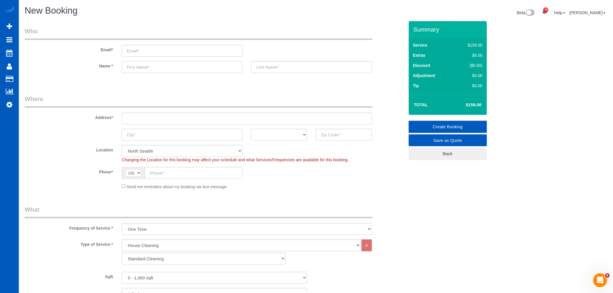
click at [147, 72] on input "text" at bounding box center [182, 67] width 121 height 12
paste input "Allie Divita"
drag, startPoint x: 151, startPoint y: 67, endPoint x: 136, endPoint y: 68, distance: 14.5
click at [136, 68] on input "Allie Divita" at bounding box center [182, 67] width 121 height 12
type input "Allie Divita"
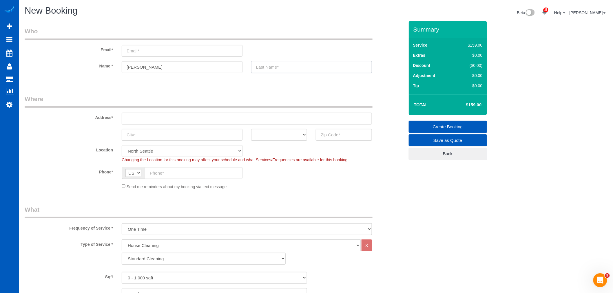
click at [297, 61] on input "text" at bounding box center [311, 67] width 121 height 12
paste input "Divita"
type input "Divita"
drag, startPoint x: 162, startPoint y: 65, endPoint x: 134, endPoint y: 68, distance: 28.9
click at [134, 68] on input "Allie Divita" at bounding box center [182, 67] width 121 height 12
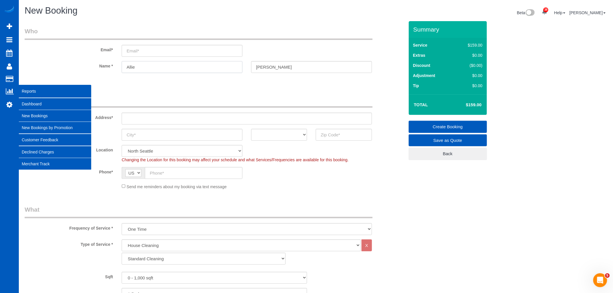
type input "Allie"
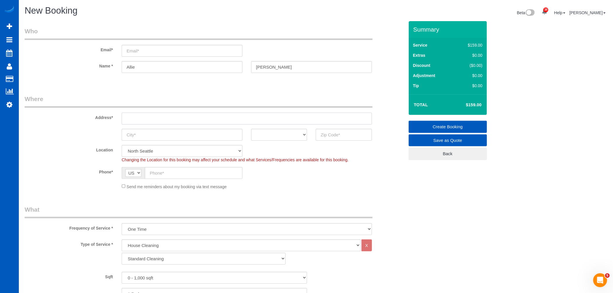
click at [144, 118] on input "text" at bounding box center [247, 119] width 250 height 12
paste input "1413 Colorado Blvd, Idaho Springs, CO 80452"
drag, startPoint x: 193, startPoint y: 118, endPoint x: 167, endPoint y: 121, distance: 26.8
click at [167, 121] on input "1413 Colorado Blvd, Idaho Springs, CO 80452" at bounding box center [247, 119] width 250 height 12
type input "1413 Colorado Blvd, Idaho Springs, CO 80452"
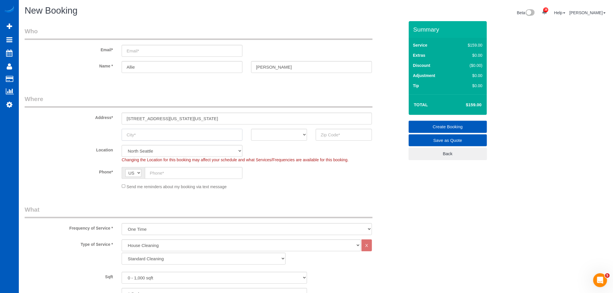
click at [160, 136] on input "text" at bounding box center [182, 135] width 121 height 12
paste input "Idaho Springs"
type input "Idaho Springs"
drag, startPoint x: 213, startPoint y: 119, endPoint x: 223, endPoint y: 120, distance: 10.2
click at [223, 120] on input "1413 Colorado Blvd, Idaho Springs, CO 80452" at bounding box center [247, 119] width 250 height 12
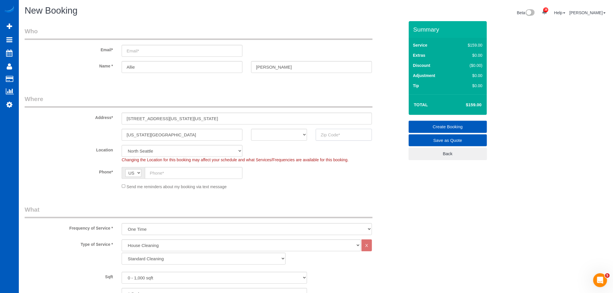
click at [329, 138] on input "text" at bounding box center [344, 135] width 56 height 12
paste input "80452"
type input "80452"
click at [265, 134] on select "AK AL AR AZ CA CO CT DC DE FL GA HI IA ID IL IN KS KY LA MA MD ME MI MN MO MS M…" at bounding box center [279, 135] width 56 height 12
select select "365"
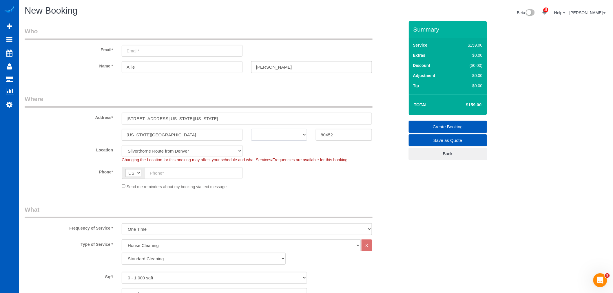
select select "object:22346"
select select "CO"
click at [251, 129] on select "AK AL AR AZ CA CO CT DC DE FL GA HI IA ID IL IN KS KY LA MA MD ME MI MN MO MS M…" at bounding box center [279, 135] width 56 height 12
drag, startPoint x: 228, startPoint y: 118, endPoint x: 165, endPoint y: 121, distance: 62.9
click at [165, 121] on input "1413 Colorado Blvd, Idaho Springs, CO 80452" at bounding box center [247, 119] width 250 height 12
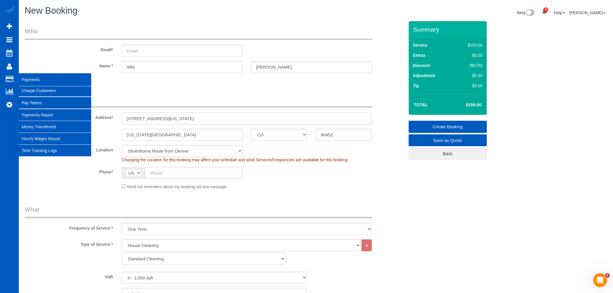
type input "1413 Colorado Blvd"
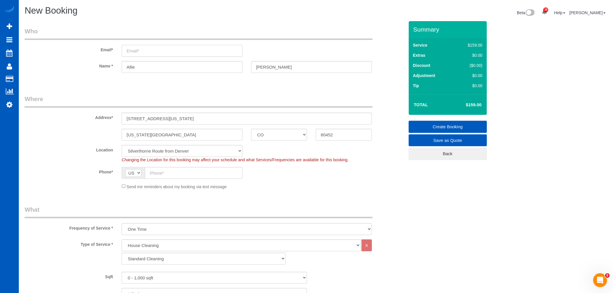
click at [184, 48] on input "email" at bounding box center [182, 51] width 121 height 12
paste input "Vince.divita@gmail.com"
type input "Vince.divita@gmail.com"
click at [172, 177] on input "text" at bounding box center [194, 173] width 98 height 12
click at [196, 174] on input "text" at bounding box center [194, 173] width 98 height 12
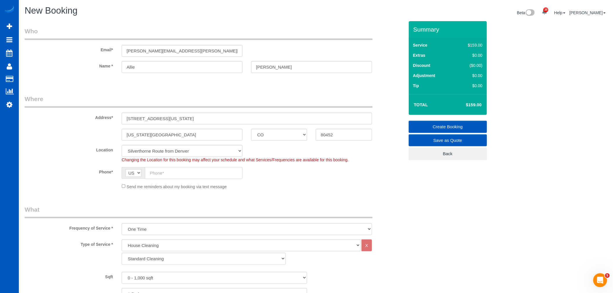
paste input "(303) 653-7046"
type input "(303) 653-7046"
click at [118, 189] on div "Send me reminders about my booking via text message" at bounding box center [246, 186] width 259 height 6
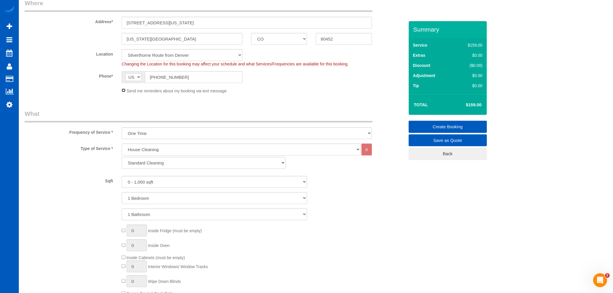
scroll to position [96, 0]
click at [149, 167] on select "Standard Cleaning Deep Cleaning Move In/ Out Cleaning" at bounding box center [204, 162] width 164 height 12
select select "368"
click at [122, 157] on select "Standard Cleaning Deep Cleaning Move In/ Out Cleaning" at bounding box center [204, 162] width 164 height 12
click at [148, 182] on select "0 - 1,000 sqft 1,001 - 1,500 sqft 1,501 - 2,000 sqft 2,001 - 2,500 sqft 2,501 -…" at bounding box center [214, 182] width 185 height 12
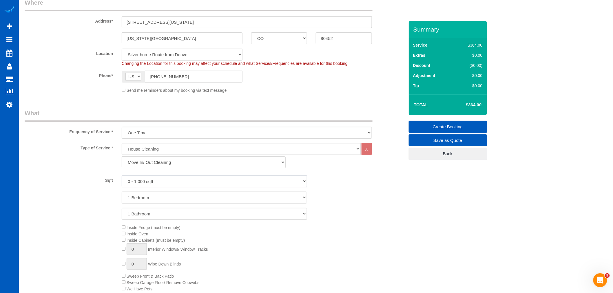
scroll to position [193, 0]
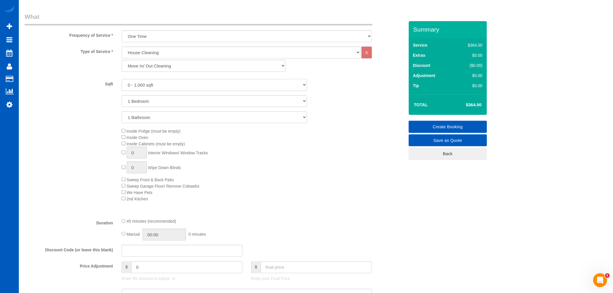
click at [157, 82] on select "0 - 1,000 sqft 1,001 - 1,500 sqft 1,501 - 2,000 sqft 2,001 - 2,500 sqft 2,501 -…" at bounding box center [214, 85] width 185 height 12
select select "1001"
click at [122, 79] on select "0 - 1,000 sqft 1,001 - 1,500 sqft 1,501 - 2,000 sqft 2,001 - 2,500 sqft 2,501 -…" at bounding box center [214, 85] width 185 height 12
click at [156, 102] on select "1 Bedroom 2 Bedrooms 3 Bedrooms 4 Bedrooms 5 Bedrooms 6 Bedrooms 7 Bedrooms" at bounding box center [214, 101] width 185 height 12
select select "2"
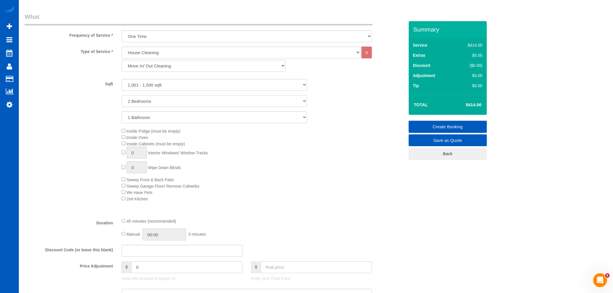
click at [122, 96] on select "1 Bedroom 2 Bedrooms 3 Bedrooms 4 Bedrooms 5 Bedrooms 6 Bedrooms 7 Bedrooms" at bounding box center [214, 101] width 185 height 12
click at [147, 117] on select "1 Bathroom 2 Bathrooms 3 Bathrooms 4 Bathrooms 5 Bathrooms 6 Bathrooms 7 Bathro…" at bounding box center [214, 118] width 185 height 12
click at [122, 112] on select "1 Bathroom 2 Bathrooms 3 Bathrooms 4 Bathrooms 5 Bathrooms 6 Bathrooms 7 Bathro…" at bounding box center [214, 118] width 185 height 12
click at [173, 100] on select "1 Bedroom 2 Bedrooms 3 Bedrooms 4 Bedrooms 5 Bedrooms 6 Bedrooms 7 Bedrooms" at bounding box center [214, 101] width 185 height 12
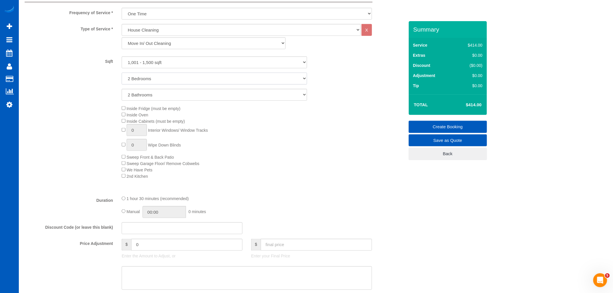
scroll to position [225, 0]
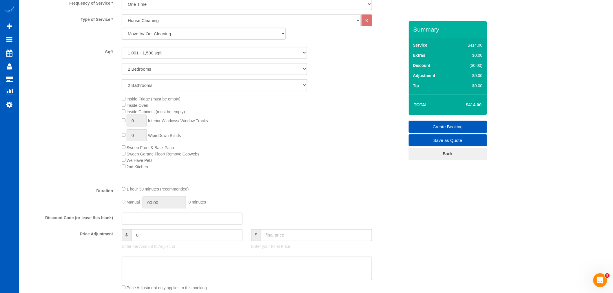
click at [244, 174] on div "Type of Service * House Cleaning X Standard Cleaning Deep Cleaning Move In/ Out…" at bounding box center [215, 97] width 380 height 167
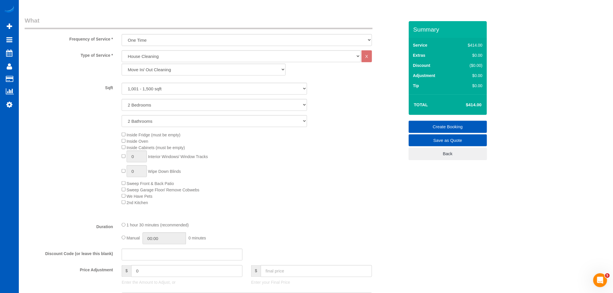
scroll to position [193, 0]
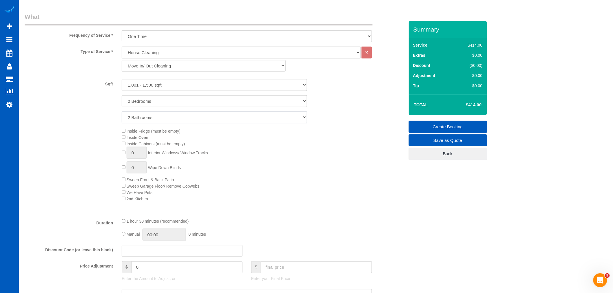
click at [156, 118] on select "1 Bathroom 2 Bathrooms 3 Bathrooms 4 Bathrooms 5 Bathrooms 6 Bathrooms 7 Bathro…" at bounding box center [214, 118] width 185 height 12
select select "1"
click at [122, 112] on select "1 Bathroom 2 Bathrooms 3 Bathrooms 4 Bathrooms 5 Bathrooms 6 Bathrooms 7 Bathro…" at bounding box center [214, 118] width 185 height 12
click at [119, 130] on div "Inside Fridge (must be empty) Inside Oven Inside Cabinets (must be empty) 0 Int…" at bounding box center [262, 165] width 291 height 74
click at [120, 131] on div "Inside Fridge (must be empty) Inside Oven Inside Cabinets (must be empty) 0 Int…" at bounding box center [262, 165] width 291 height 74
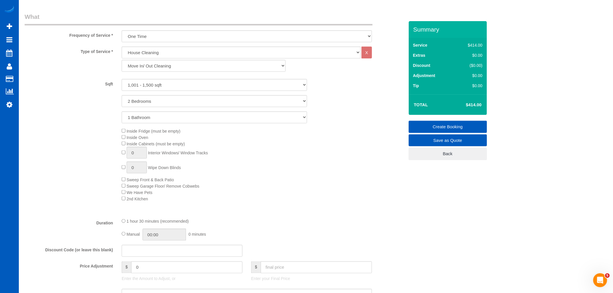
click at [120, 144] on div "Inside Fridge (must be empty) Inside Oven Inside Cabinets (must be empty) 0 Int…" at bounding box center [262, 165] width 291 height 74
click at [124, 148] on div "Inside Fridge (must be empty) Inside Oven Inside Cabinets (must be empty) 0 Int…" at bounding box center [262, 165] width 291 height 74
type input "1"
drag, startPoint x: 136, startPoint y: 155, endPoint x: 115, endPoint y: 162, distance: 22.3
click at [115, 162] on div "Inside Fridge (must be empty) Inside Oven Inside Cabinets (must be empty) 1 Int…" at bounding box center [214, 165] width 388 height 74
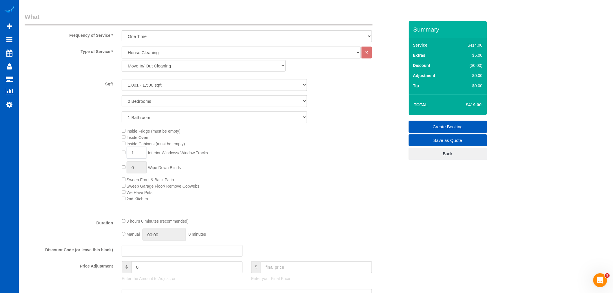
drag, startPoint x: 133, startPoint y: 154, endPoint x: 127, endPoint y: 157, distance: 6.8
click at [127, 157] on input "1" at bounding box center [137, 153] width 20 height 12
click at [248, 177] on div "Inside Fridge (must be empty) Inside Oven Inside Cabinets (must be empty) 5 Int…" at bounding box center [262, 165] width 291 height 74
click at [262, 154] on div "Inside Fridge (must be empty) Inside Oven Inside Cabinets (must be empty) 5 Int…" at bounding box center [262, 165] width 291 height 74
drag, startPoint x: 143, startPoint y: 156, endPoint x: 131, endPoint y: 158, distance: 11.7
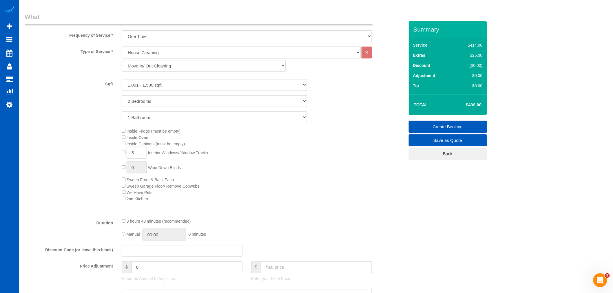
click at [131, 158] on input "5" at bounding box center [137, 153] width 20 height 12
click at [314, 182] on div "Inside Fridge (must be empty) Inside Oven Inside Cabinets (must be empty) 5 Int…" at bounding box center [262, 165] width 291 height 74
click at [143, 153] on input "5" at bounding box center [137, 153] width 20 height 12
drag, startPoint x: 143, startPoint y: 153, endPoint x: 92, endPoint y: 163, distance: 52.6
click at [92, 163] on div "Inside Fridge (must be empty) Inside Oven Inside Cabinets (must be empty) 5 Int…" at bounding box center [214, 165] width 388 height 74
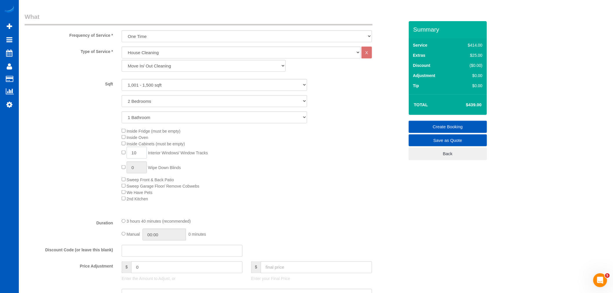
type input "10"
click at [210, 132] on div "Inside Fridge (must be empty) Inside Oven Inside Cabinets (must be empty) 10 In…" at bounding box center [262, 165] width 291 height 74
click at [168, 93] on div "Sqft 0 - 1,000 sqft 1,001 - 1,500 sqft 1,501 - 2,000 sqft 2,001 - 2,500 sqft 2,…" at bounding box center [215, 101] width 380 height 44
click at [166, 85] on select "0 - 1,000 sqft 1,001 - 1,500 sqft 1,501 - 2,000 sqft 2,001 - 2,500 sqft 2,501 -…" at bounding box center [214, 85] width 185 height 12
select select "0"
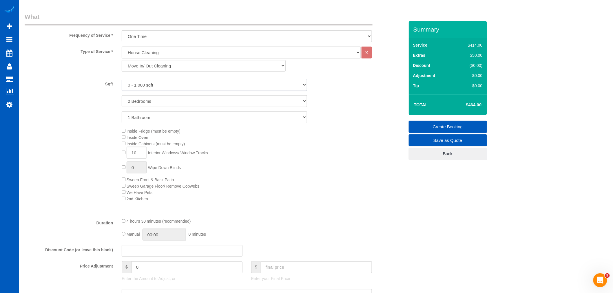
click at [122, 79] on select "0 - 1,000 sqft 1,001 - 1,500 sqft 1,501 - 2,000 sqft 2,001 - 2,500 sqft 2,501 -…" at bounding box center [214, 85] width 185 height 12
click at [251, 159] on div "Inside Fridge (must be empty) Inside Oven Inside Cabinets (must be empty) 10 In…" at bounding box center [262, 165] width 291 height 74
click at [282, 224] on div "4 hours 30 minutes (recommended)" at bounding box center [247, 221] width 250 height 6
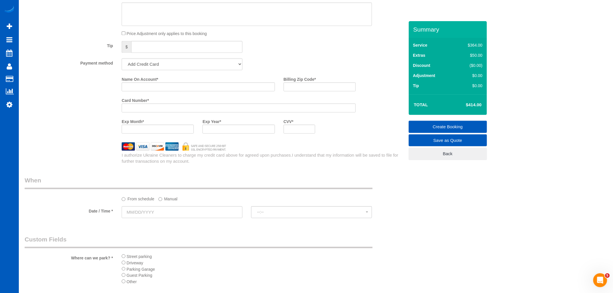
scroll to position [483, 0]
click at [170, 86] on input "Name On Account *" at bounding box center [198, 83] width 153 height 9
paste input "Vincent D Divita"
type input "Vincent D Divita"
drag, startPoint x: 300, startPoint y: 95, endPoint x: 302, endPoint y: 85, distance: 10.1
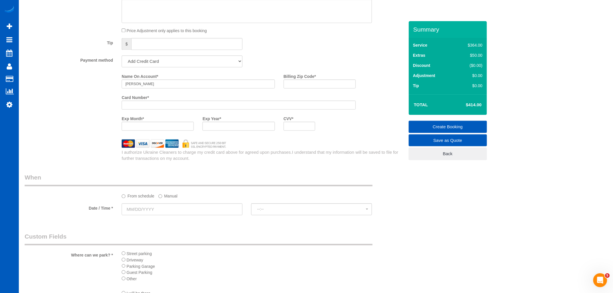
click at [300, 93] on div "Billing Zip Code *" at bounding box center [319, 82] width 81 height 21
click at [301, 87] on input "Billing Zip Code *" at bounding box center [320, 83] width 72 height 9
paste input "80439"
type input "80439"
click at [169, 106] on div at bounding box center [239, 105] width 234 height 9
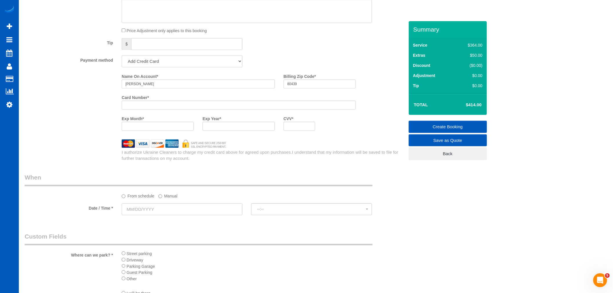
click at [160, 131] on div at bounding box center [158, 126] width 72 height 9
click at [158, 126] on div "Exp Month *" at bounding box center [157, 122] width 81 height 17
click at [245, 128] on div at bounding box center [238, 126] width 72 height 9
click at [347, 134] on div "Exp Month * Exp Year * CVV *" at bounding box center [238, 124] width 243 height 21
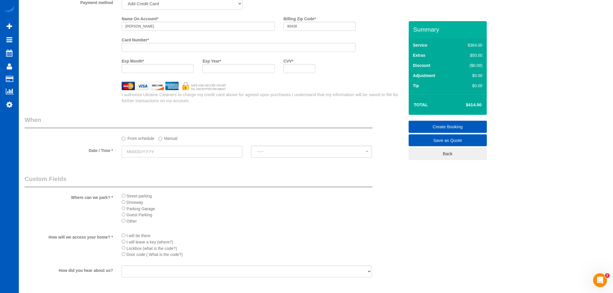
scroll to position [579, 0]
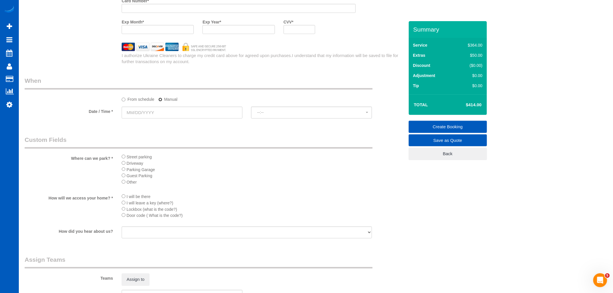
click at [158, 102] on label "Manual" at bounding box center [167, 98] width 19 height 8
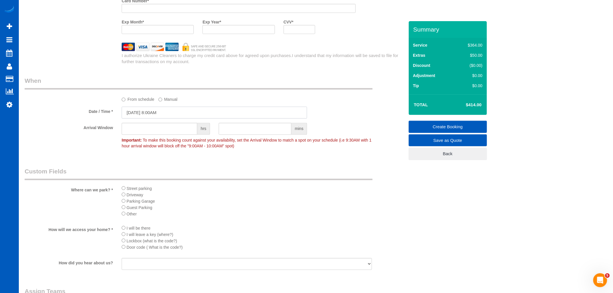
click at [154, 112] on input "10/03/2025 8:00AM" at bounding box center [214, 113] width 185 height 12
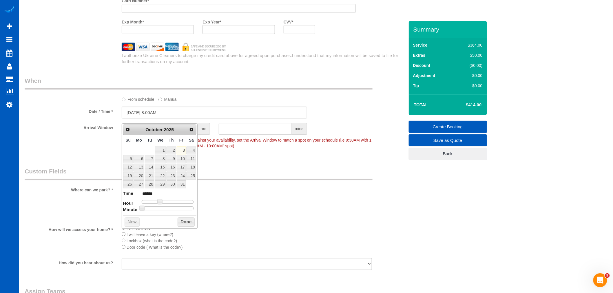
click at [134, 102] on label "From schedule" at bounding box center [138, 98] width 33 height 8
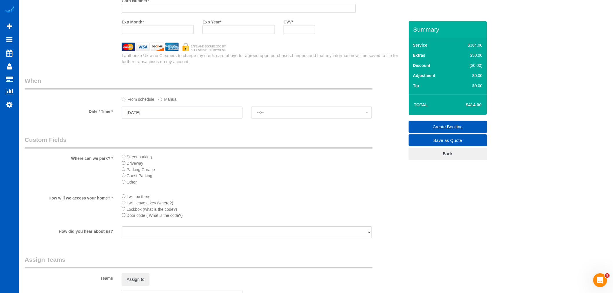
select select "spot136"
click at [144, 118] on input "10/03/2025" at bounding box center [182, 113] width 121 height 12
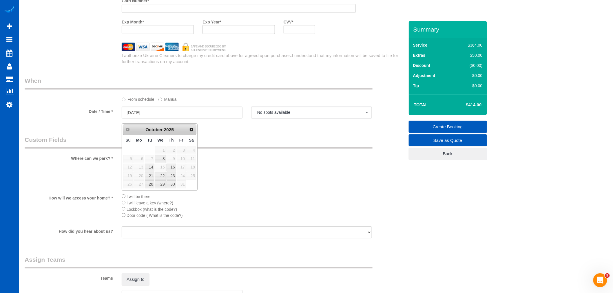
click at [159, 108] on sui-booking-spot "From schedule Manual Date / Time * 10/03/2025 No spots available Fri October 3r…" at bounding box center [215, 97] width 380 height 43
click at [153, 115] on input "10/03/2025" at bounding box center [182, 113] width 121 height 12
click at [193, 129] on span "Next" at bounding box center [191, 129] width 5 height 5
click at [128, 130] on span "Prev" at bounding box center [127, 129] width 5 height 5
click at [163, 102] on label "Manual" at bounding box center [167, 98] width 19 height 8
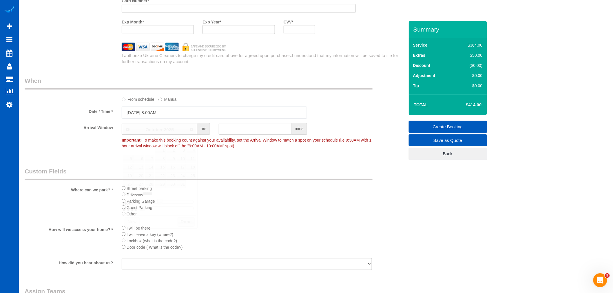
click at [152, 114] on input "10/03/2025 8:00AM" at bounding box center [214, 113] width 185 height 12
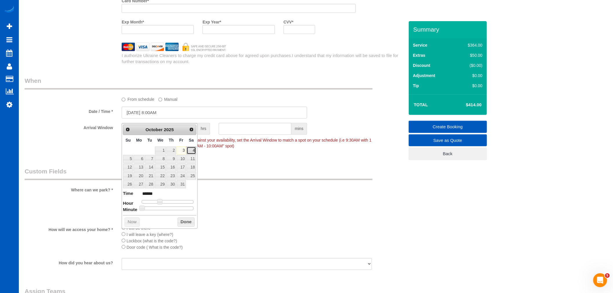
click at [193, 150] on link "4" at bounding box center [192, 151] width 10 height 8
type input "10/04/2025 9:00AM"
type input "******"
click at [161, 204] on span at bounding box center [161, 201] width 5 height 5
click at [178, 221] on button "Done" at bounding box center [186, 222] width 17 height 9
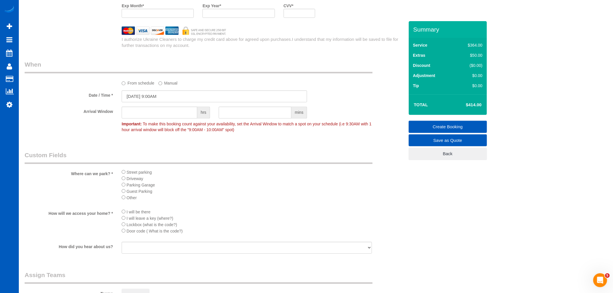
scroll to position [611, 0]
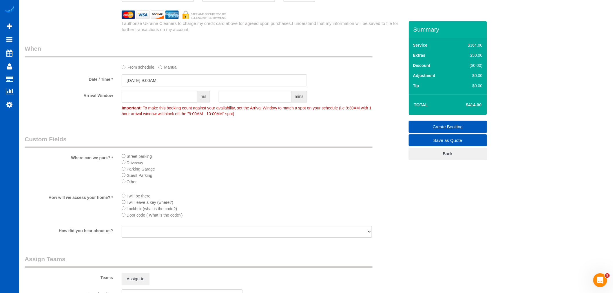
click at [123, 159] on li "Street parking" at bounding box center [247, 156] width 250 height 6
click at [126, 157] on div "Where can we park? * Street parking Driveway Parking Garage Guest Parking Other" at bounding box center [214, 161] width 388 height 53
click at [125, 157] on div "Where can we park? * Street parking Driveway Parking Garage Guest Parking Other" at bounding box center [214, 161] width 388 height 53
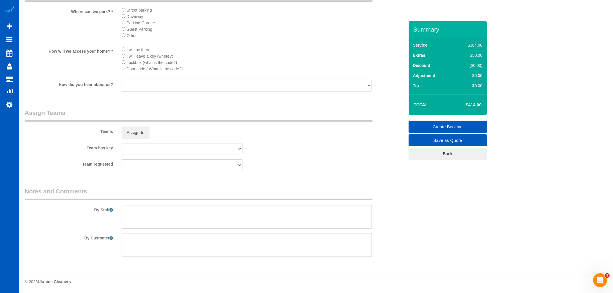
scroll to position [766, 0]
click at [167, 213] on textarea at bounding box center [247, 217] width 250 height 24
paste textarea "This is a move IN cleaning with all windows. Estimated at 10, please do a count…"
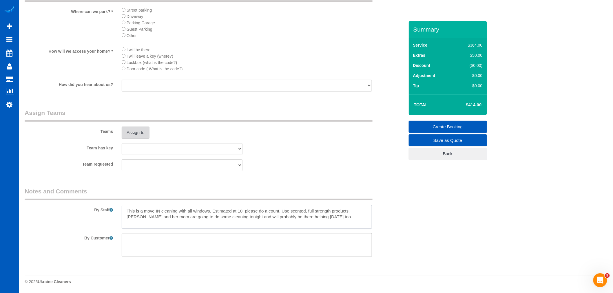
type textarea "This is a move IN cleaning with all windows. Estimated at 10, please do a count…"
click at [135, 135] on button "Assign to" at bounding box center [136, 133] width 28 height 12
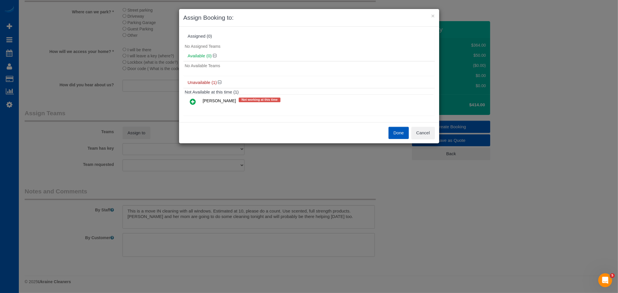
click at [195, 107] on td at bounding box center [193, 102] width 17 height 15
click at [193, 104] on icon at bounding box center [193, 101] width 6 height 7
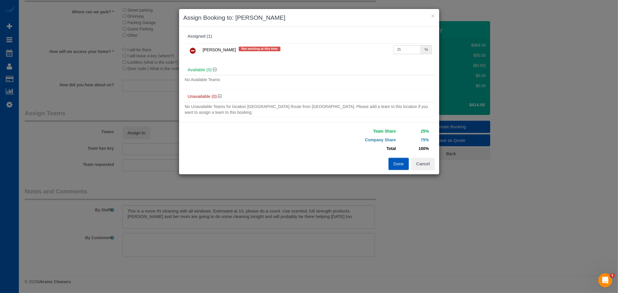
drag, startPoint x: 411, startPoint y: 52, endPoint x: 330, endPoint y: 61, distance: 81.6
click at [329, 61] on div "Ivanna Atamaniuk Not working at this time 25 %" at bounding box center [308, 53] width 251 height 23
type input "50"
click at [397, 165] on button "Done" at bounding box center [398, 164] width 20 height 12
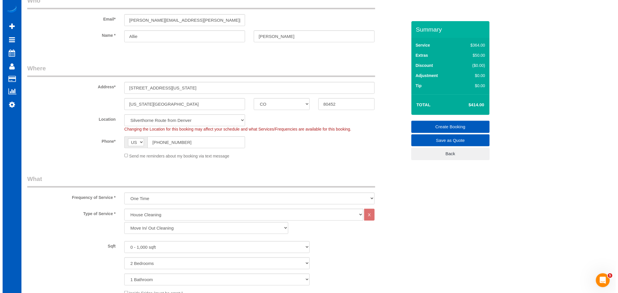
scroll to position [0, 0]
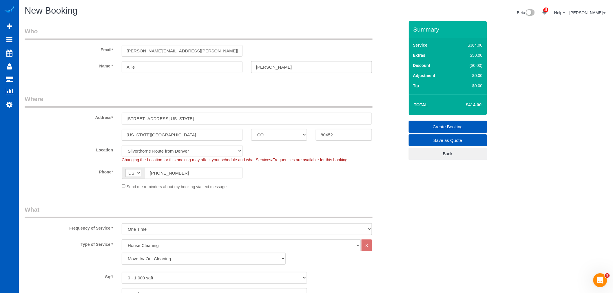
click at [463, 127] on link "Create Booking" at bounding box center [448, 127] width 78 height 12
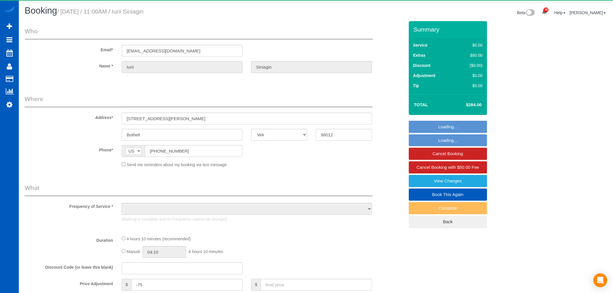
select select "WA"
select select "number:8"
select select "object:1181"
select select "199"
select select "1001"
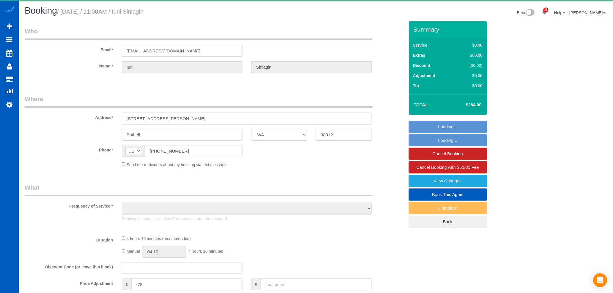
select select "3"
select select "spot1"
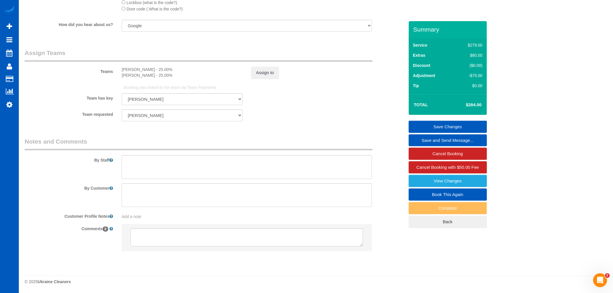
scroll to position [757, 0]
